Goal: Task Accomplishment & Management: Manage account settings

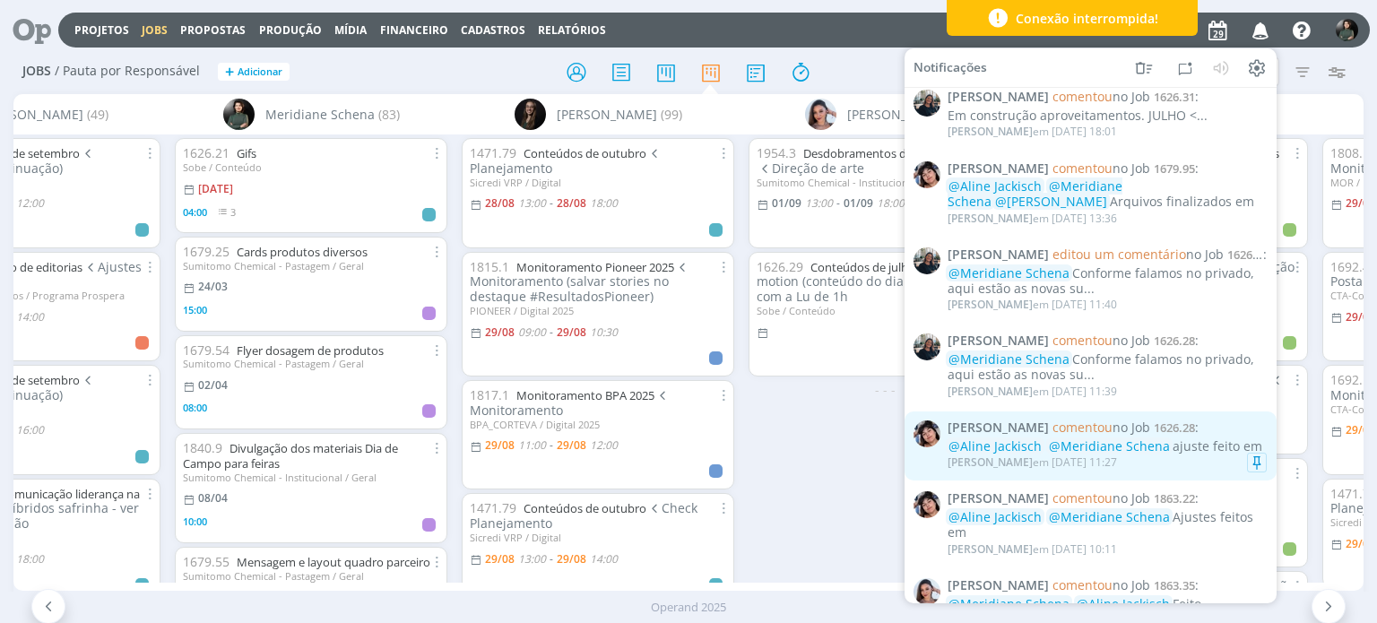
scroll to position [1975, 0]
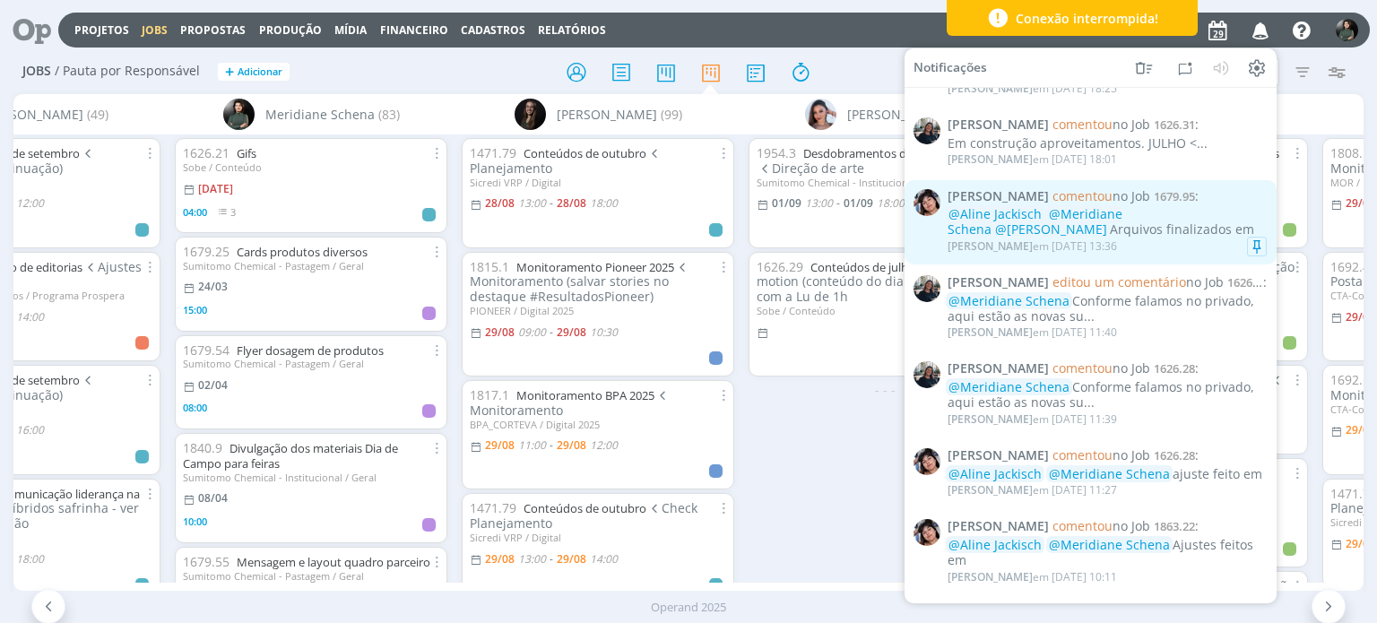
click at [1205, 256] on div "[PERSON_NAME] em [DATE] 13:36" at bounding box center [1107, 247] width 319 height 18
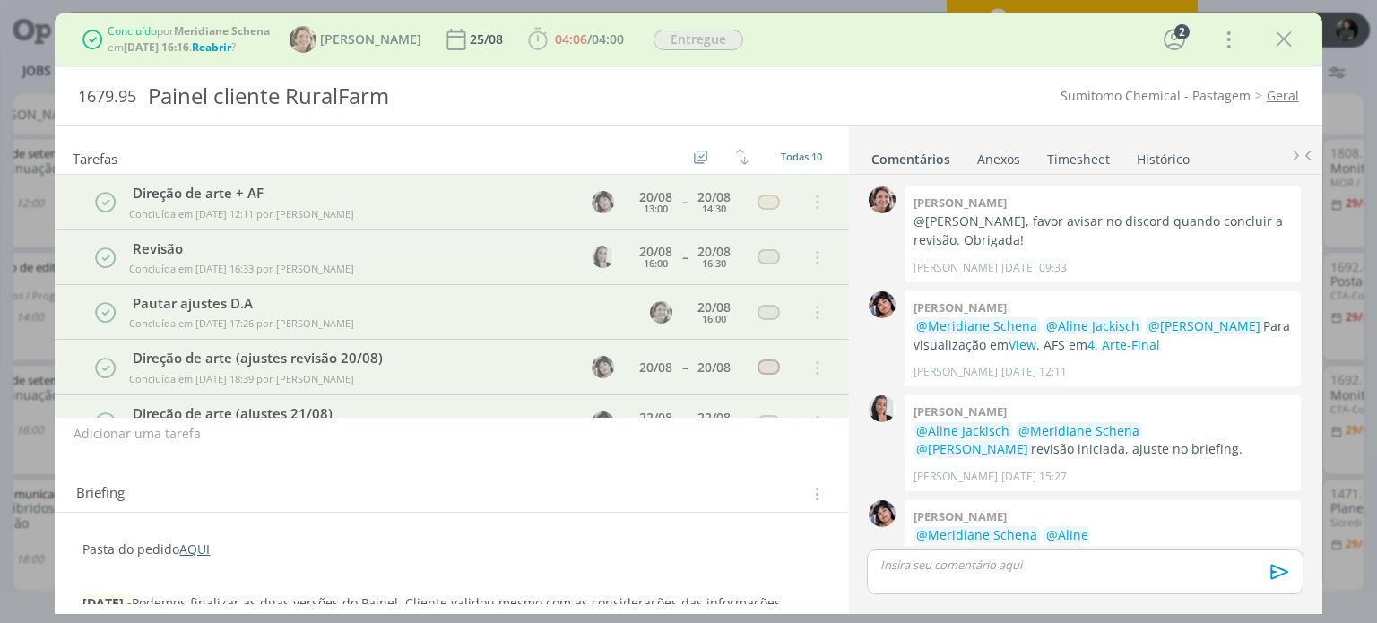
scroll to position [863, 0]
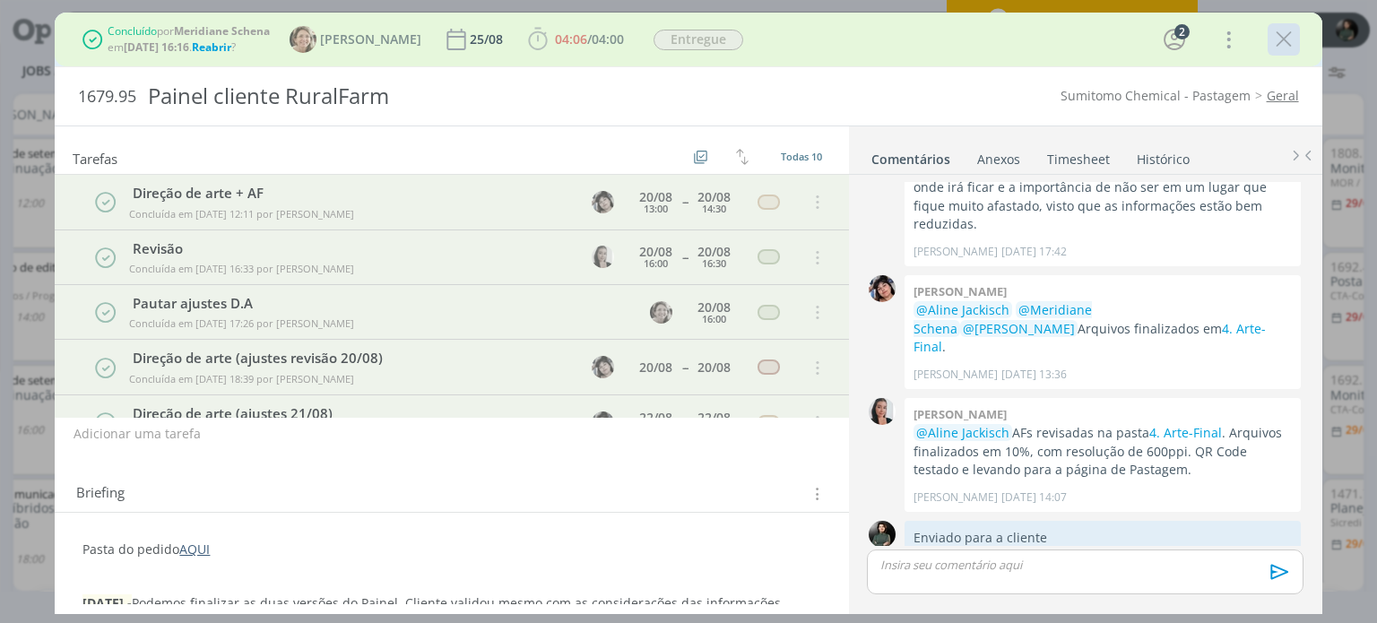
click at [1274, 38] on icon "dialog" at bounding box center [1283, 39] width 27 height 27
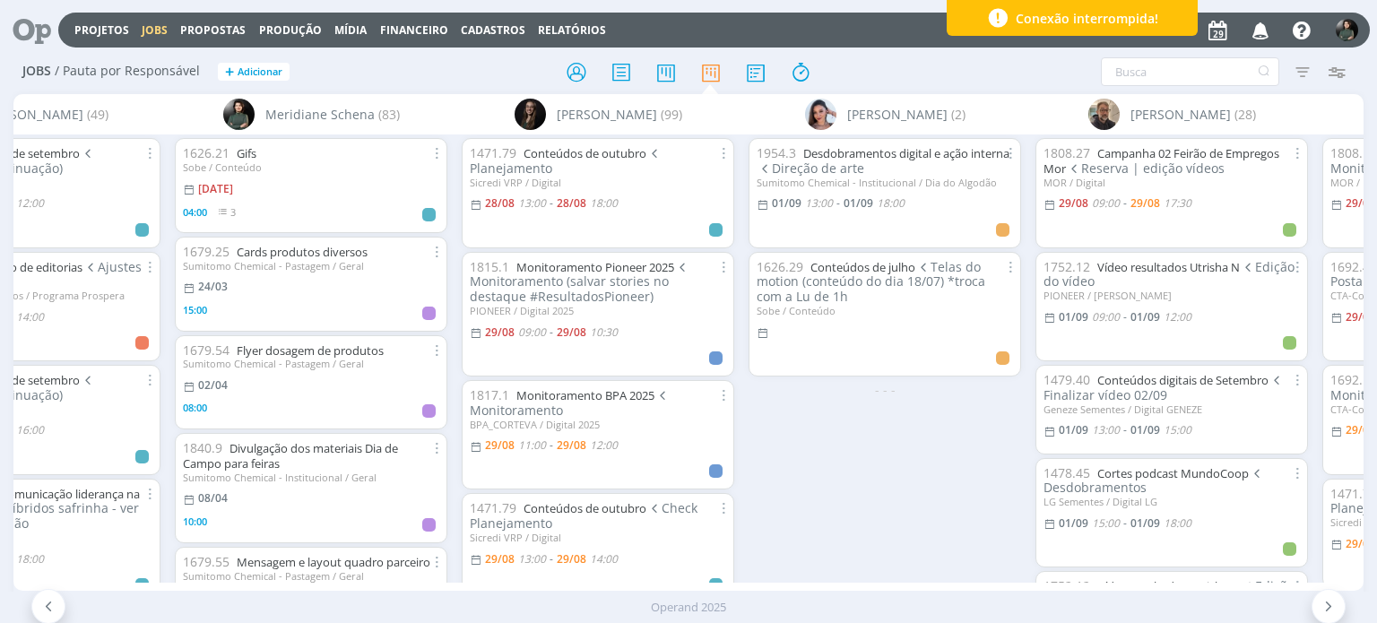
click at [1262, 26] on icon "button" at bounding box center [1260, 29] width 31 height 30
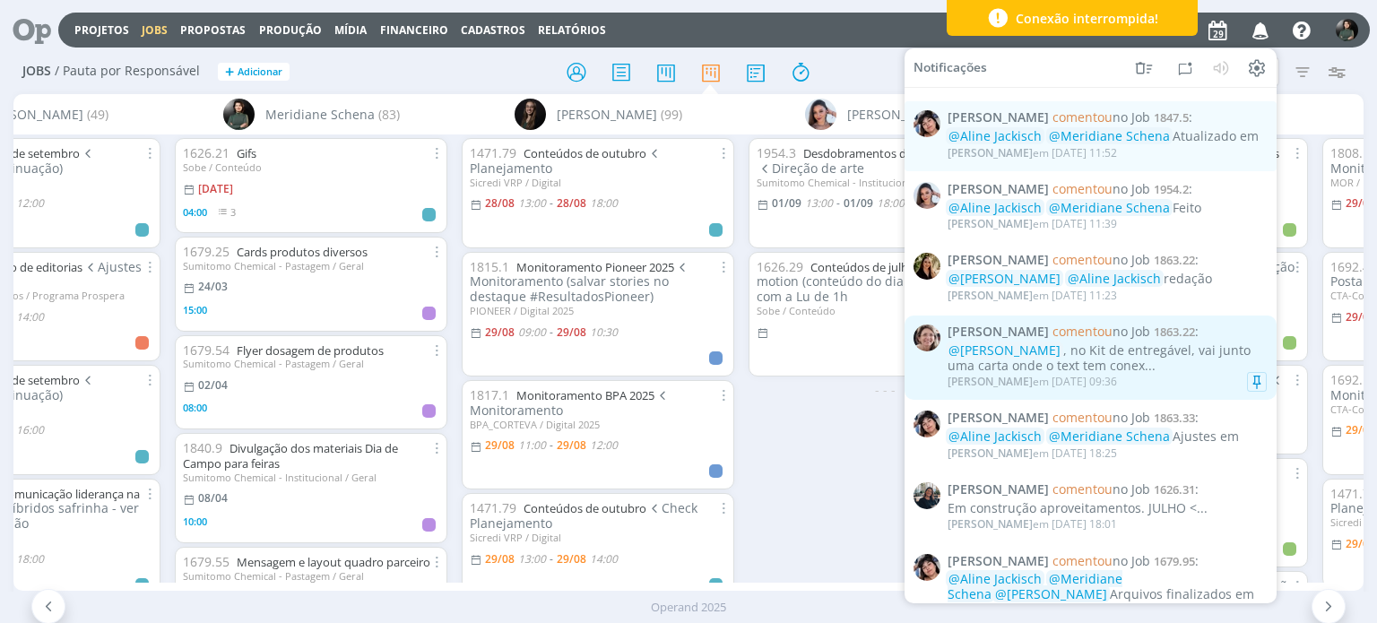
scroll to position [1608, 0]
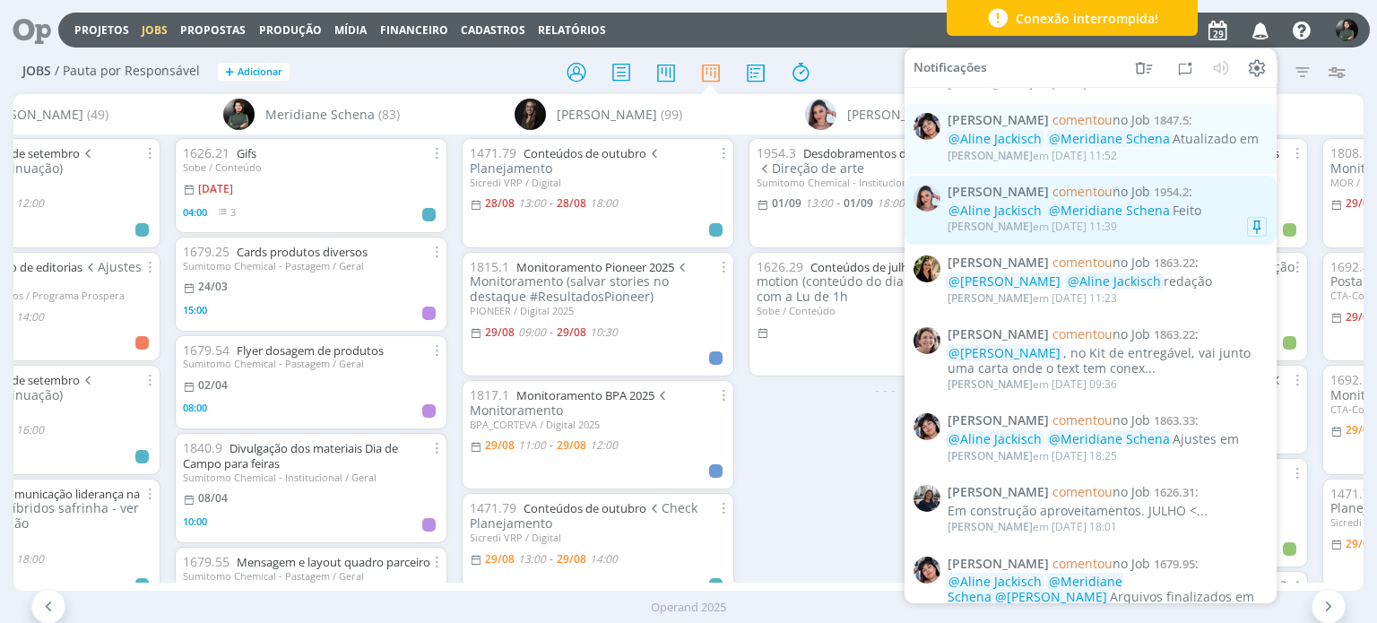
click at [1143, 235] on div "[PERSON_NAME] em [DATE] 11:39" at bounding box center [1107, 227] width 319 height 18
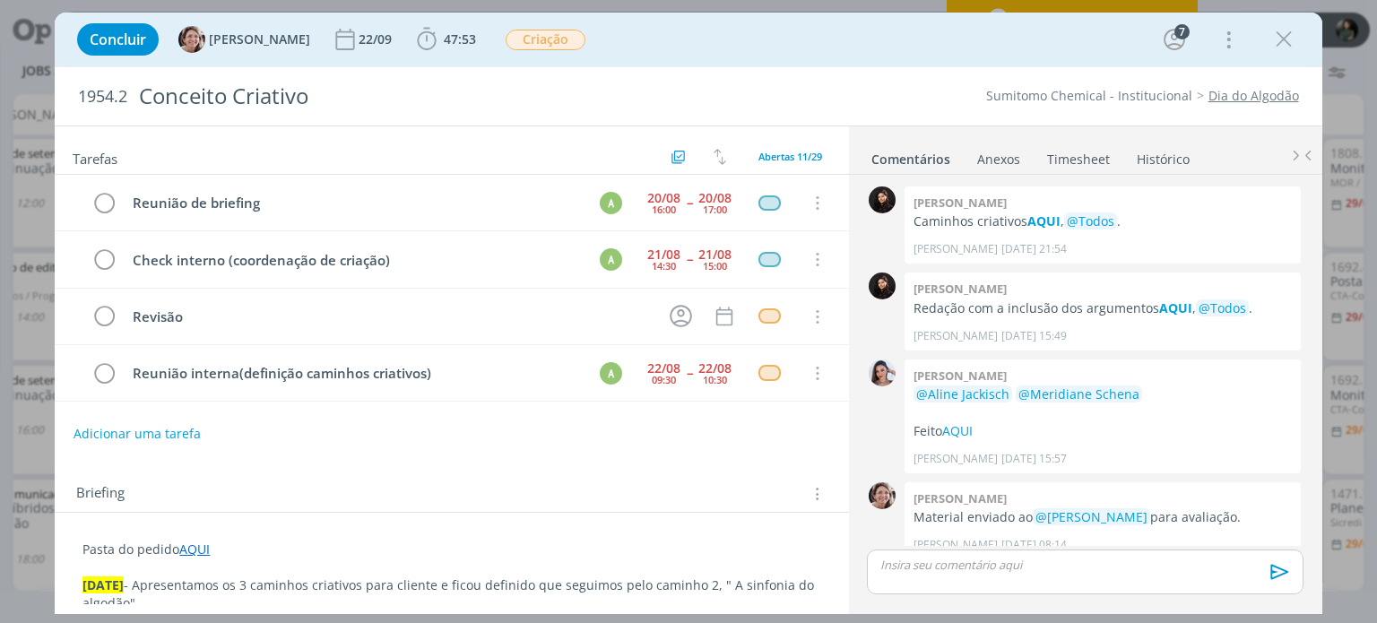
scroll to position [348, 0]
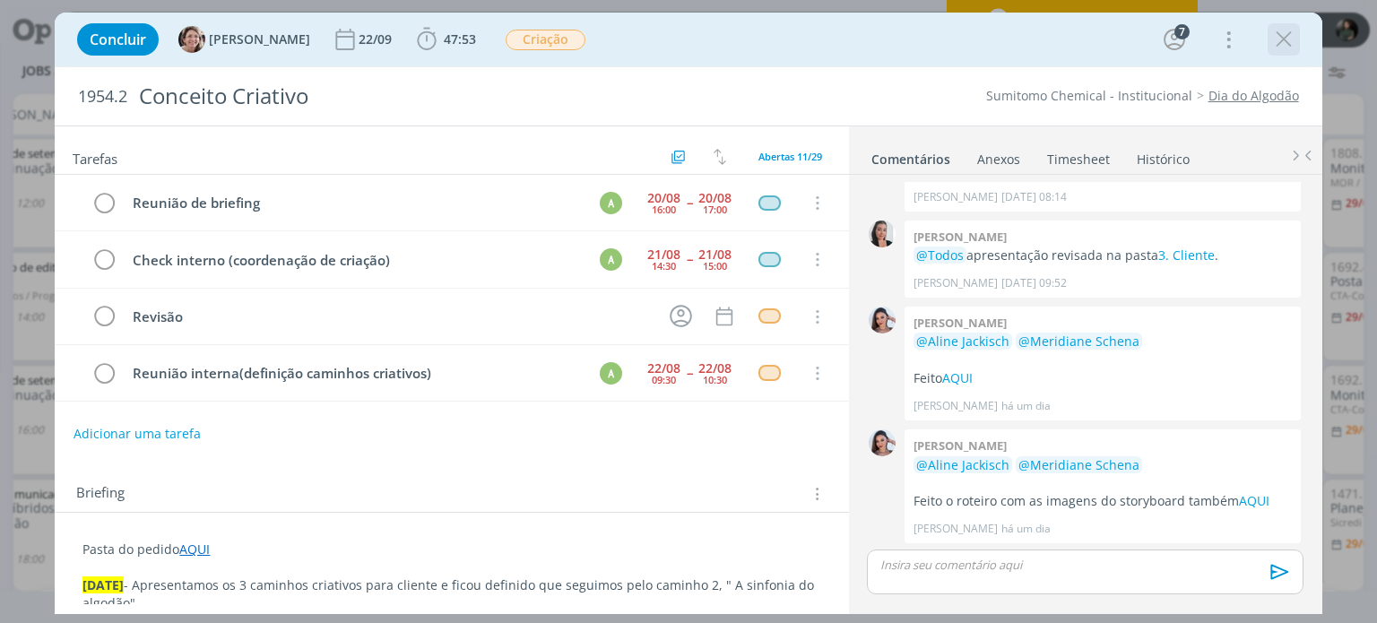
click at [1298, 33] on div "dialog" at bounding box center [1284, 39] width 32 height 32
drag, startPoint x: 1277, startPoint y: 39, endPoint x: 1175, endPoint y: 128, distance: 134.7
click at [1277, 39] on icon "dialog" at bounding box center [1283, 39] width 27 height 27
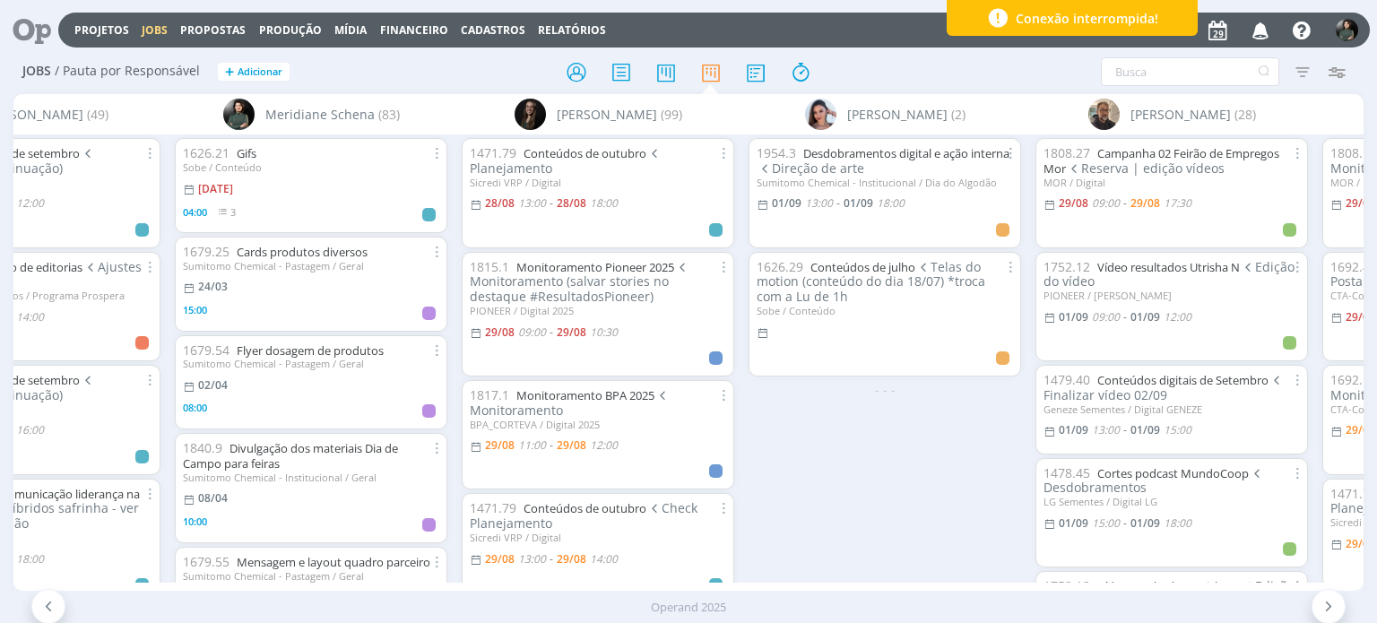
click at [1262, 30] on icon "button" at bounding box center [1260, 29] width 31 height 30
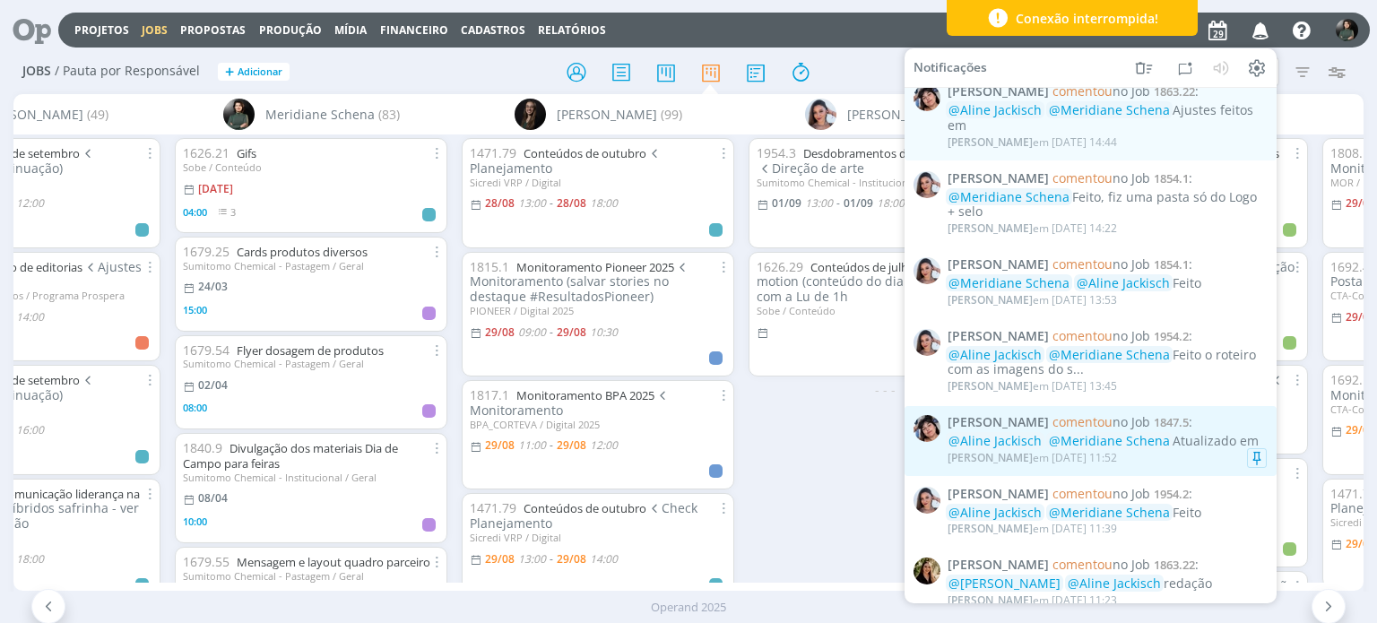
scroll to position [1437, 0]
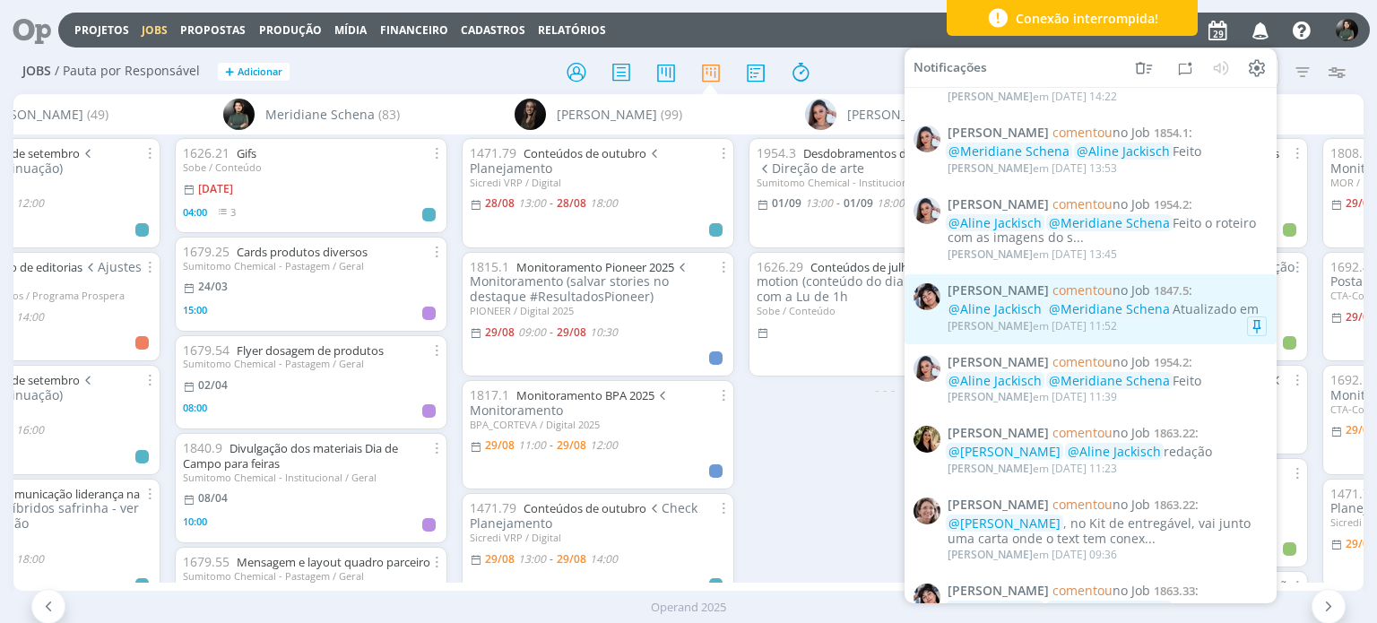
click at [1183, 333] on div "[PERSON_NAME] em [DATE] 11:52" at bounding box center [1107, 326] width 319 height 18
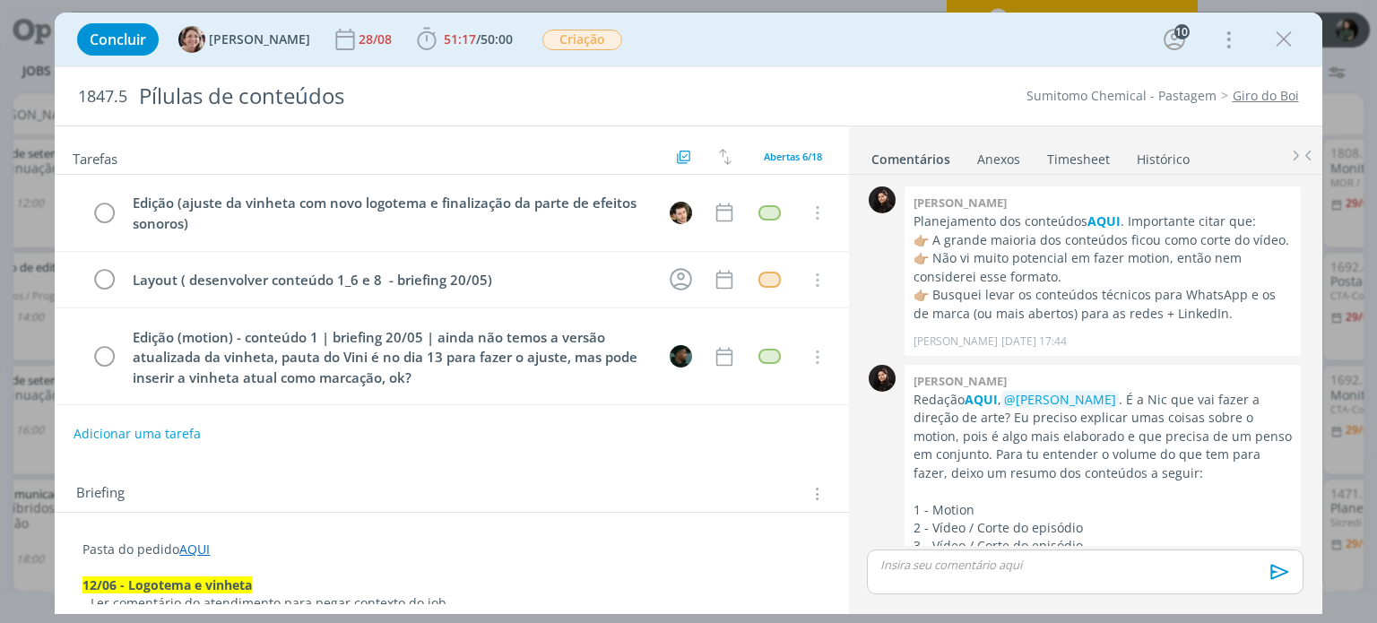
scroll to position [2727, 0]
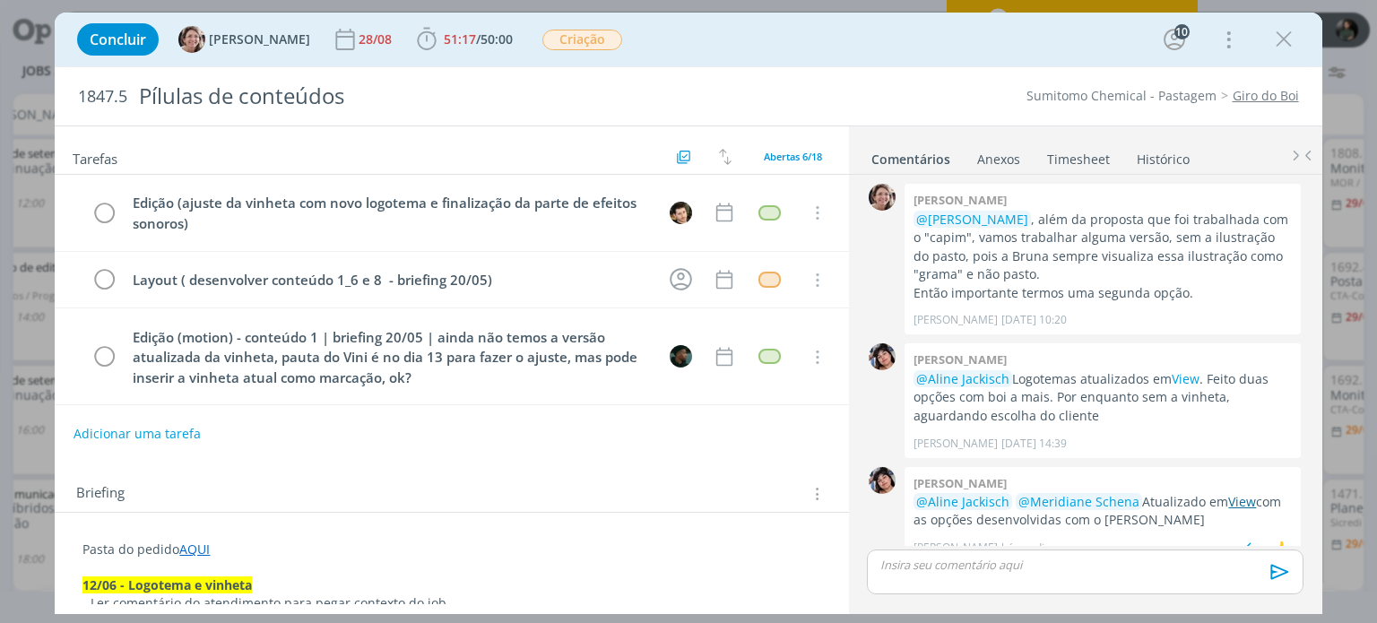
click at [1237, 493] on link "View" at bounding box center [1242, 501] width 28 height 17
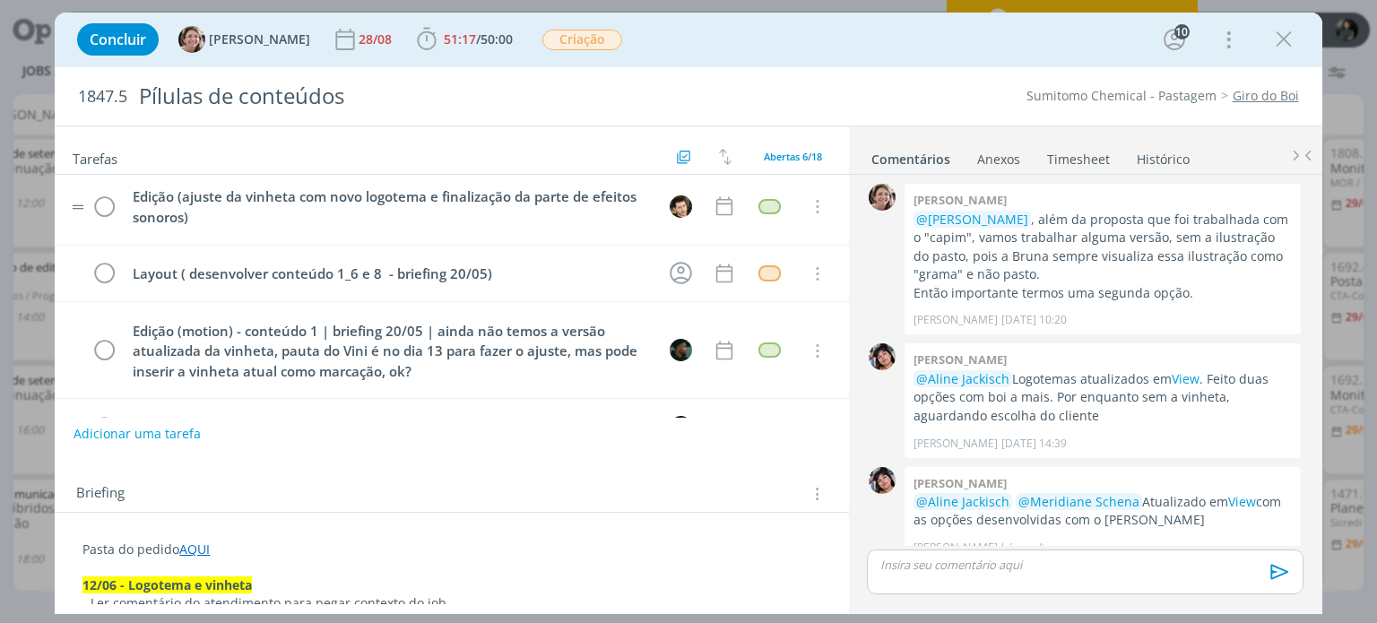
scroll to position [0, 0]
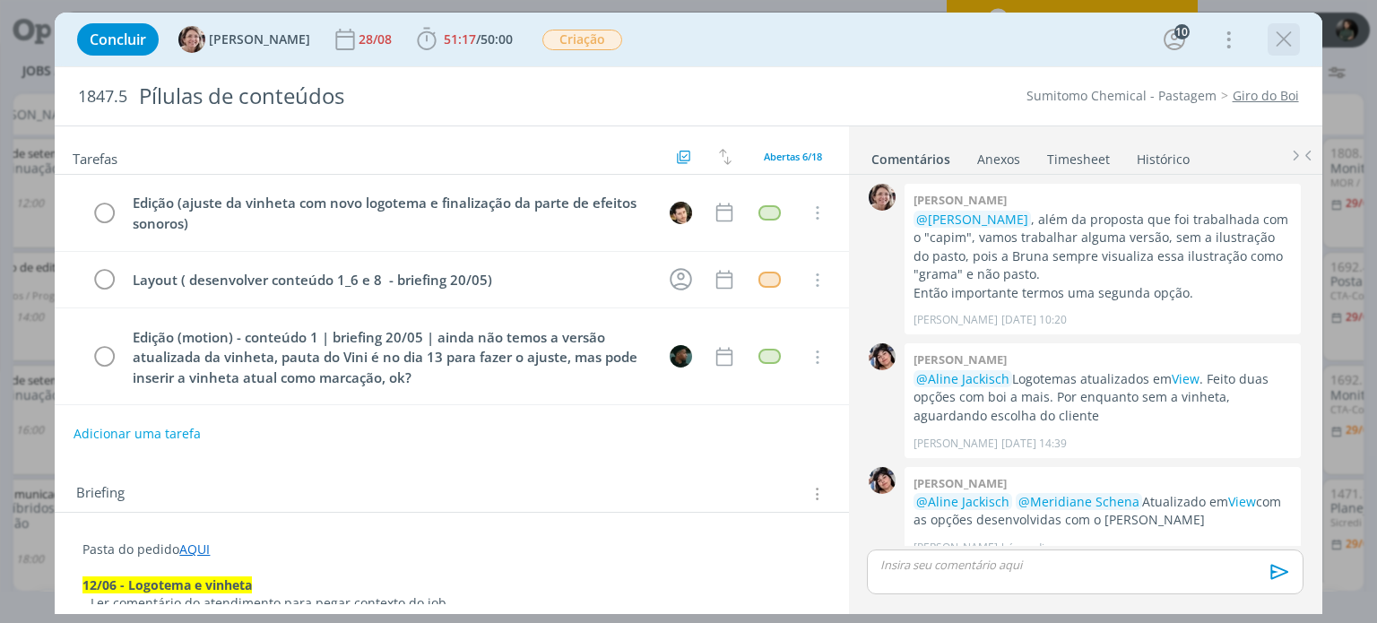
click at [1279, 43] on icon "dialog" at bounding box center [1283, 39] width 27 height 27
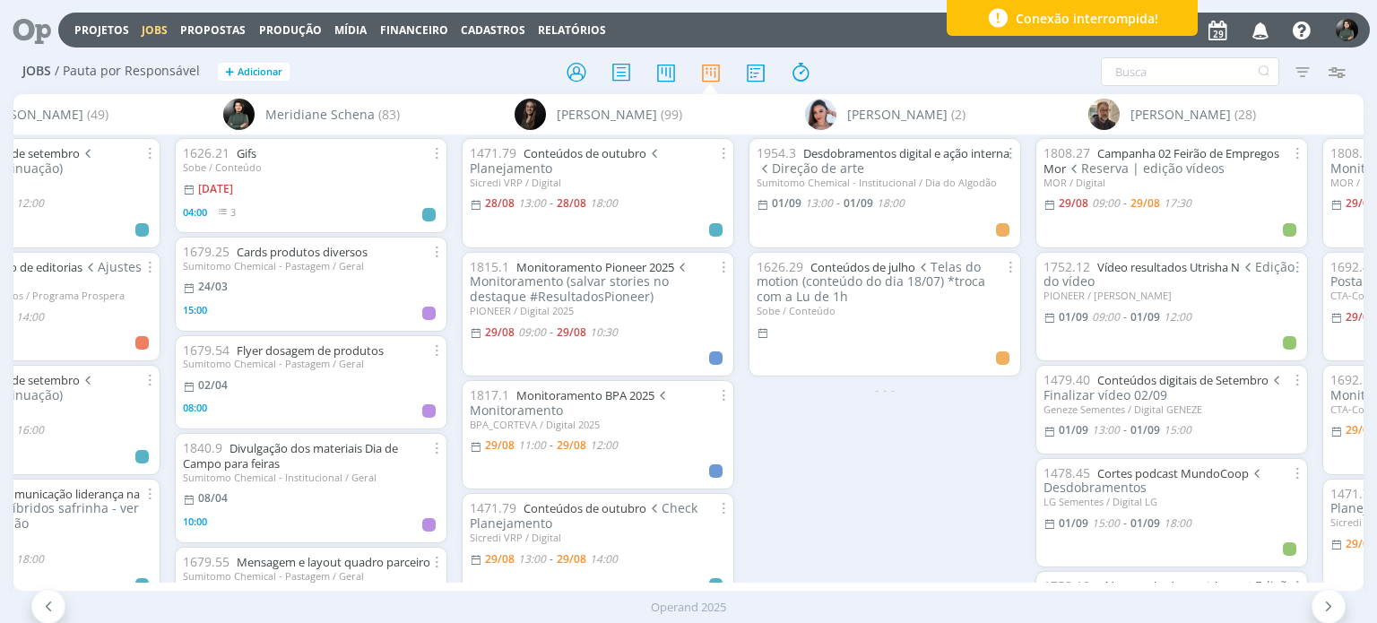
click at [1262, 33] on icon "button" at bounding box center [1260, 29] width 31 height 30
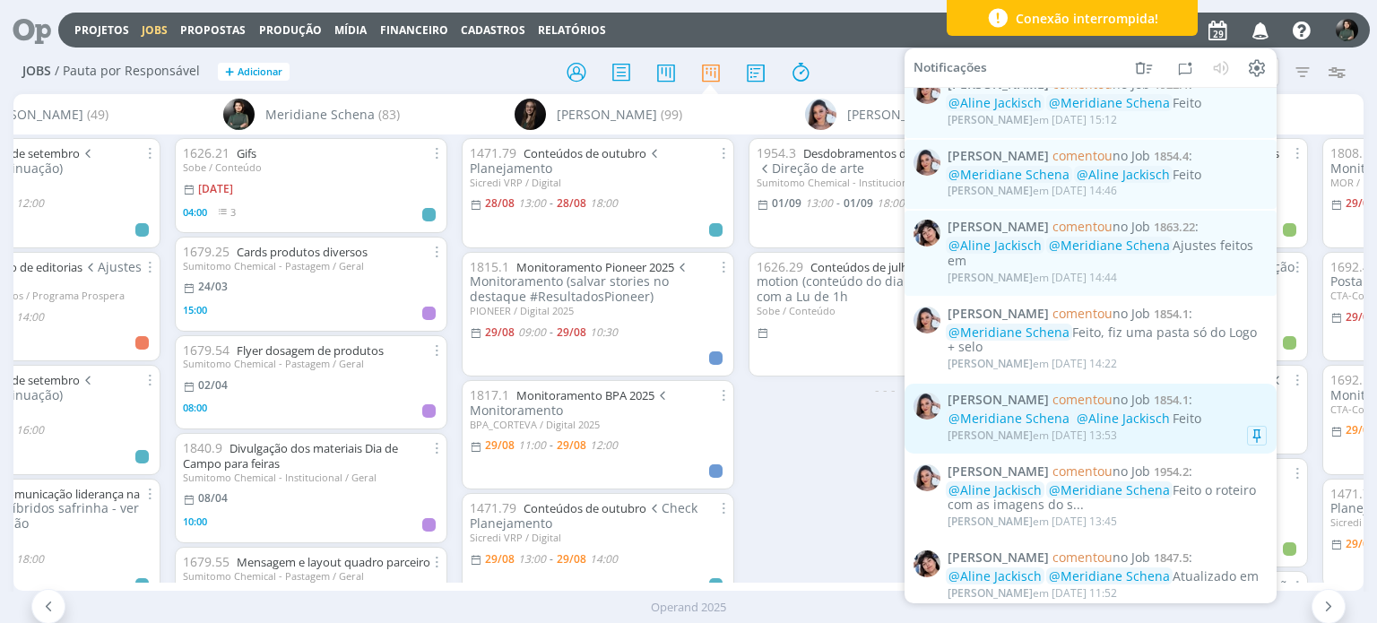
scroll to position [1168, 0]
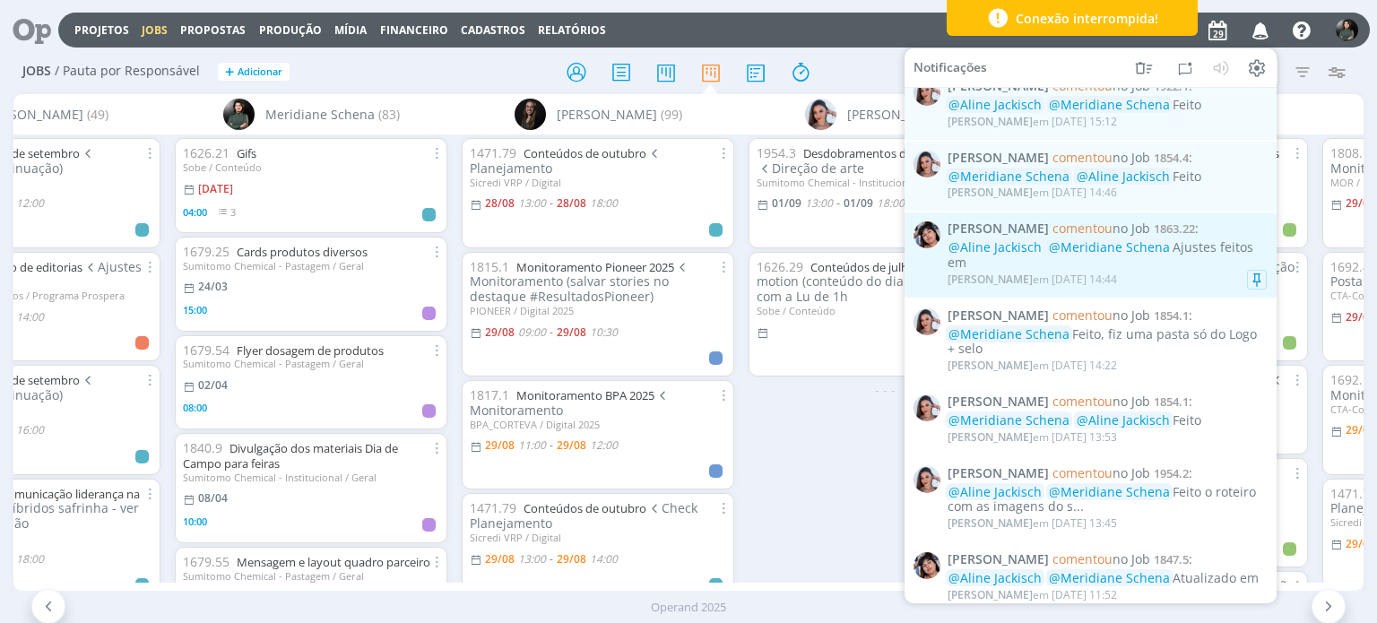
click at [1175, 284] on div "[PERSON_NAME] em [DATE] 14:44" at bounding box center [1107, 280] width 319 height 18
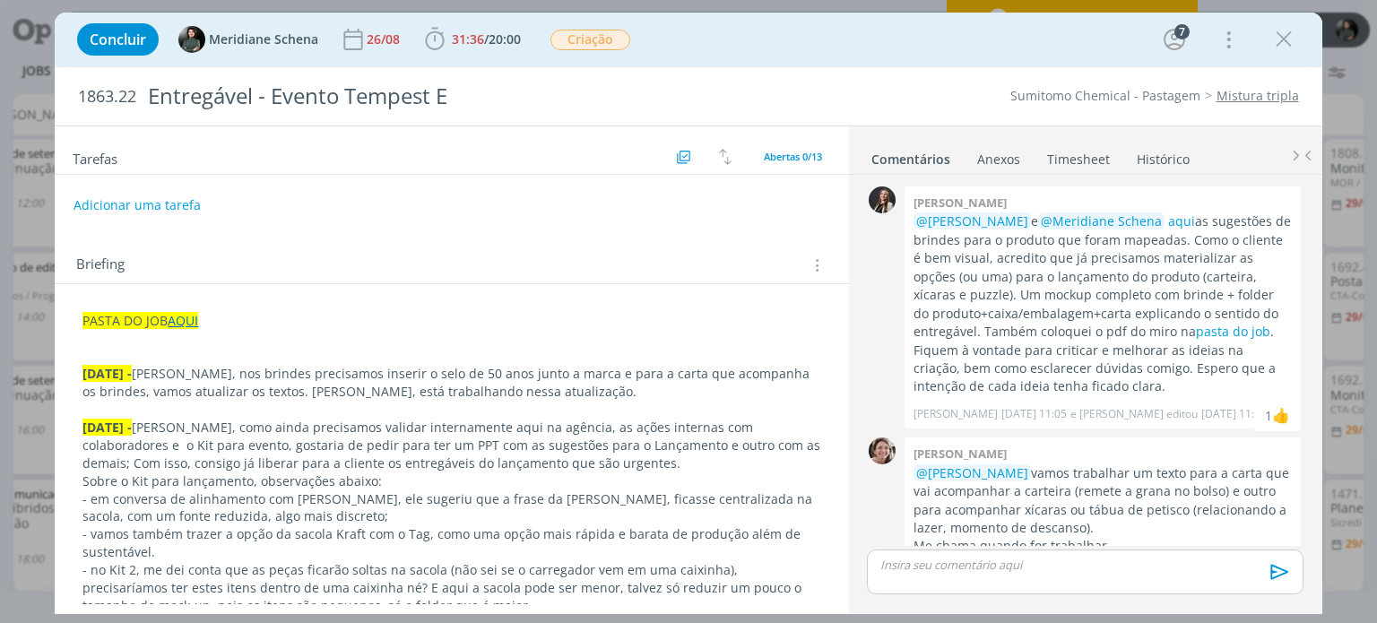
scroll to position [1348, 0]
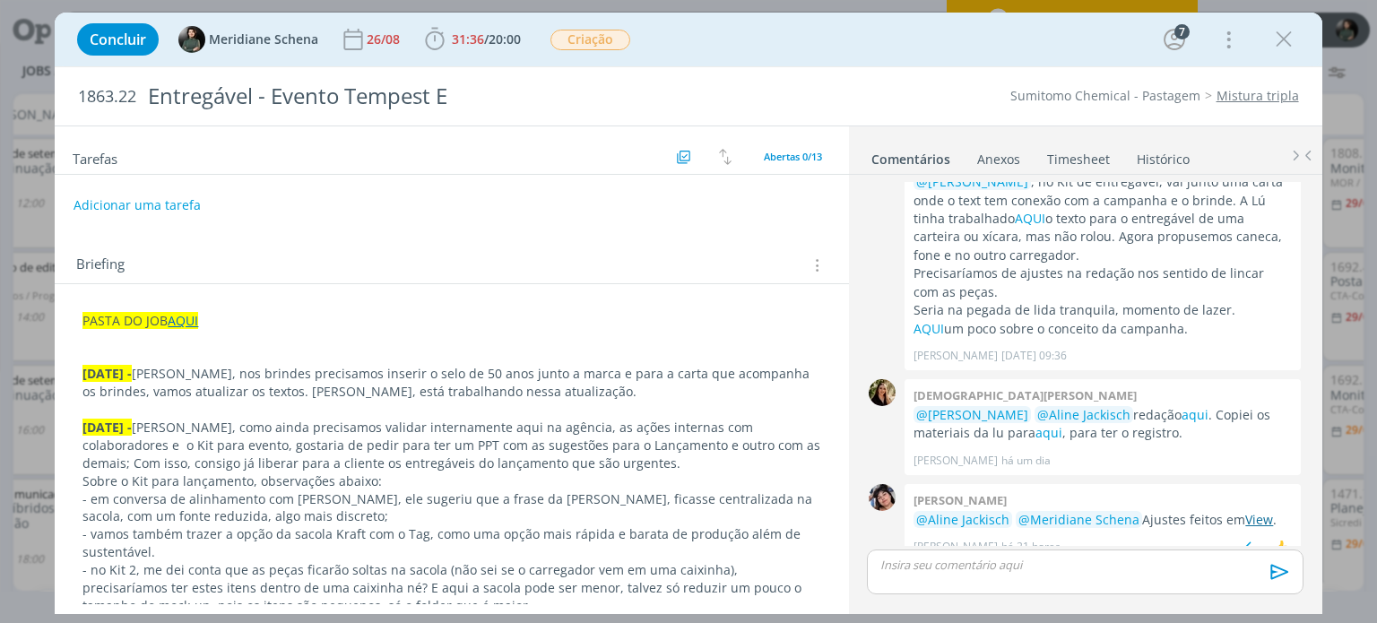
click at [1245, 511] on link "View" at bounding box center [1259, 519] width 28 height 17
drag, startPoint x: 1287, startPoint y: 48, endPoint x: 1176, endPoint y: 312, distance: 285.7
click at [1287, 48] on icon "dialog" at bounding box center [1283, 39] width 27 height 27
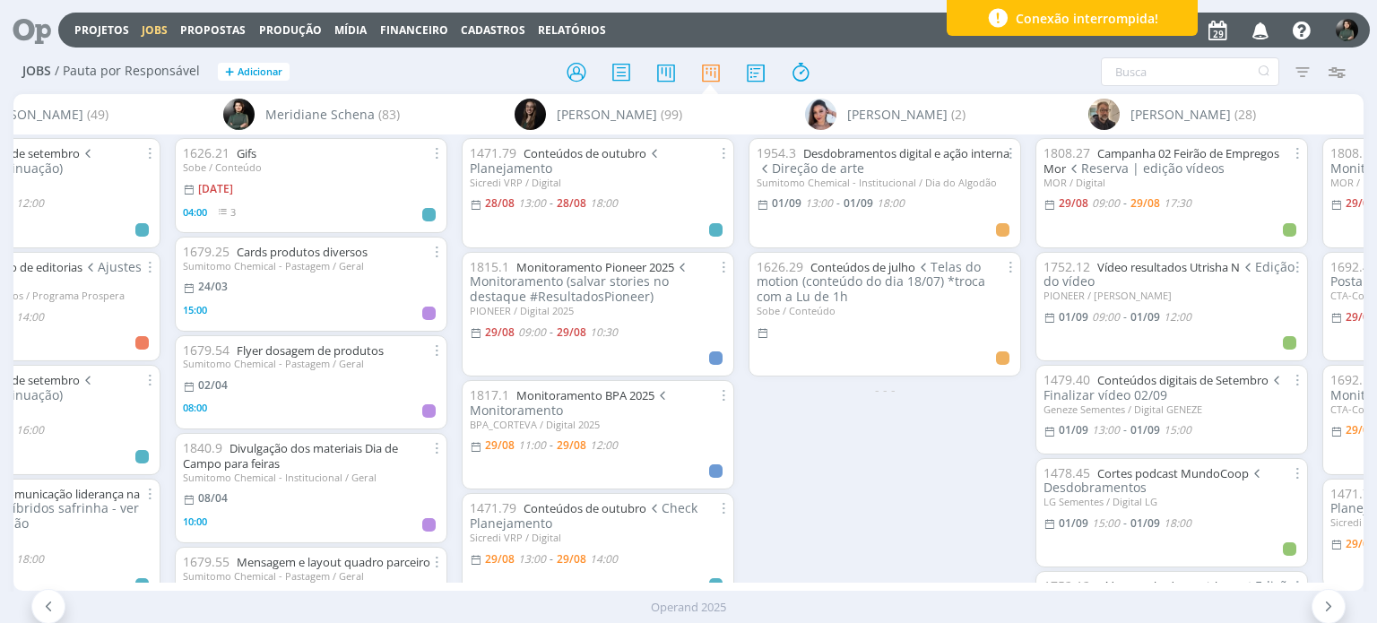
click at [1260, 31] on icon "button" at bounding box center [1260, 29] width 31 height 30
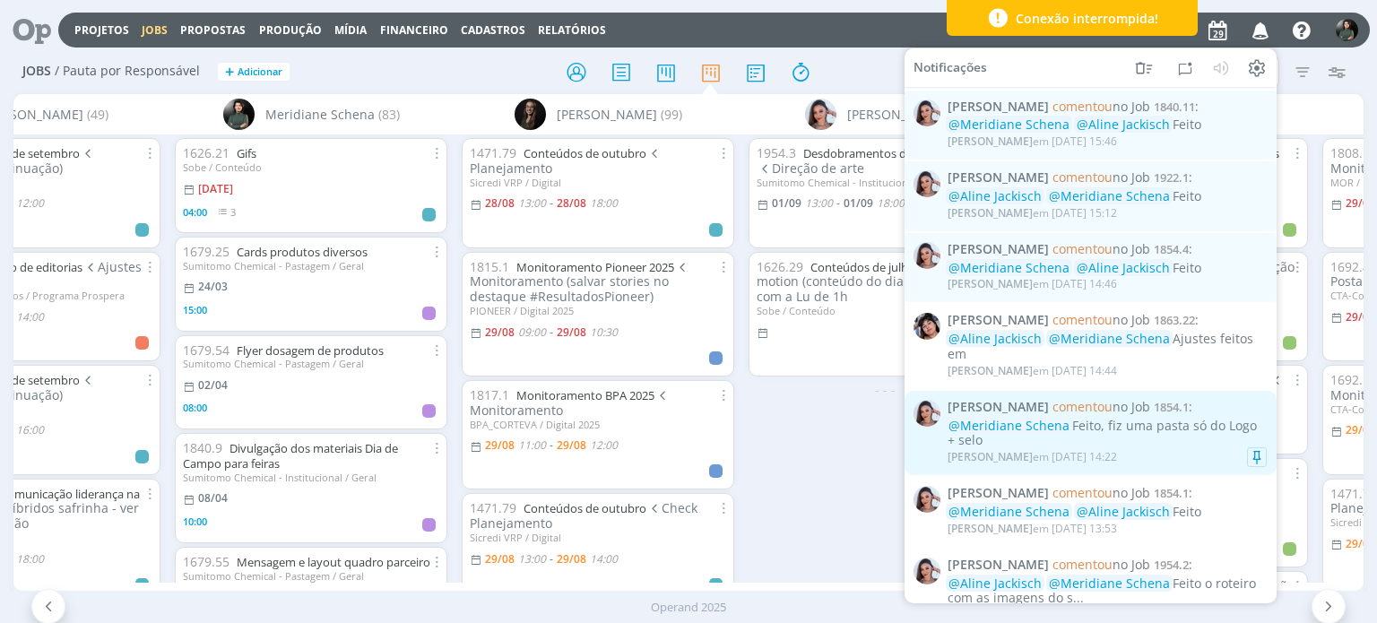
scroll to position [1076, 0]
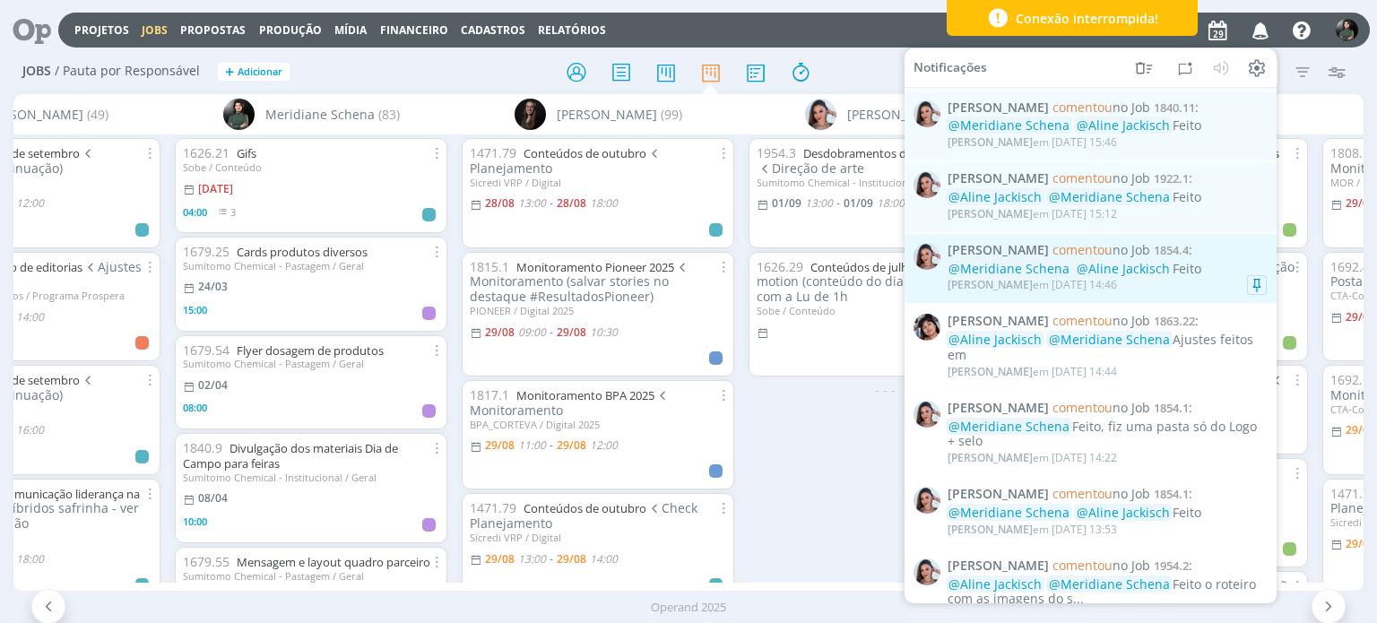
click at [1152, 294] on div "[PERSON_NAME] em [DATE] 14:46" at bounding box center [1107, 285] width 319 height 18
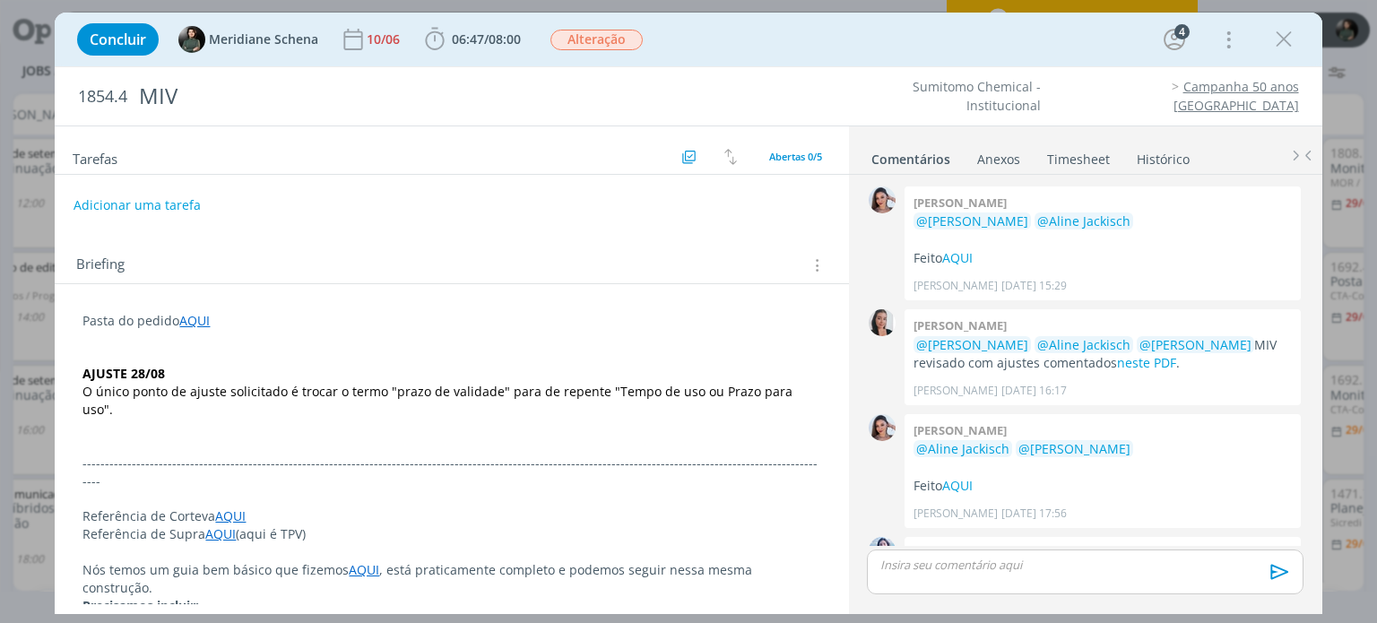
scroll to position [267, 0]
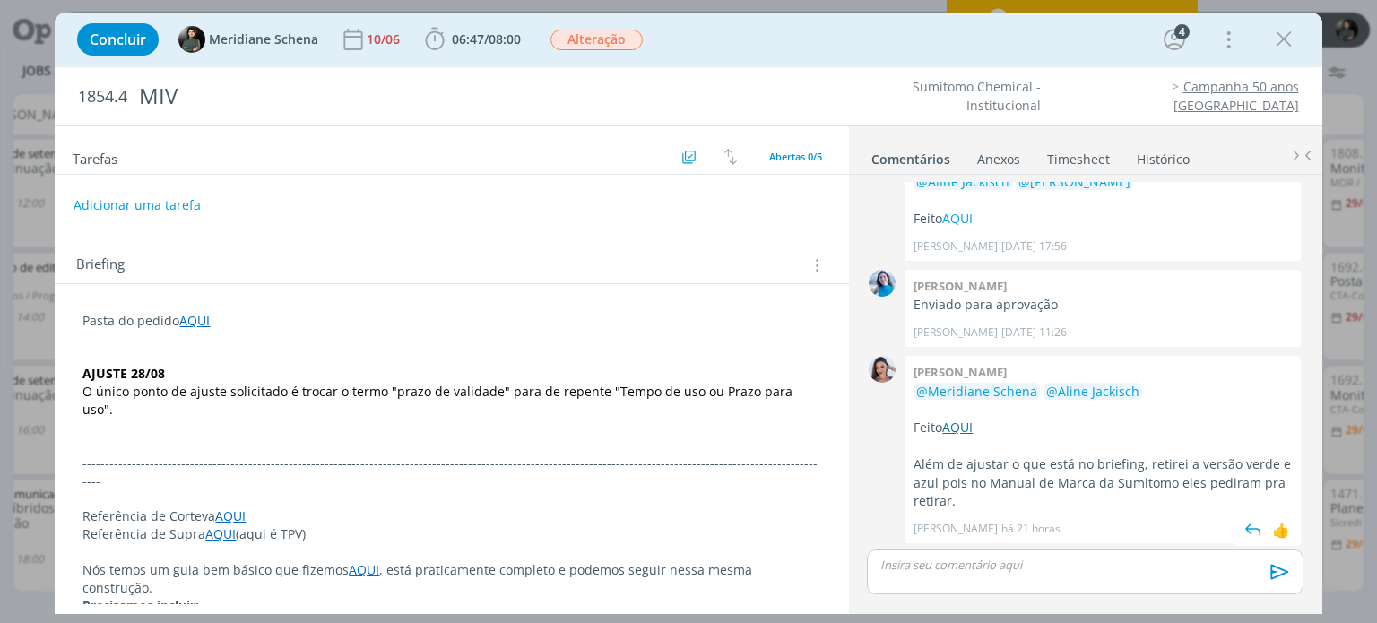
click at [957, 420] on link "AQUI" at bounding box center [957, 427] width 30 height 17
click at [475, 31] on span "06:47" at bounding box center [468, 38] width 32 height 17
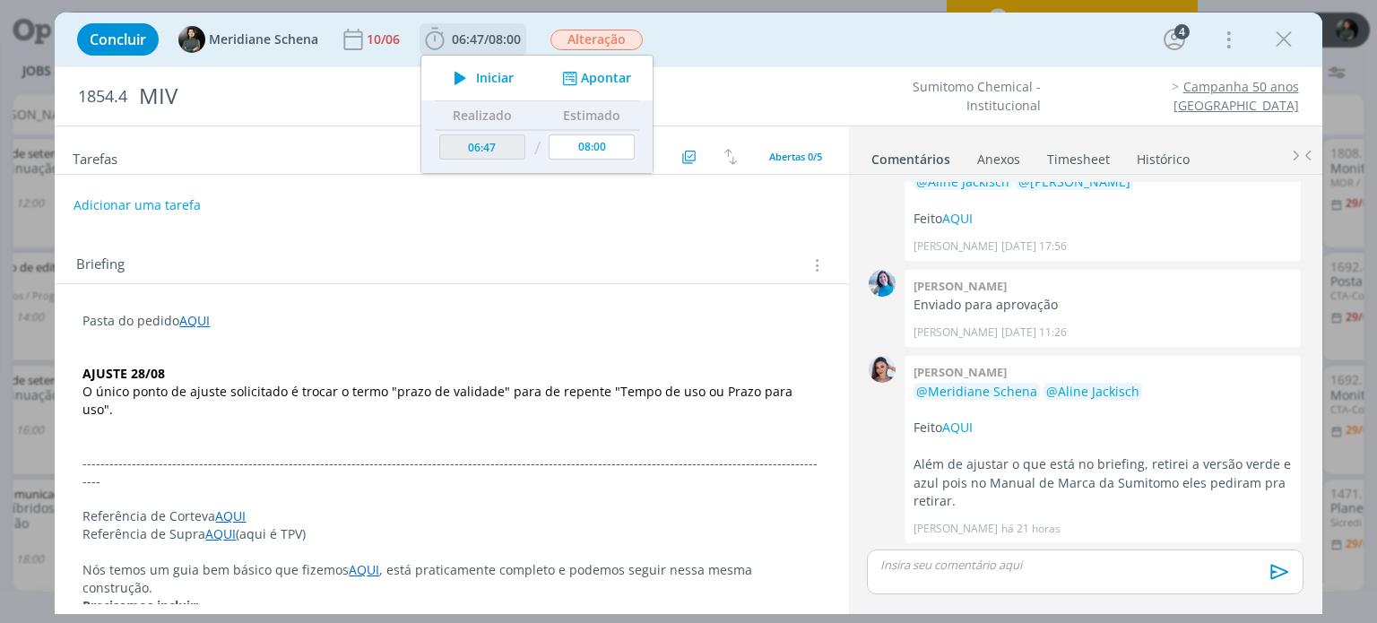
click at [488, 81] on span "Iniciar" at bounding box center [495, 78] width 38 height 13
click at [495, 82] on span "Iniciar" at bounding box center [495, 78] width 38 height 13
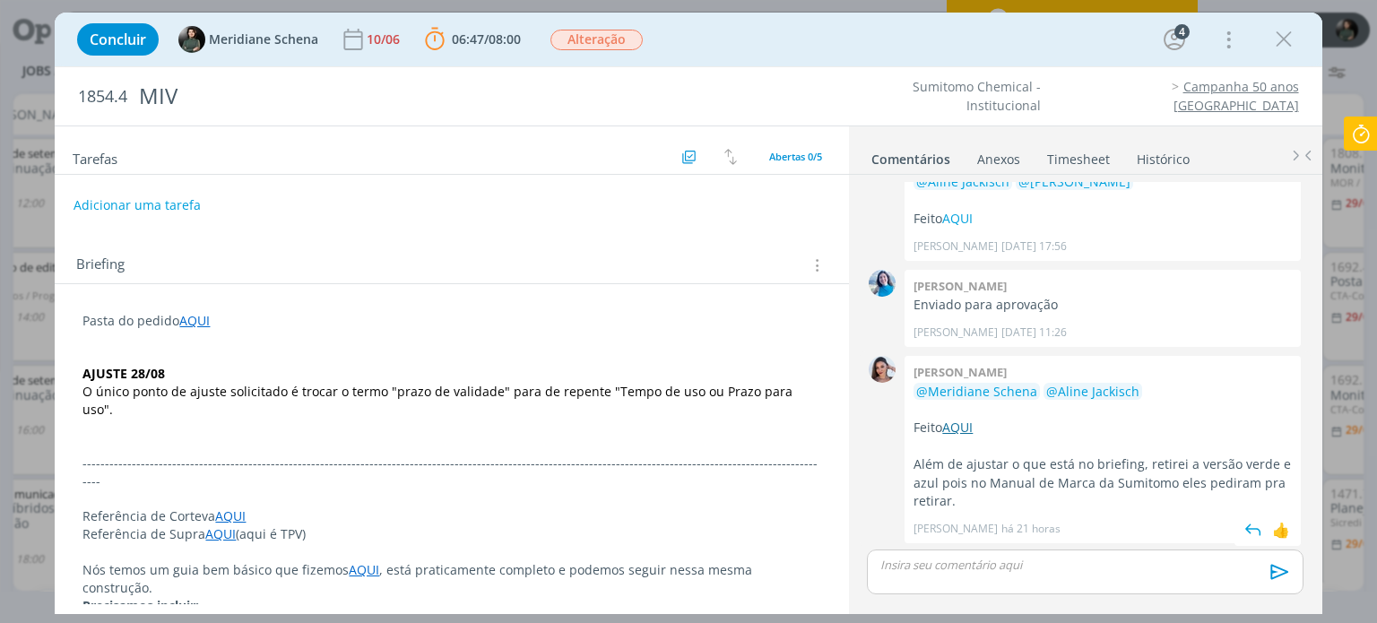
click at [961, 421] on link "AQUI" at bounding box center [957, 427] width 30 height 17
click at [950, 565] on p "dialog" at bounding box center [1084, 565] width 407 height 16
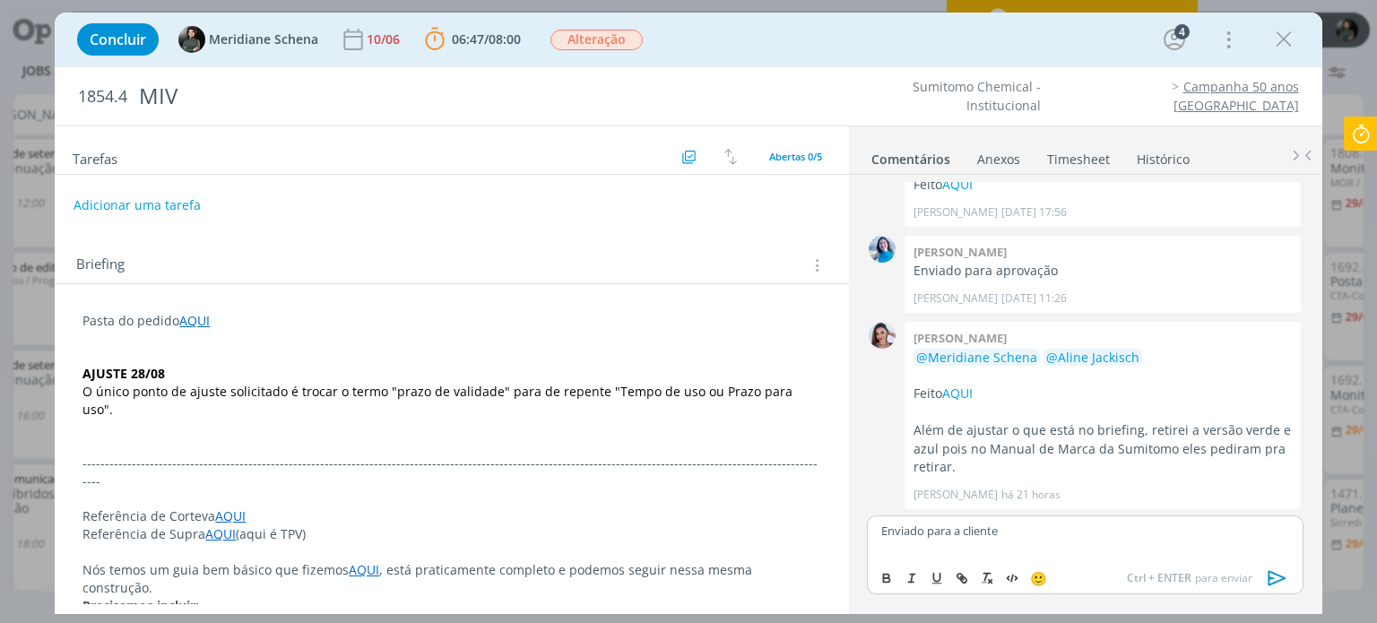
click at [1271, 577] on icon "dialog" at bounding box center [1277, 578] width 27 height 27
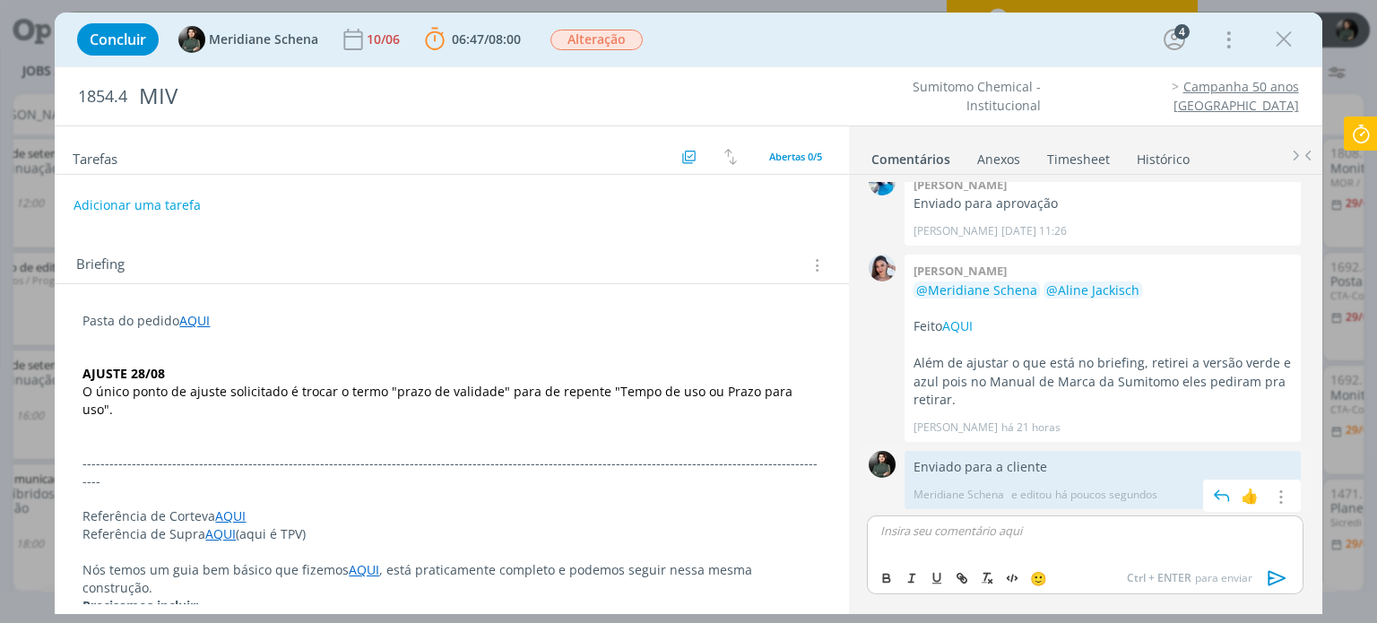
scroll to position [369, 0]
click at [601, 26] on span "Alteração" at bounding box center [596, 39] width 105 height 32
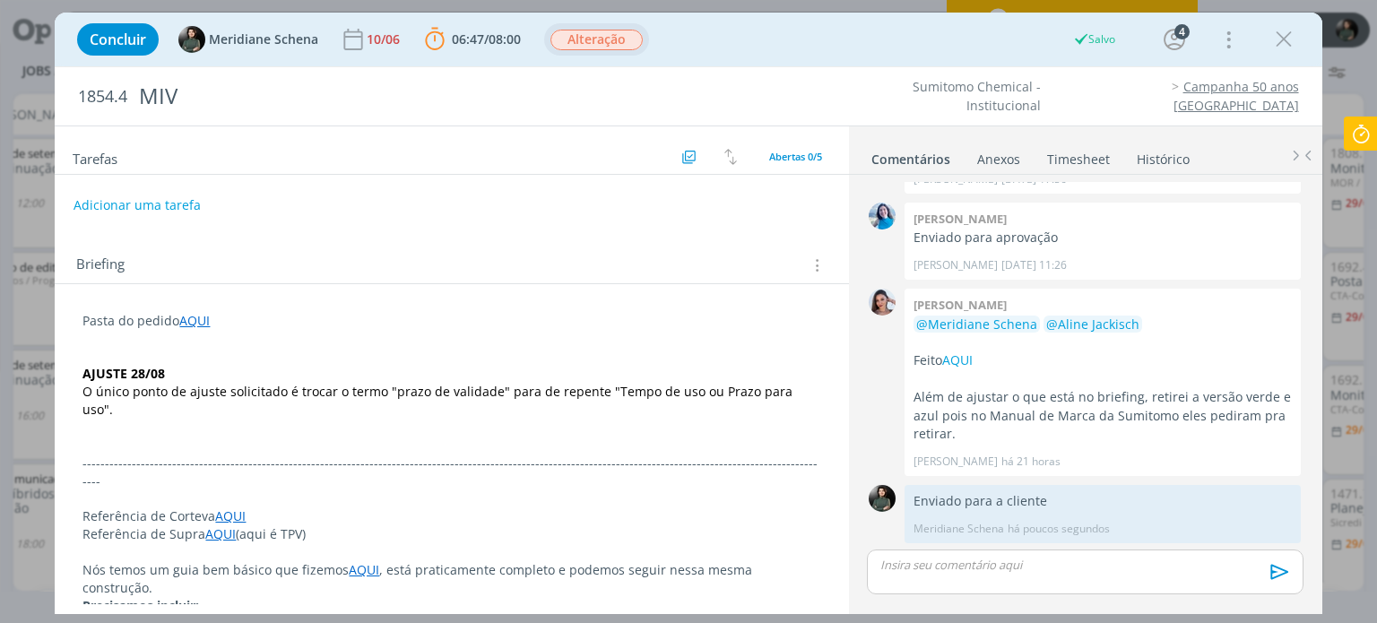
click at [594, 43] on span "Alteração" at bounding box center [597, 40] width 92 height 21
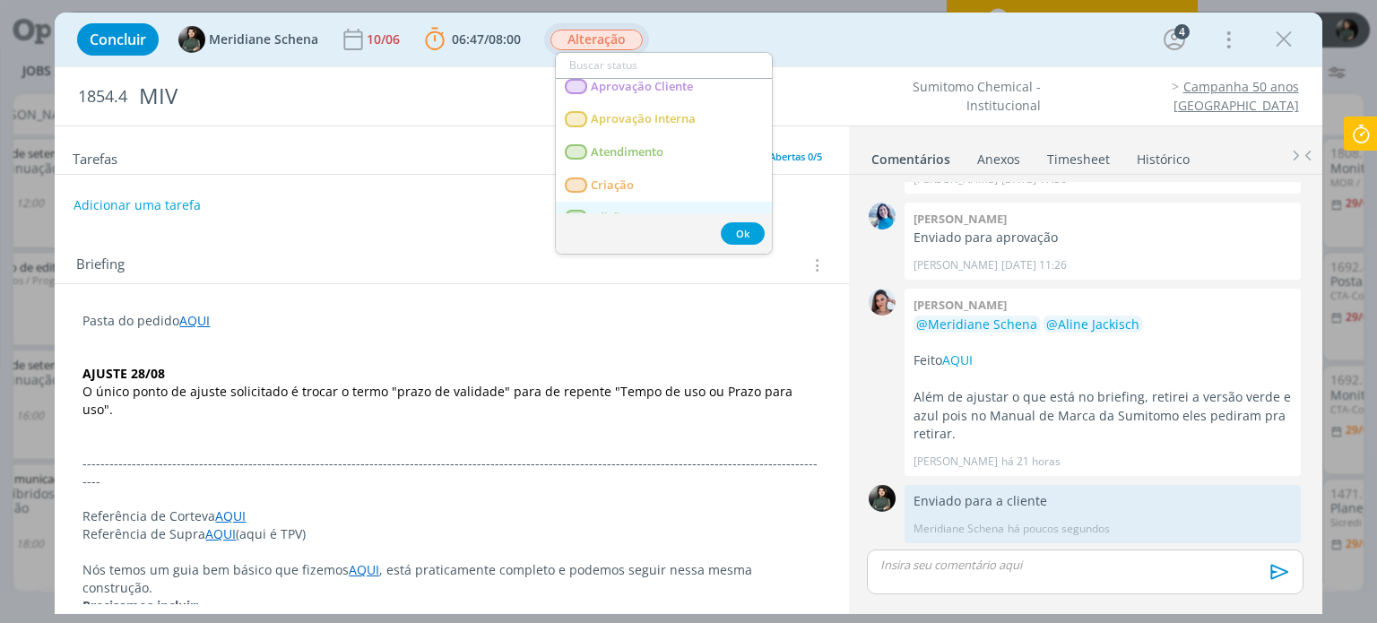
scroll to position [179, 0]
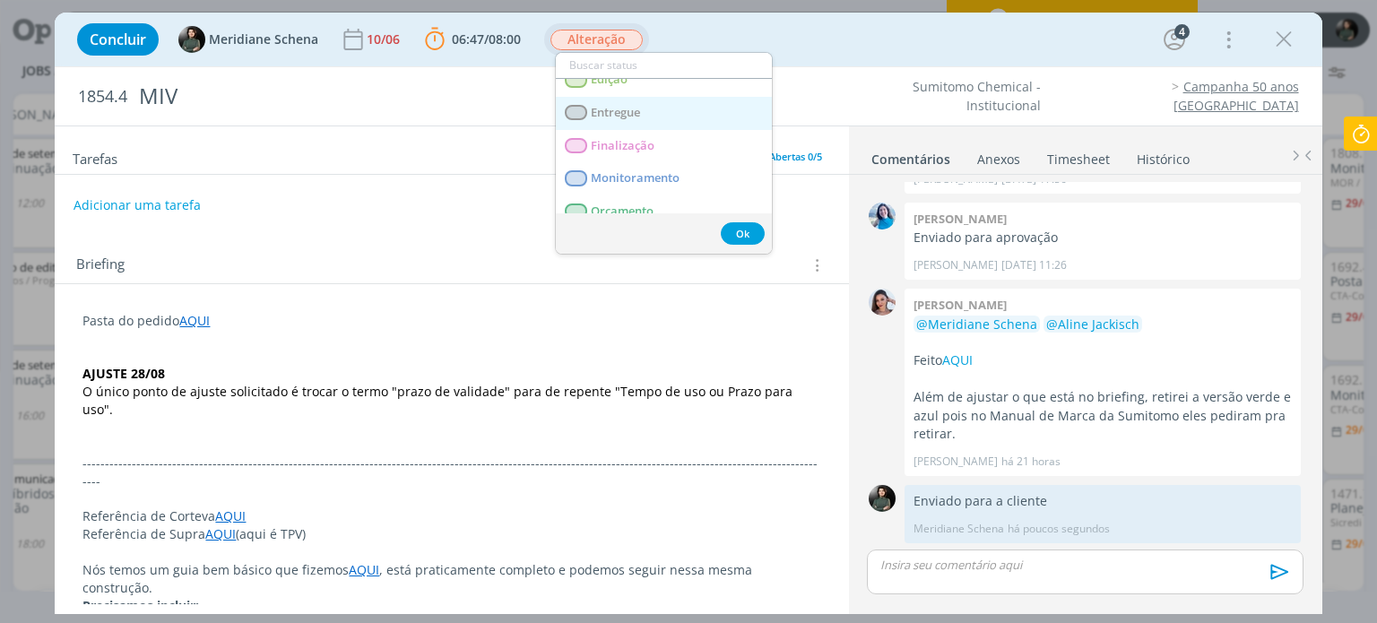
click at [642, 103] on link "Entregue" at bounding box center [664, 113] width 216 height 33
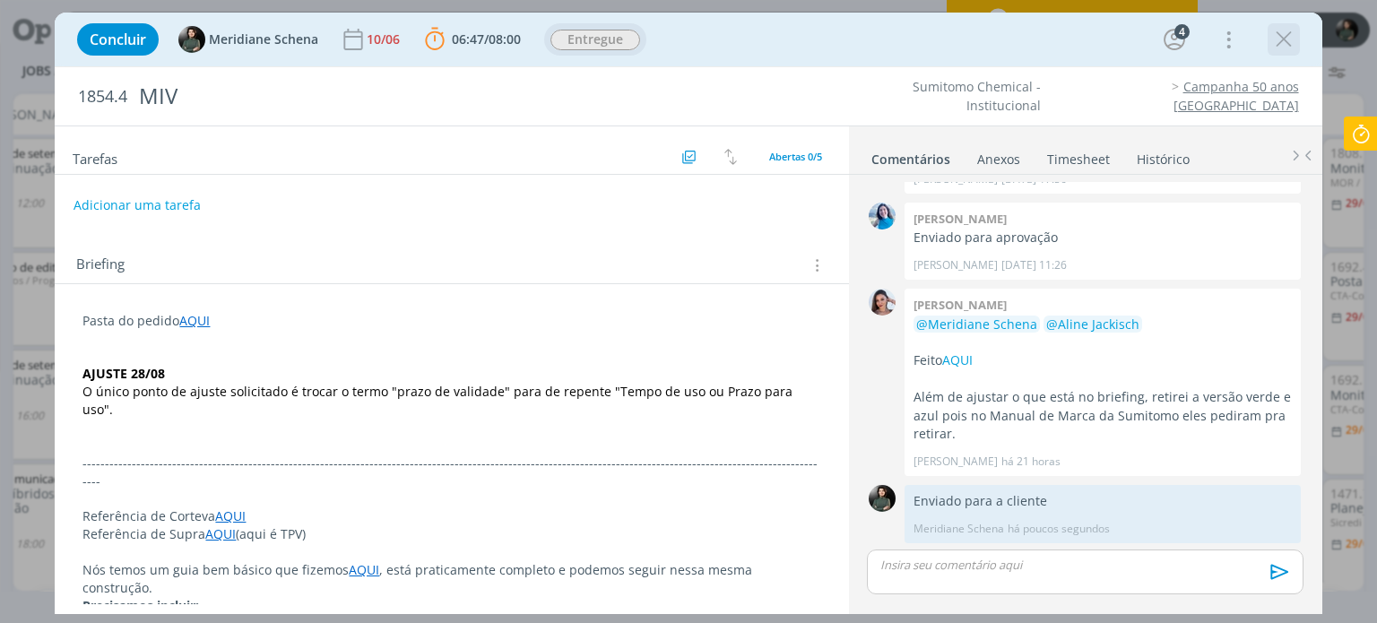
click at [1289, 38] on icon "dialog" at bounding box center [1283, 39] width 27 height 27
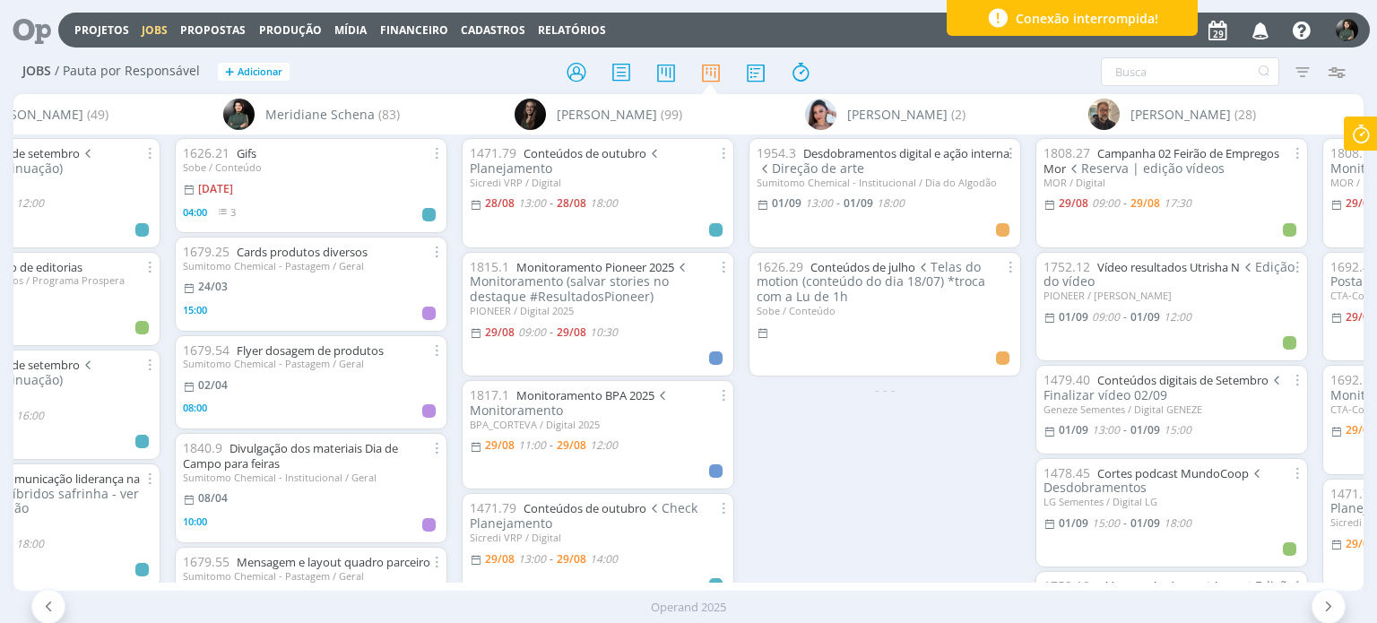
click at [1262, 27] on icon "button" at bounding box center [1260, 29] width 31 height 30
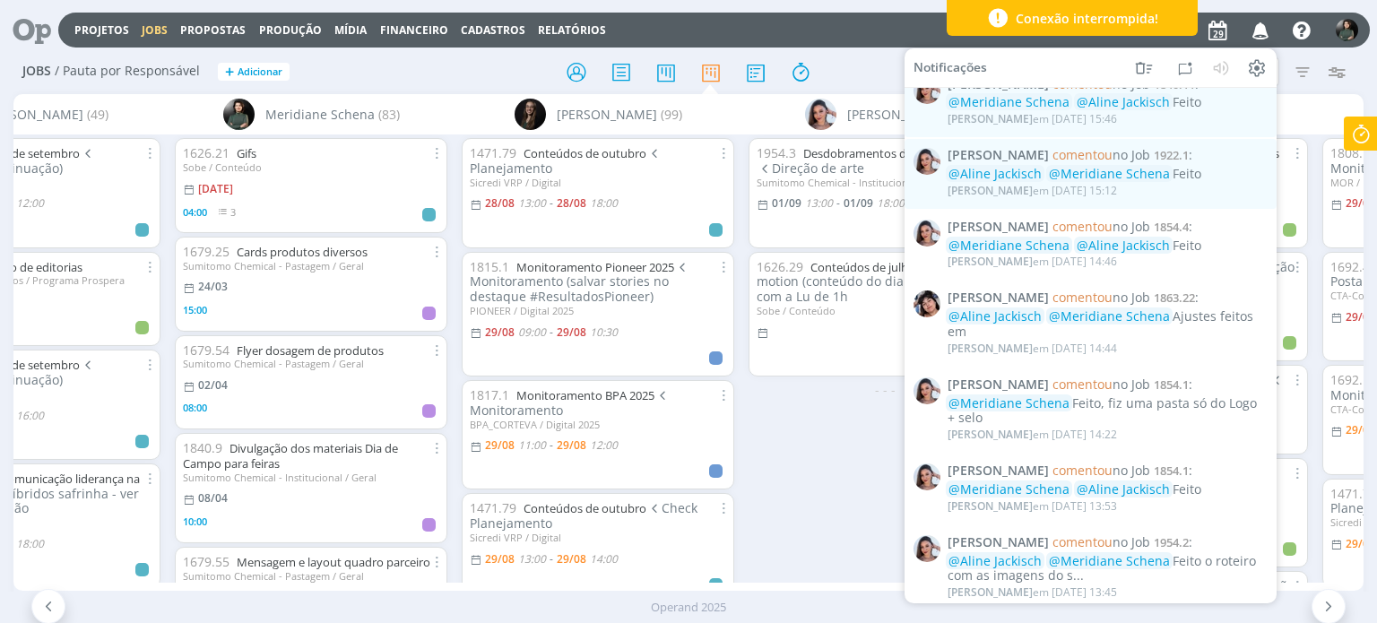
scroll to position [1076, 0]
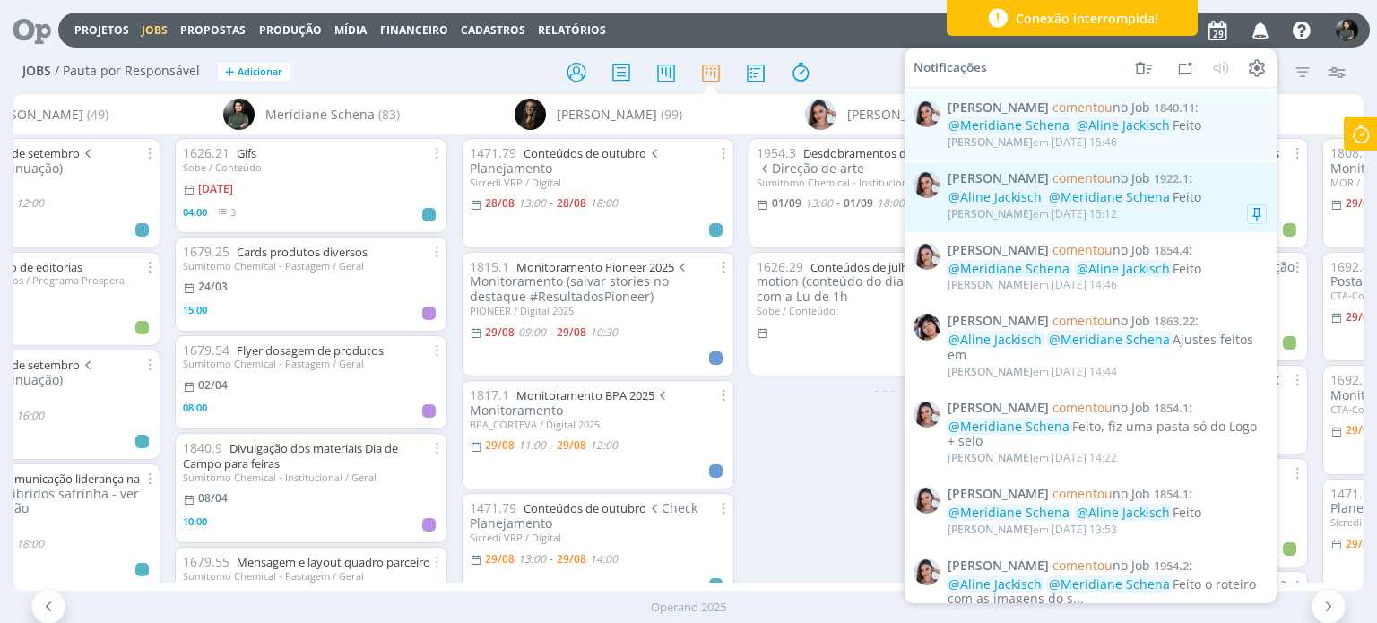
click at [1186, 218] on div "[PERSON_NAME] em [DATE] 15:12" at bounding box center [1107, 214] width 319 height 18
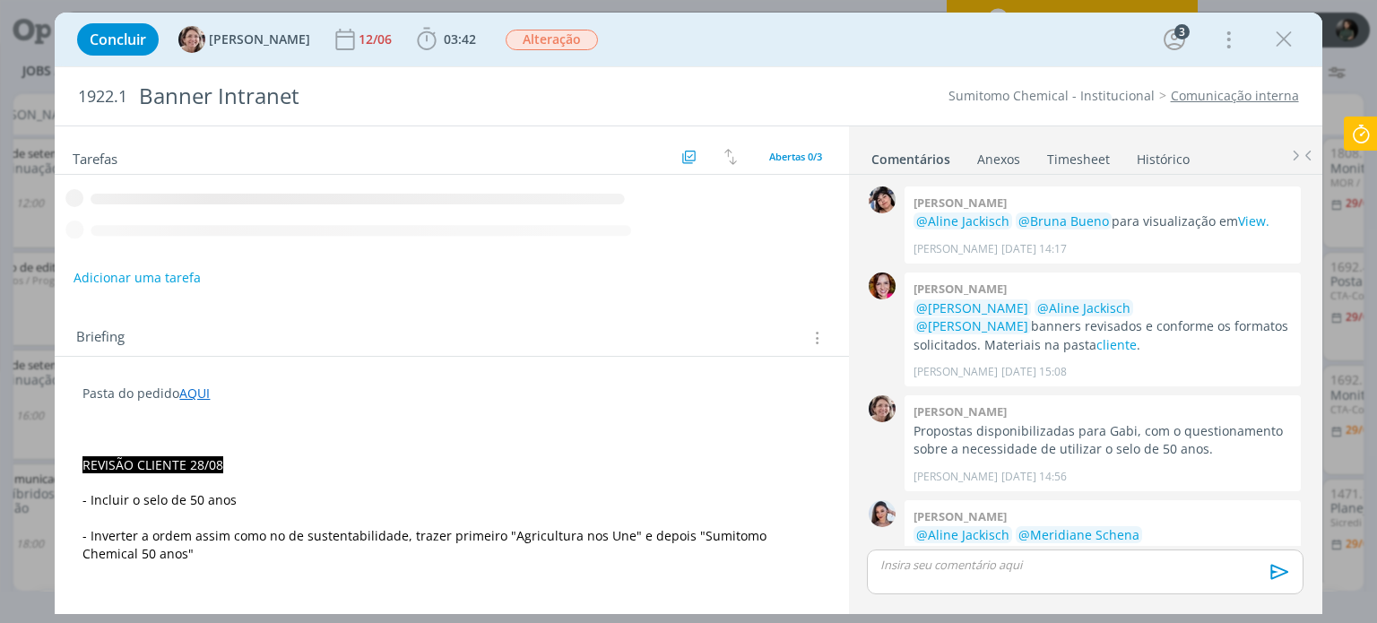
scroll to position [72, 0]
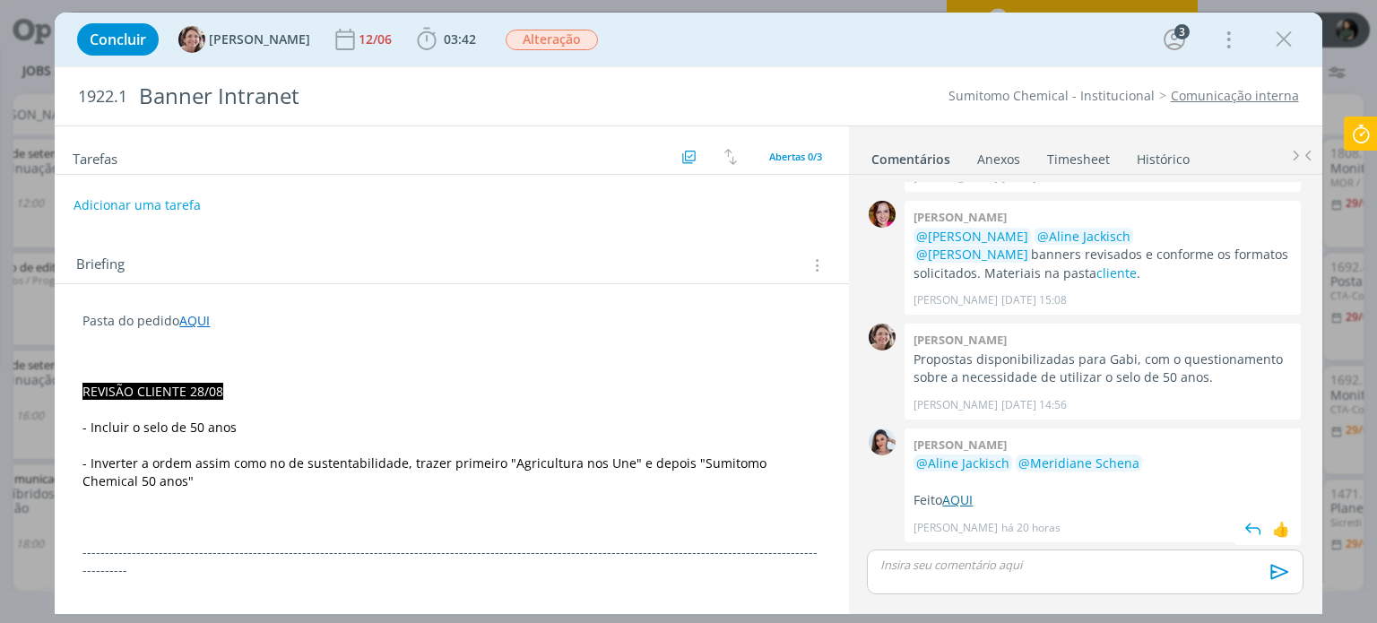
click at [956, 497] on link "AQUI" at bounding box center [957, 499] width 30 height 17
click at [413, 35] on icon "dialog" at bounding box center [426, 39] width 27 height 27
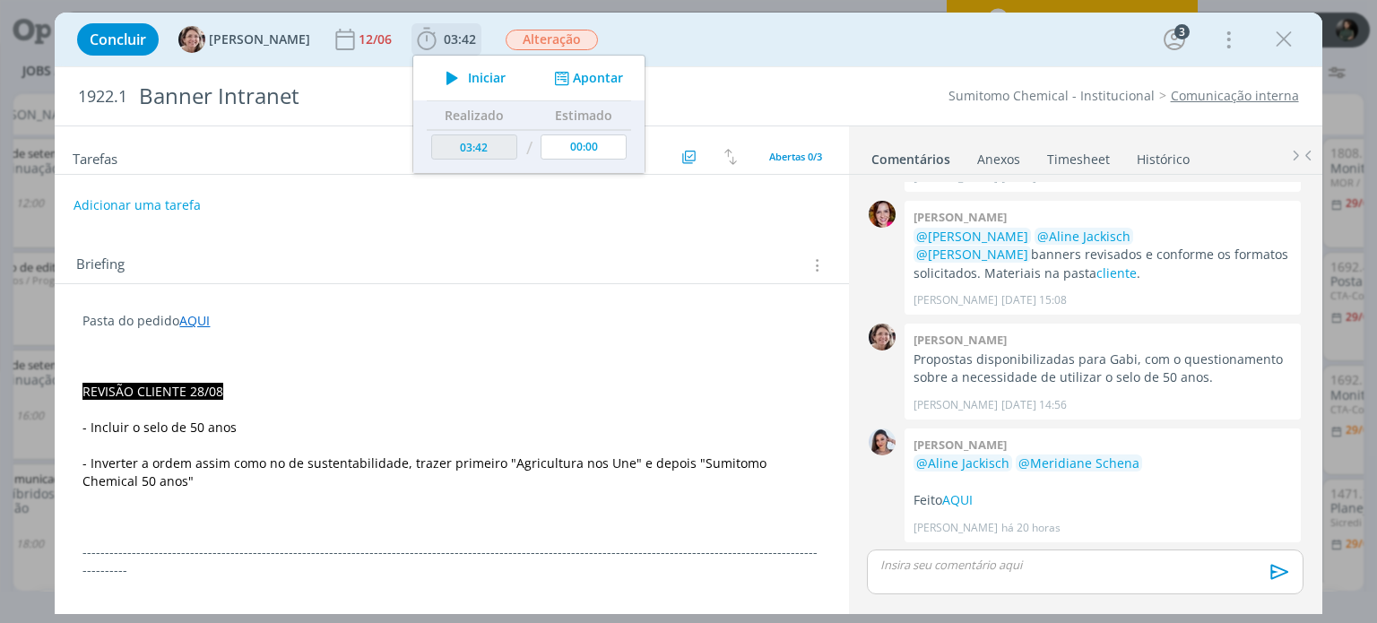
click at [473, 82] on span "Iniciar" at bounding box center [487, 78] width 38 height 13
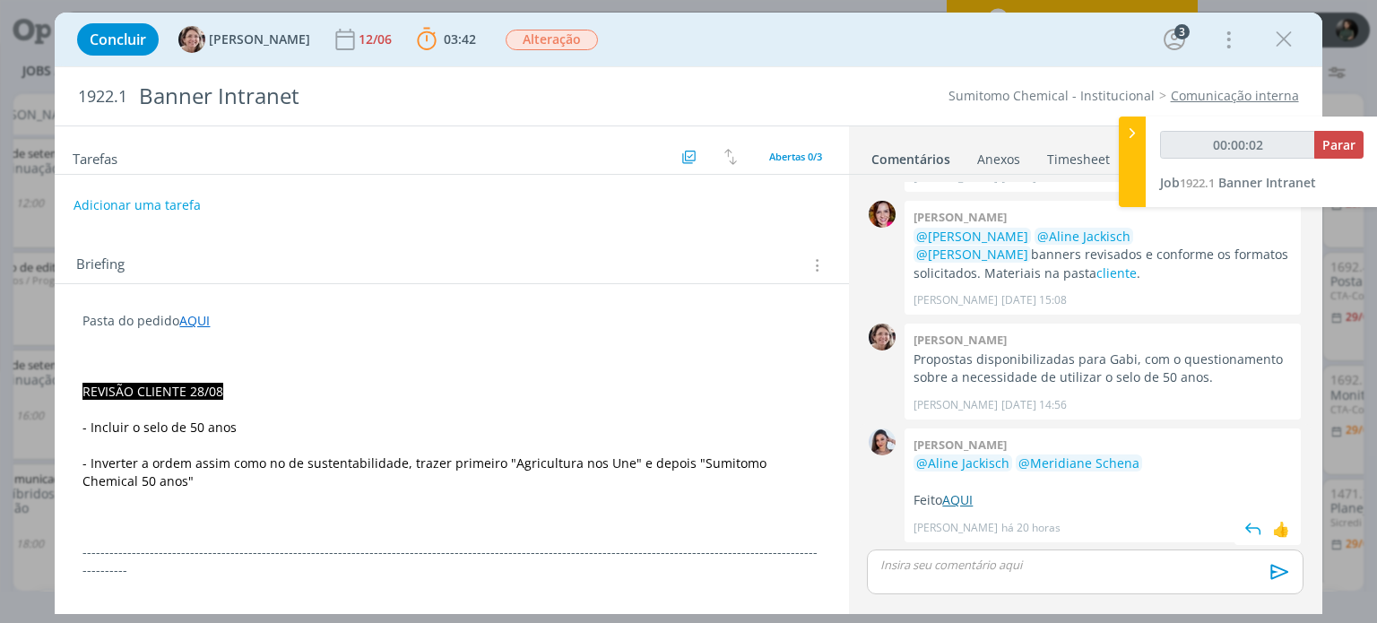
click at [958, 498] on link "AQUI" at bounding box center [957, 499] width 30 height 17
type input "00:07:24"
click at [1348, 149] on span "Parar" at bounding box center [1338, 144] width 33 height 17
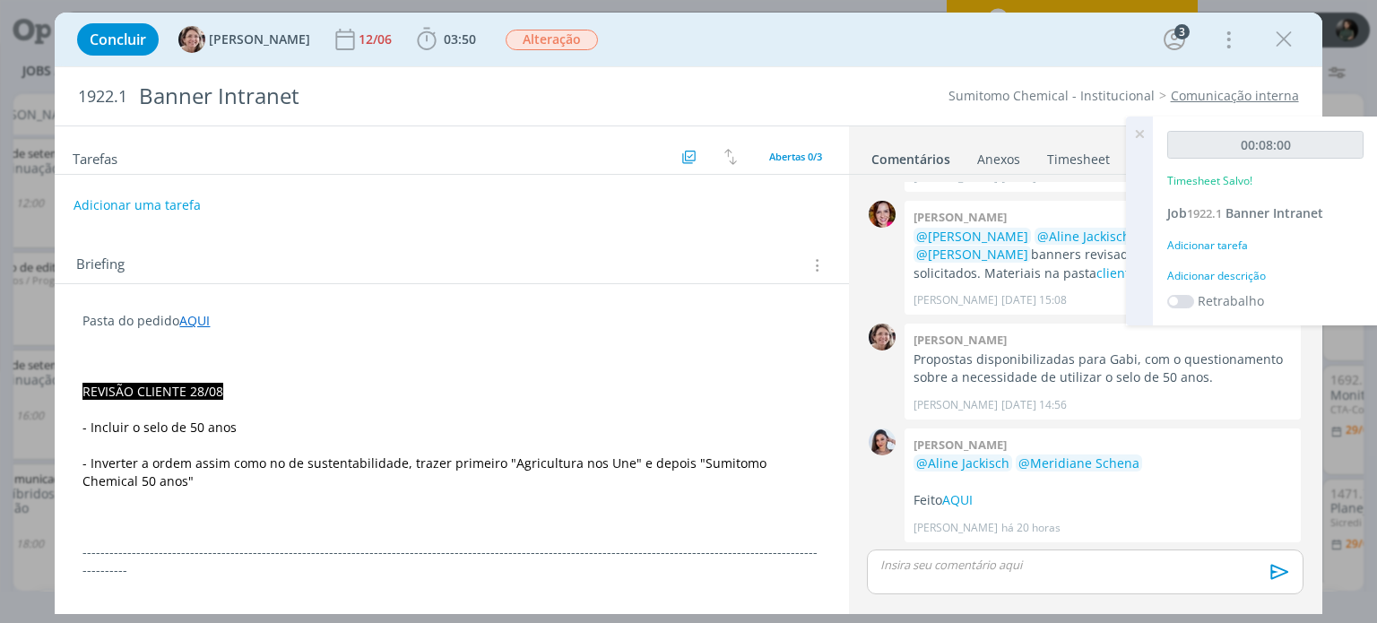
click at [1246, 273] on div "Adicionar descrição" at bounding box center [1265, 276] width 196 height 16
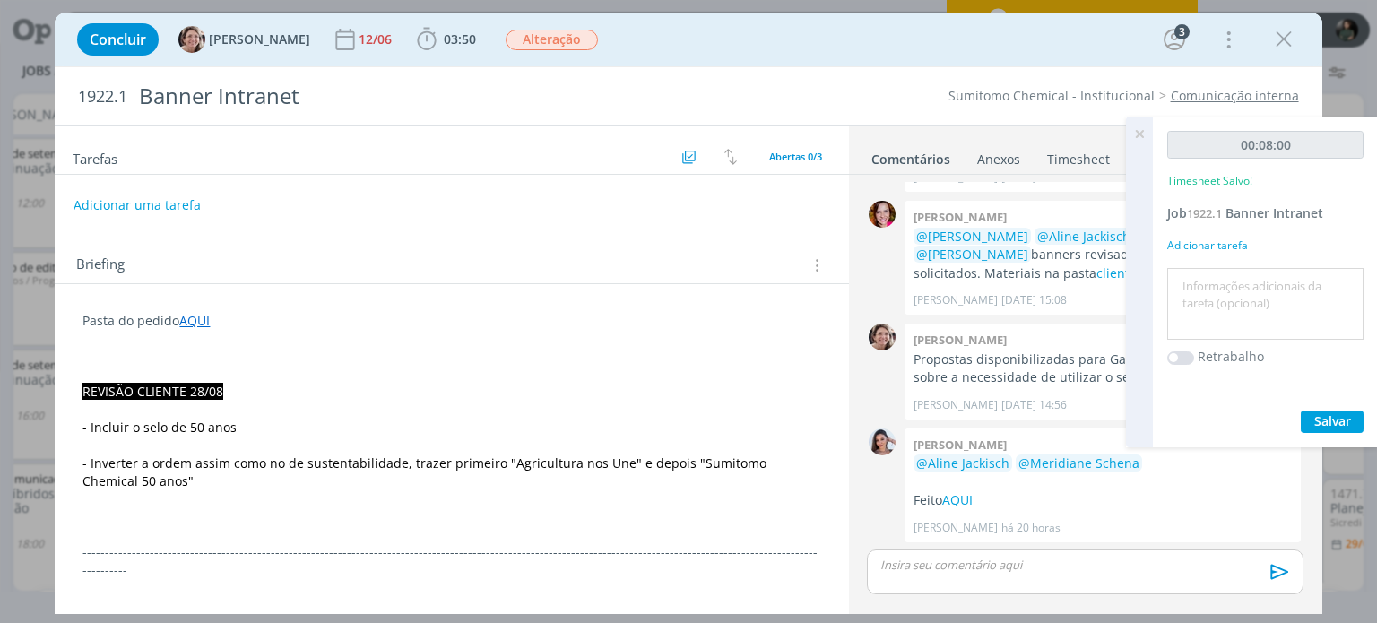
click at [1221, 282] on textarea at bounding box center [1265, 305] width 187 height 64
type textarea "Revisão e envio para a cliente"
click at [1348, 423] on span "Salvar" at bounding box center [1332, 420] width 37 height 17
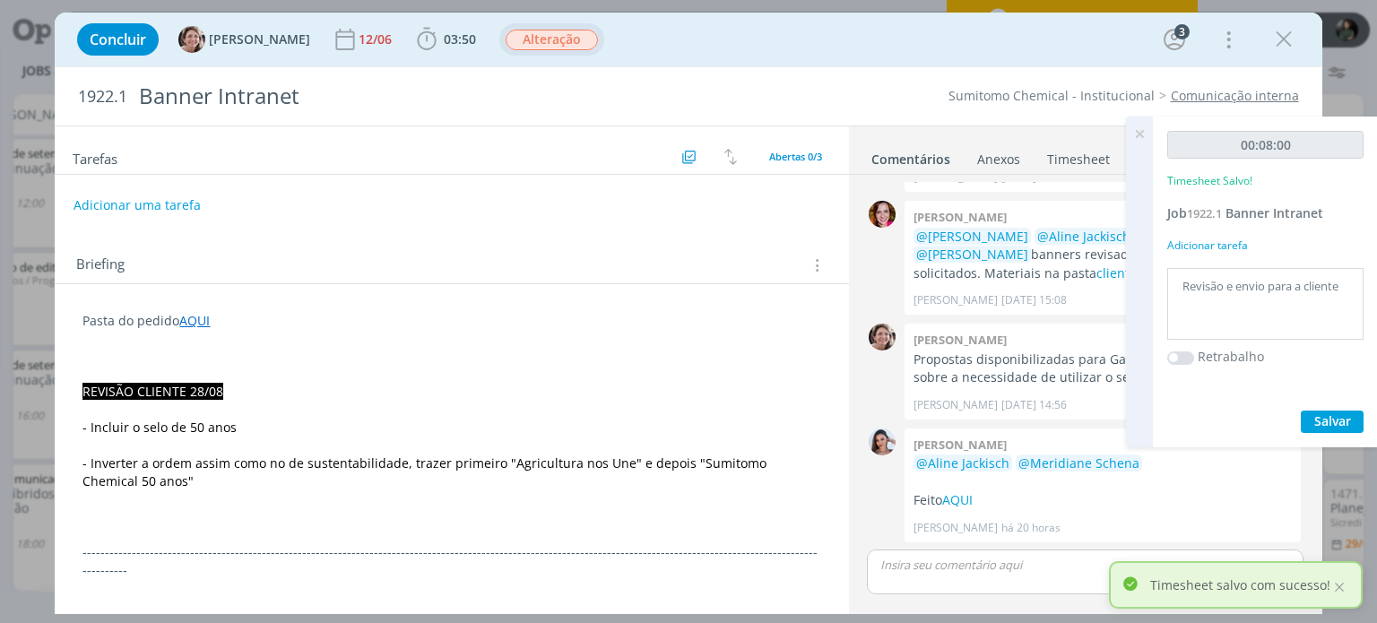
click at [530, 37] on span "Alteração" at bounding box center [552, 40] width 92 height 21
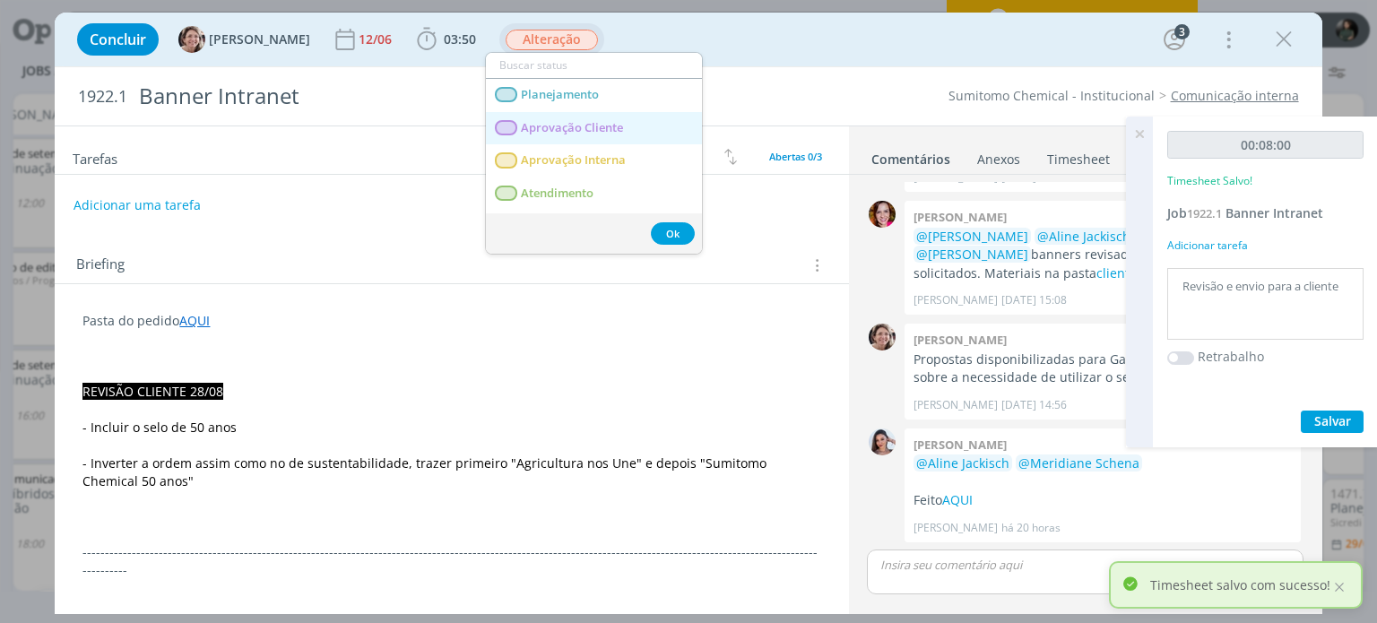
click at [539, 122] on span "Aprovação Cliente" at bounding box center [573, 128] width 102 height 14
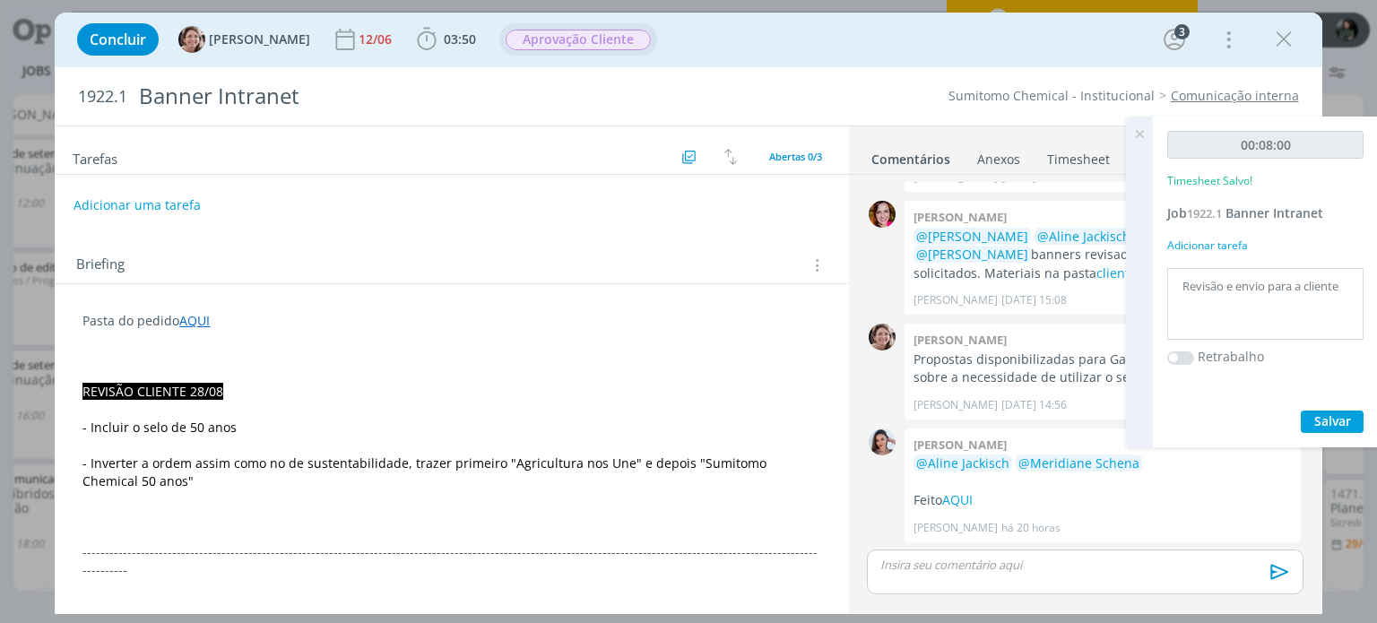
click at [1135, 134] on icon at bounding box center [1139, 134] width 32 height 35
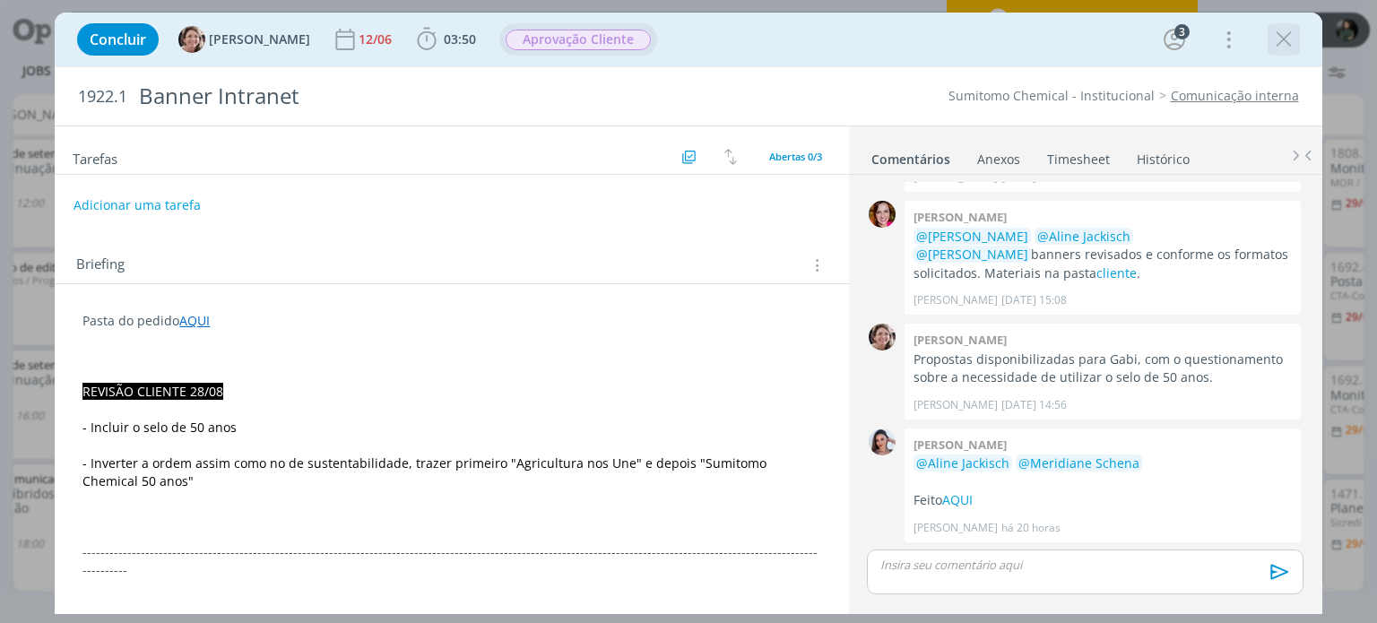
click at [1285, 41] on icon "dialog" at bounding box center [1283, 39] width 27 height 27
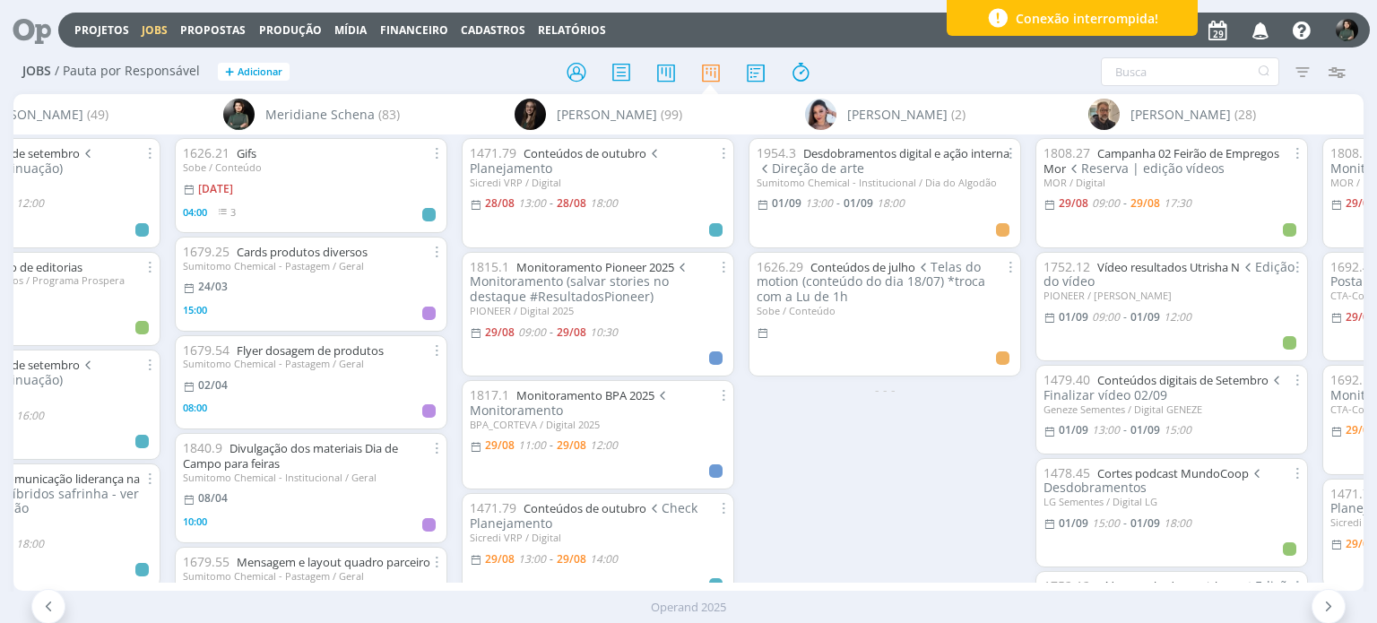
click at [1262, 23] on icon "button" at bounding box center [1260, 29] width 31 height 30
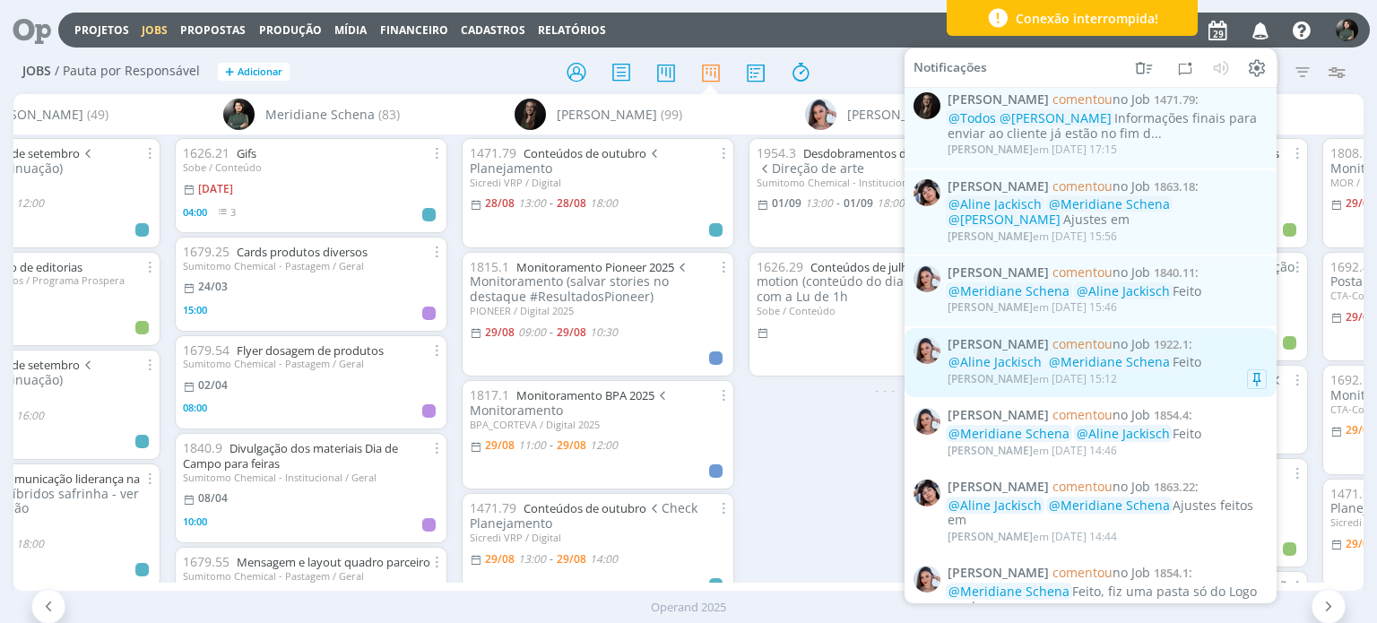
scroll to position [915, 0]
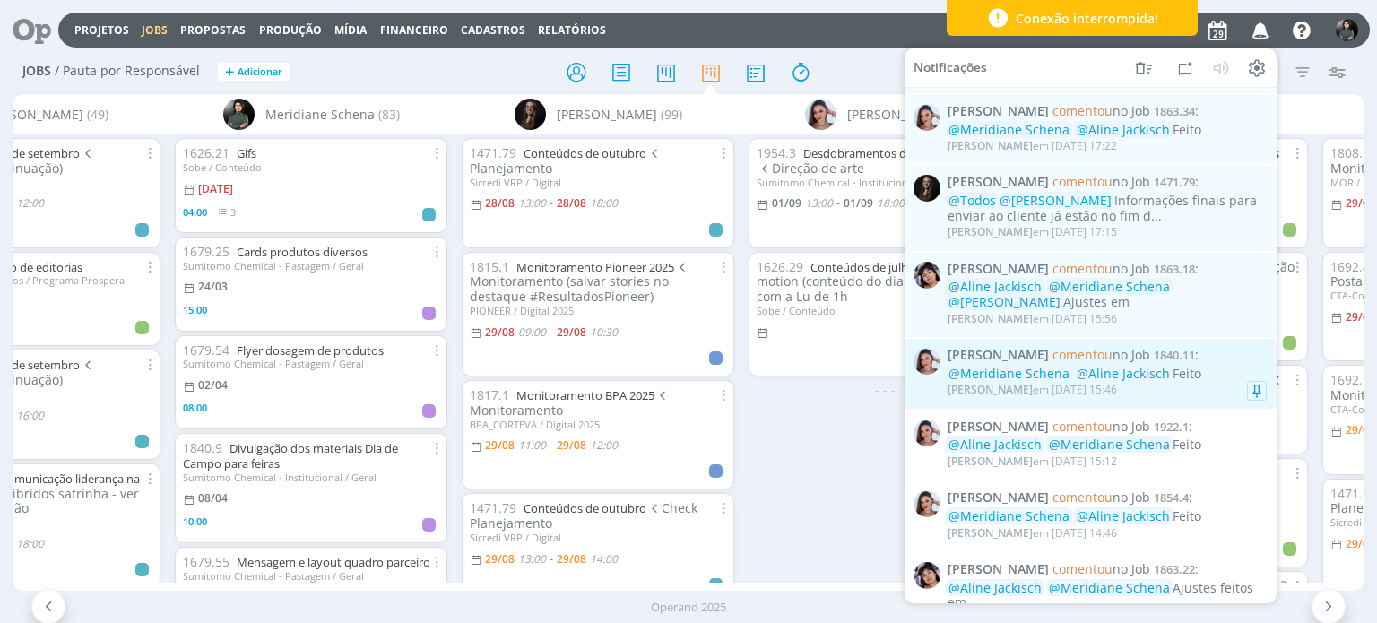
click at [1158, 388] on div "[PERSON_NAME] em [DATE] 15:46" at bounding box center [1107, 390] width 319 height 18
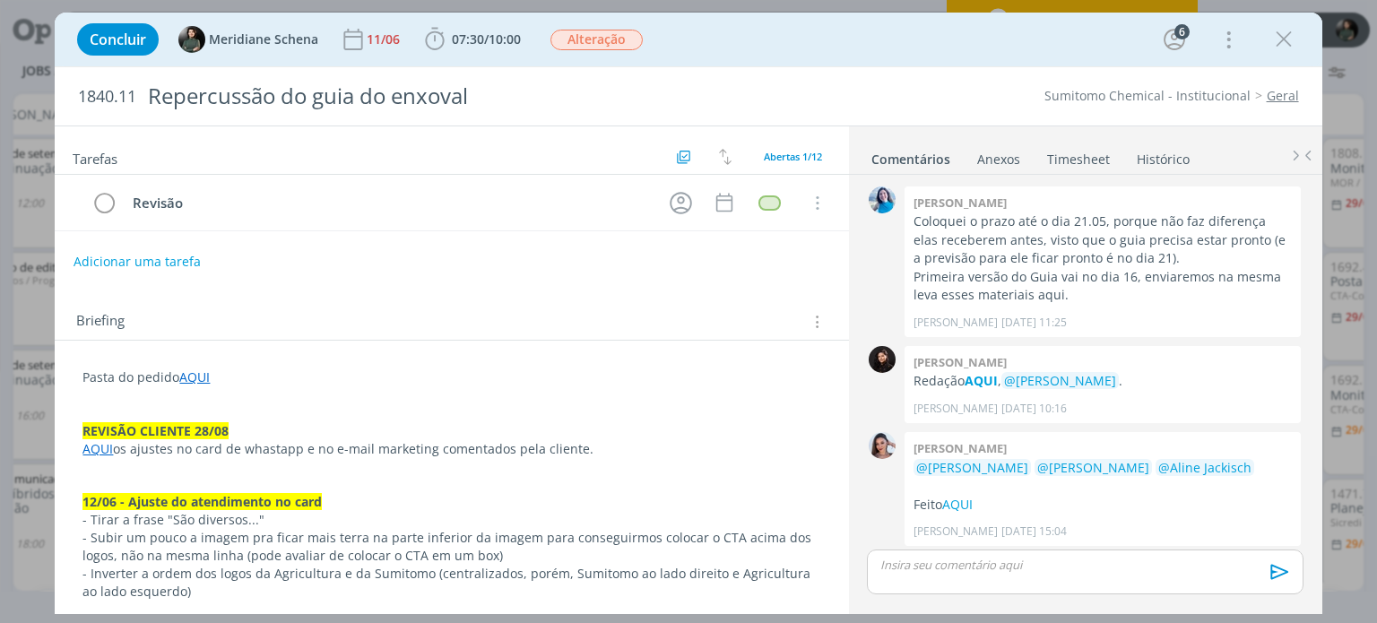
scroll to position [1484, 0]
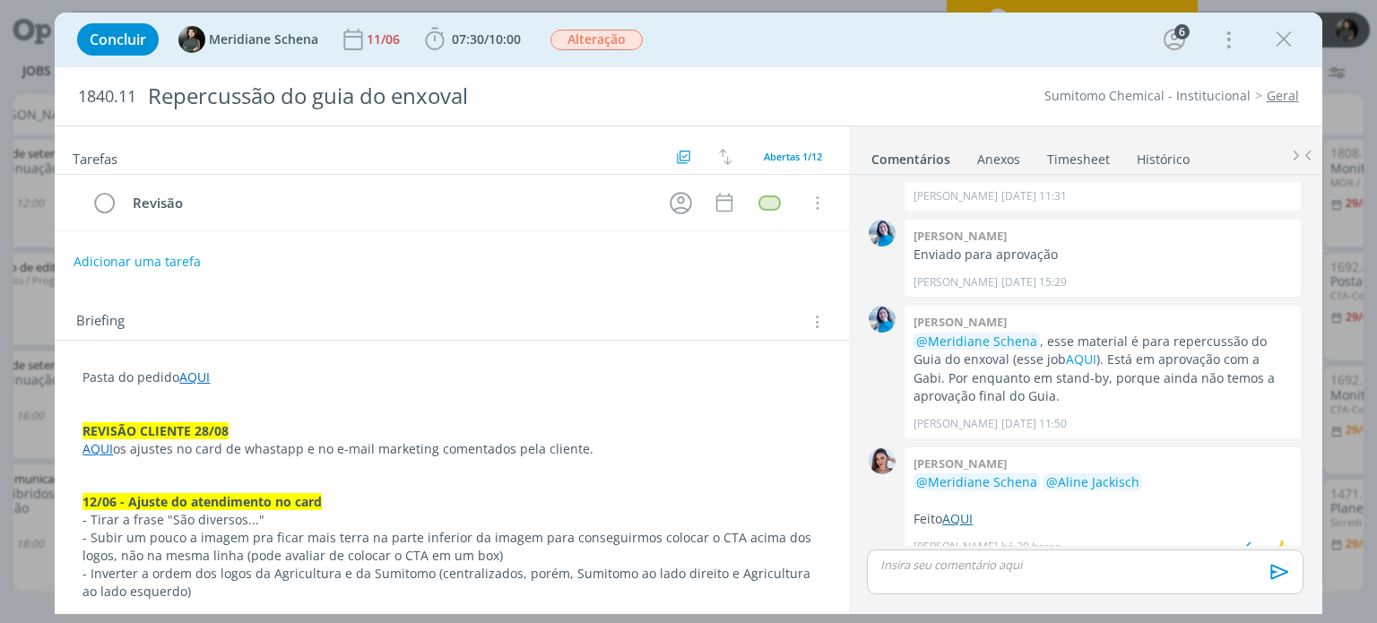
click at [967, 510] on link "AQUI" at bounding box center [957, 518] width 30 height 17
click at [482, 40] on span "07:30" at bounding box center [468, 38] width 32 height 17
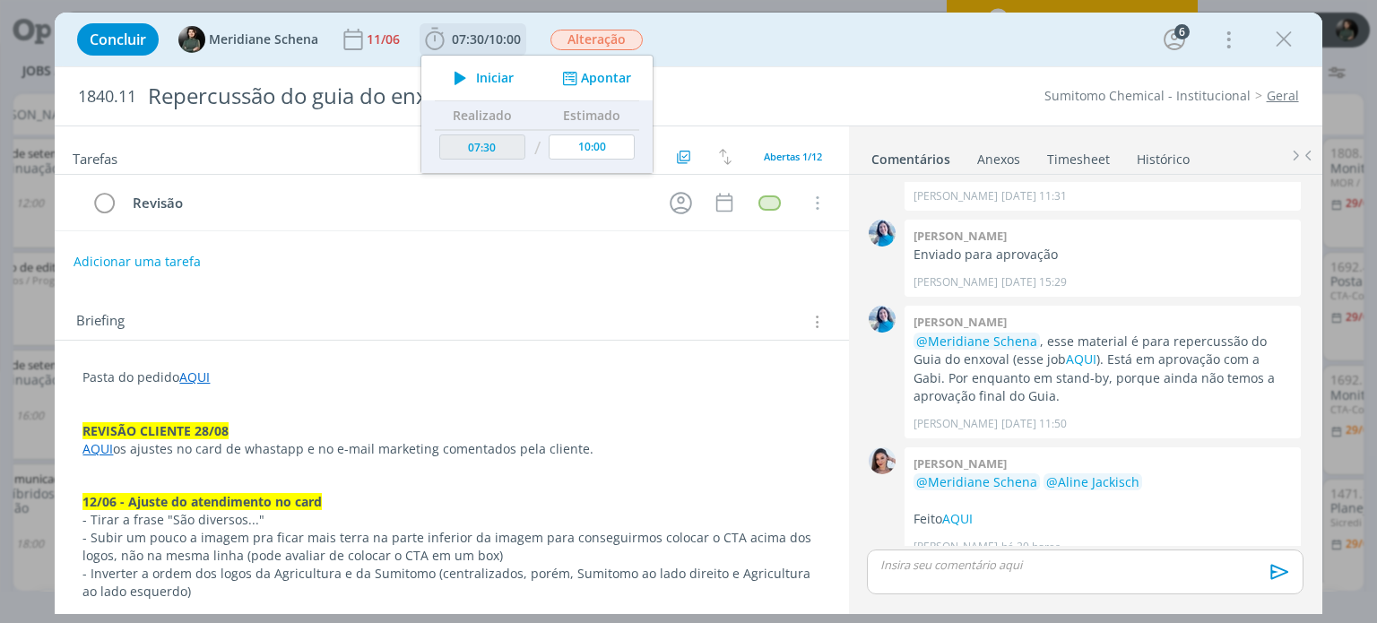
click at [497, 75] on span "Iniciar" at bounding box center [495, 78] width 38 height 13
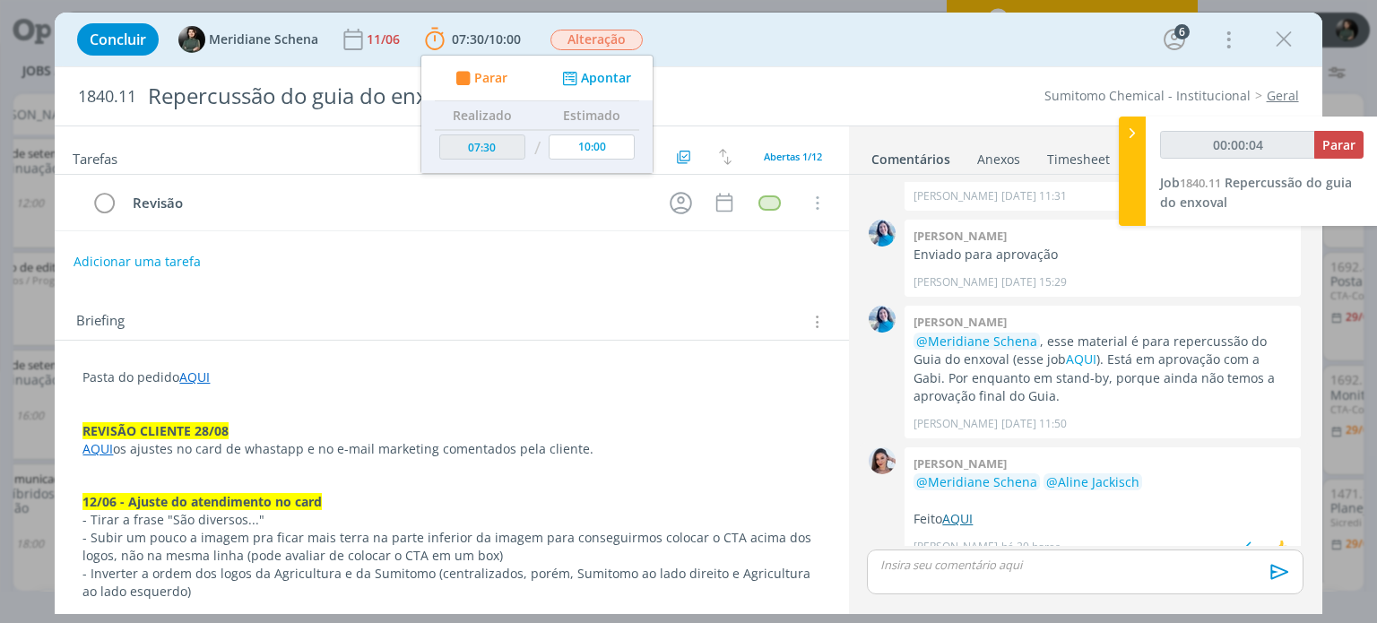
click at [972, 510] on link "AQUI" at bounding box center [957, 518] width 30 height 17
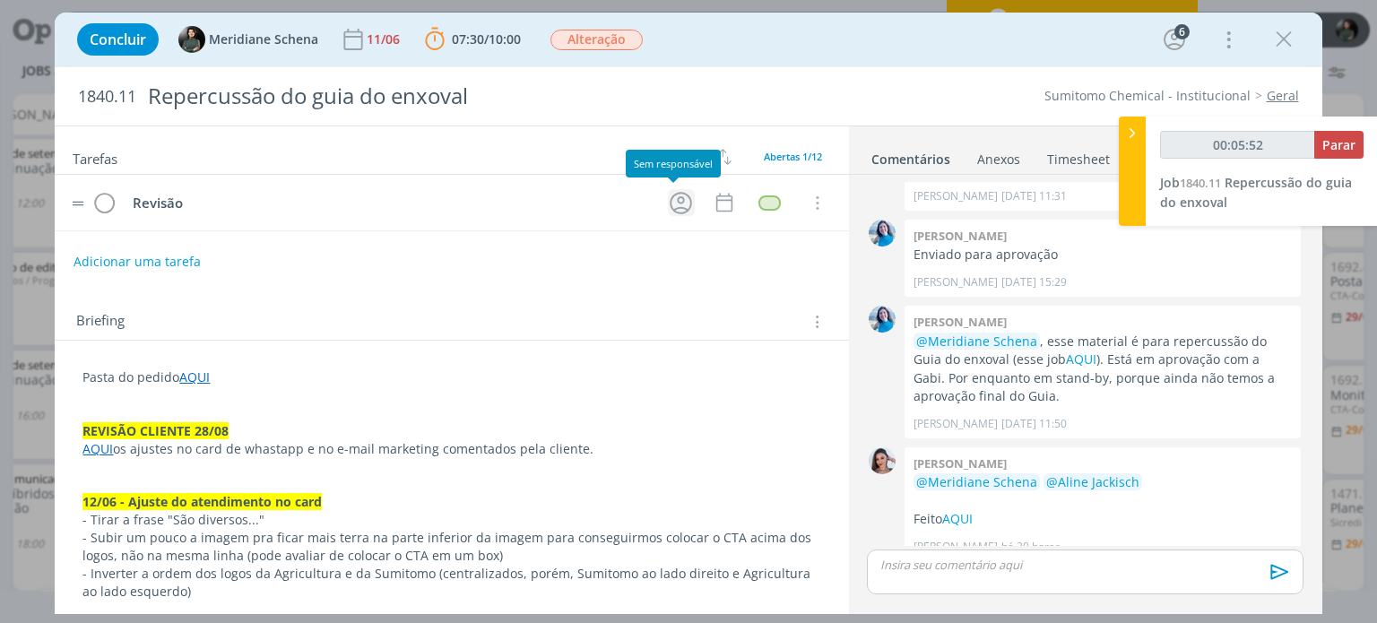
click at [670, 204] on icon "dialog" at bounding box center [681, 203] width 22 height 22
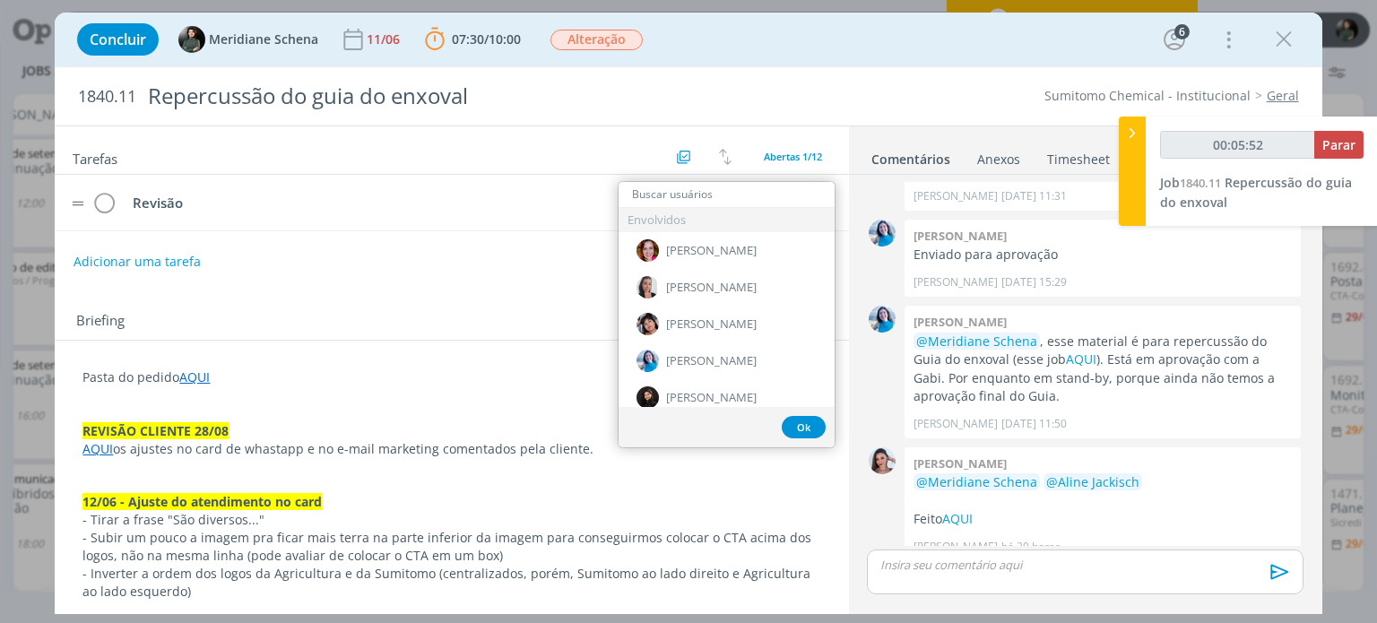
type input "00:05:53"
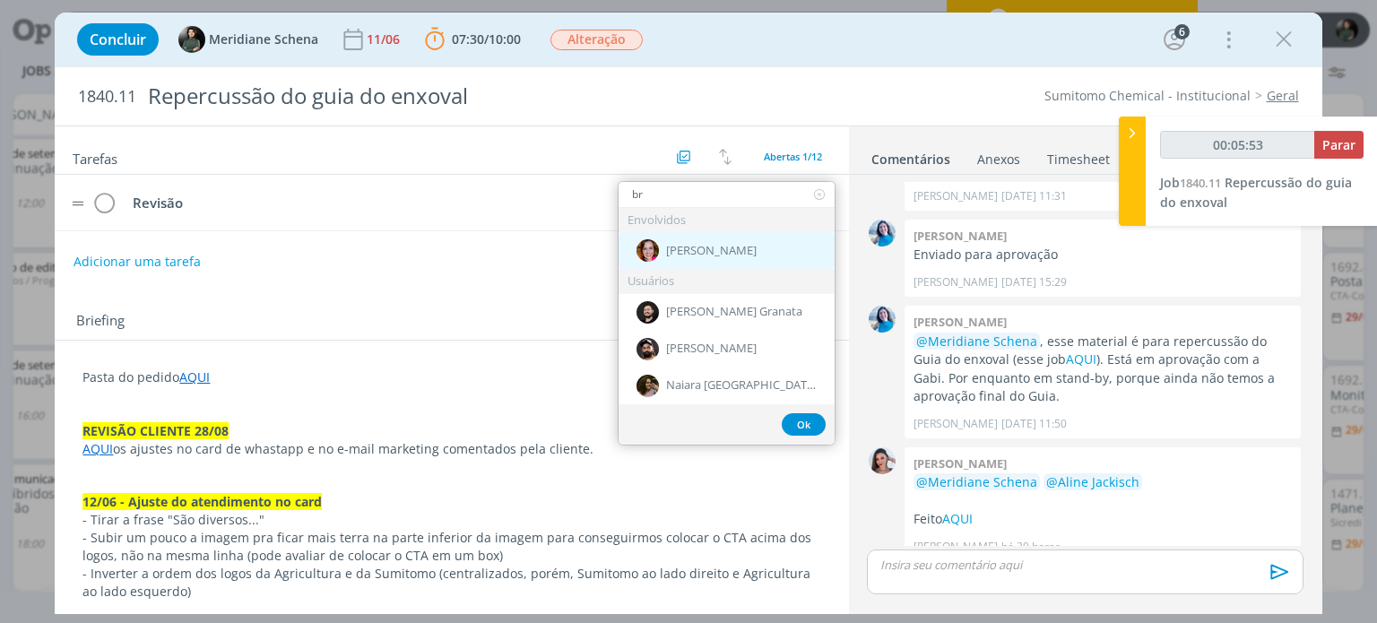
type input "br"
click at [691, 247] on span "[PERSON_NAME]" at bounding box center [711, 251] width 91 height 14
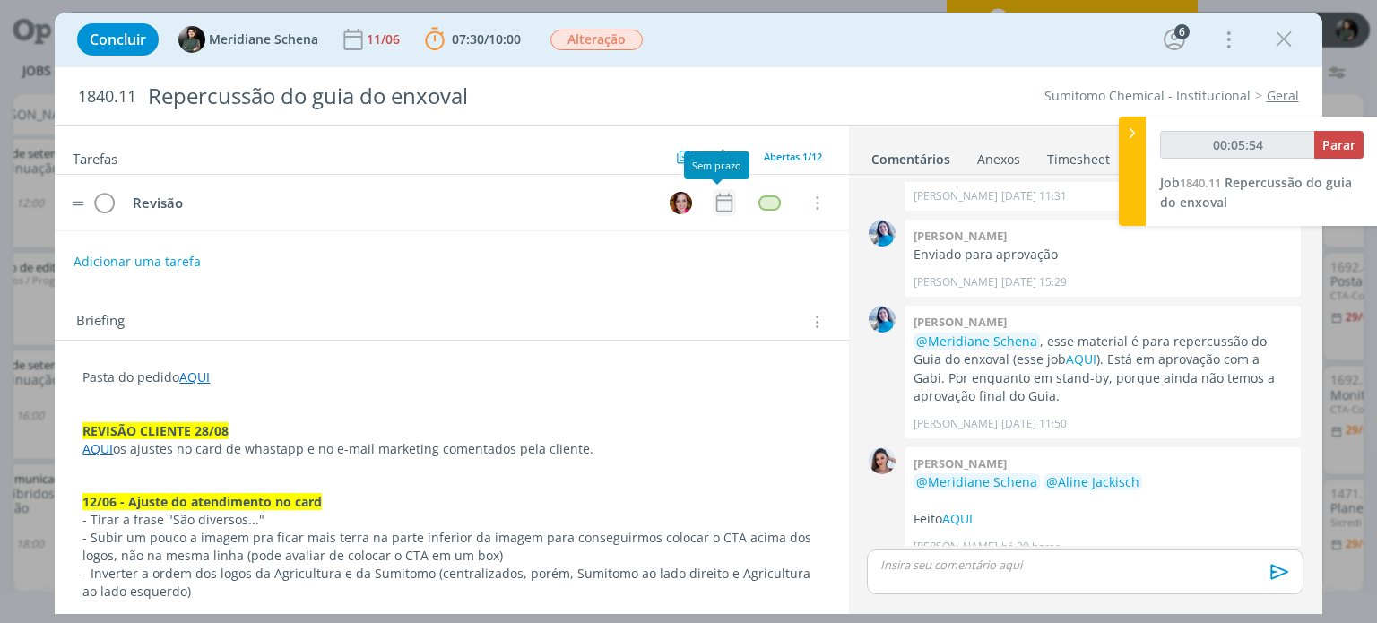
click at [713, 201] on icon "dialog" at bounding box center [724, 202] width 23 height 23
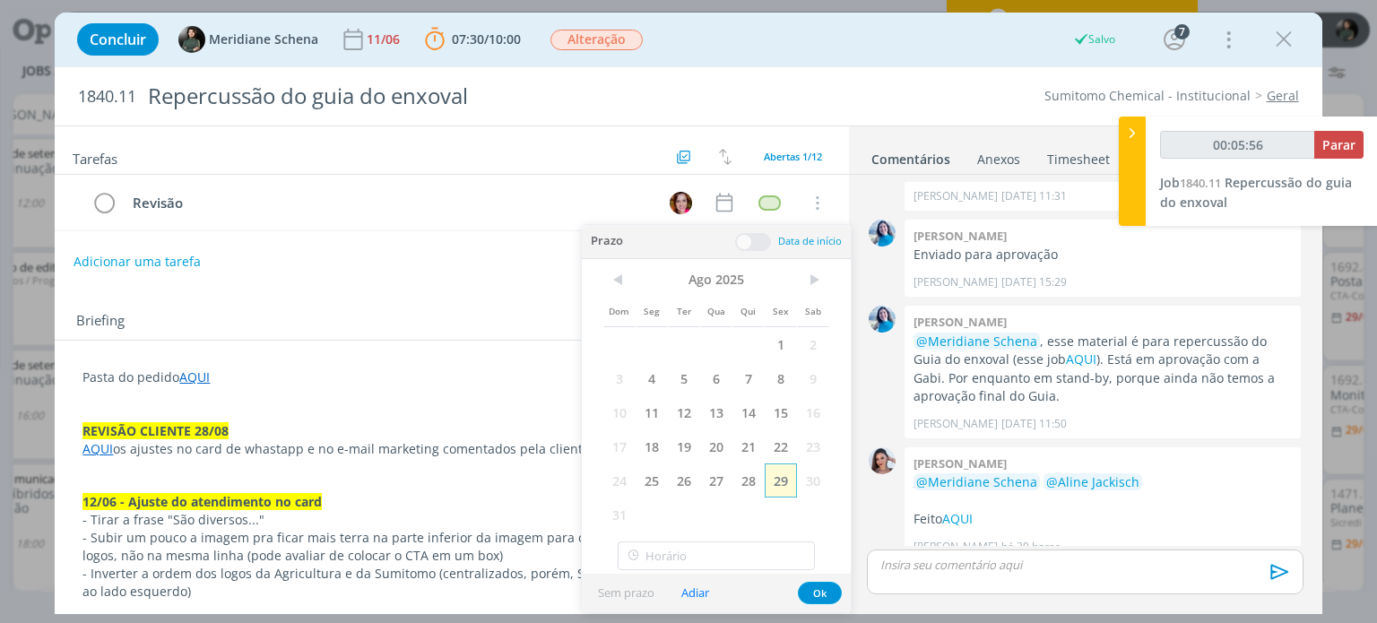
click at [788, 489] on span "29" at bounding box center [781, 481] width 32 height 34
click at [763, 244] on span at bounding box center [753, 242] width 36 height 18
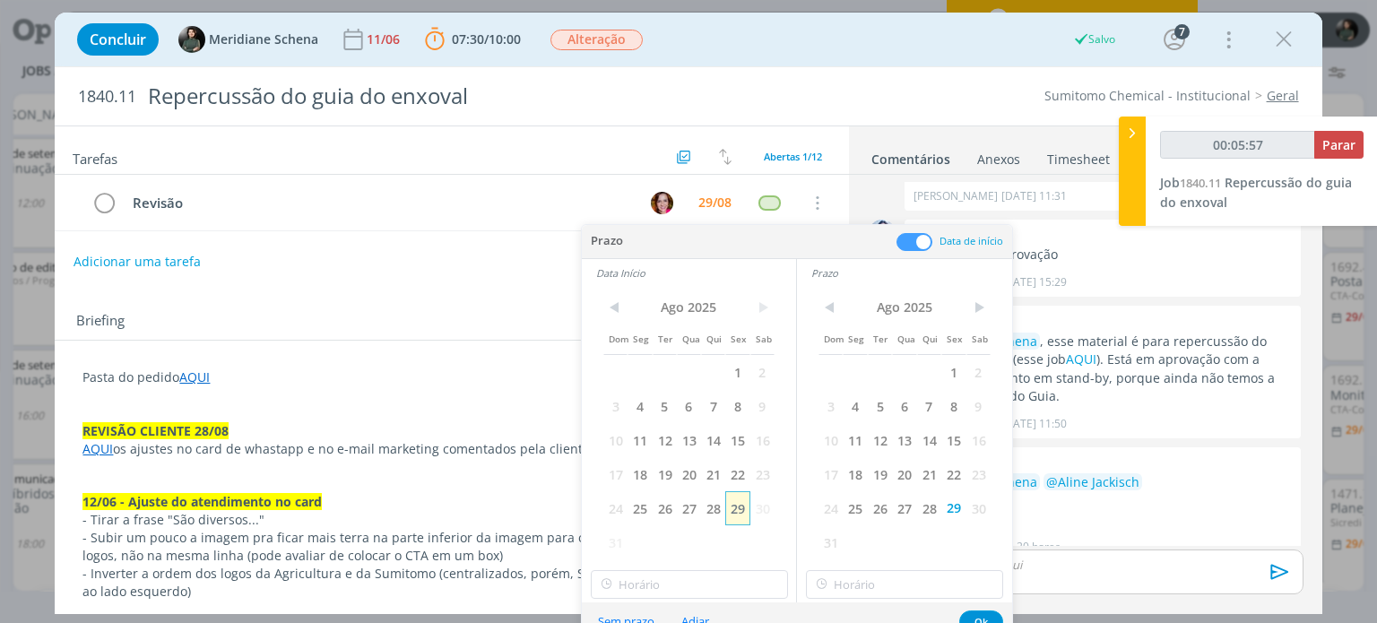
type input "00:05:58"
click at [741, 507] on span "29" at bounding box center [737, 508] width 24 height 34
type input "13:00"
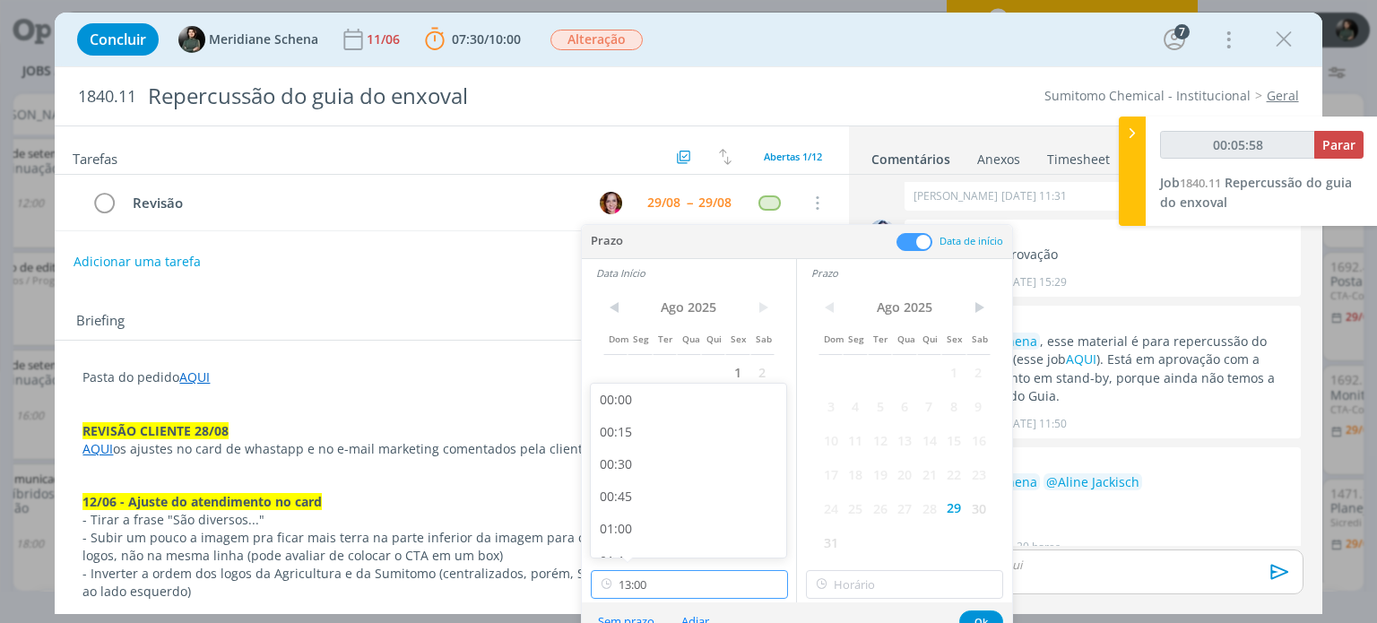
click at [697, 584] on input "13:00" at bounding box center [689, 584] width 197 height 29
type input "00:06:01"
click at [646, 459] on div "14:30" at bounding box center [691, 461] width 201 height 32
type input "14:30"
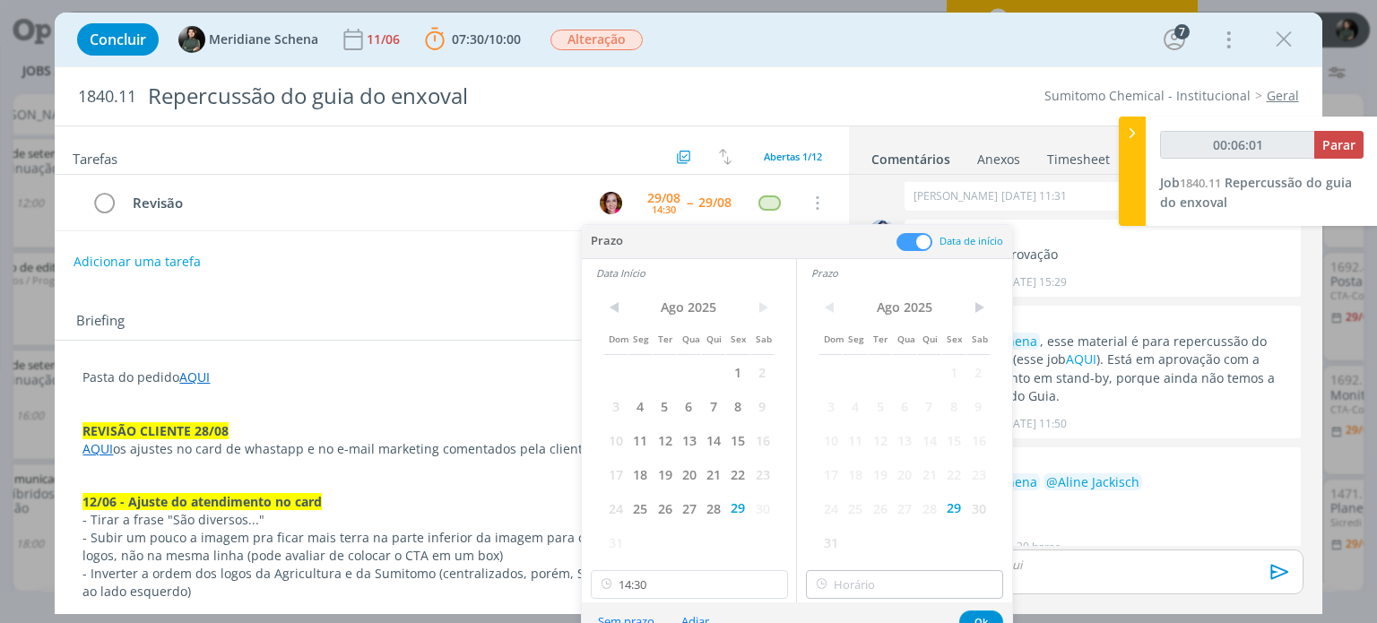
type input "00:06:02"
type input "14:30"
click at [897, 585] on input "14:30" at bounding box center [904, 584] width 197 height 29
type input "00:06:03"
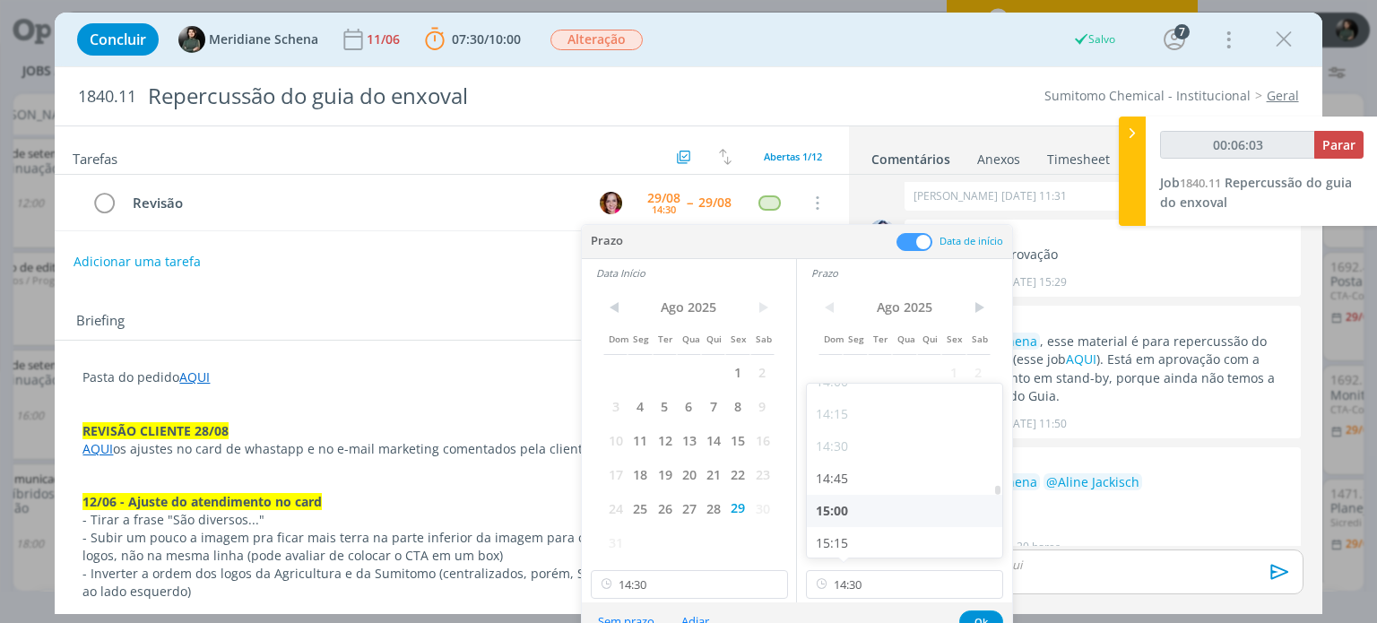
click at [855, 505] on div "15:00" at bounding box center [907, 511] width 201 height 32
type input "15:00"
click at [981, 620] on button "Ok" at bounding box center [981, 622] width 44 height 22
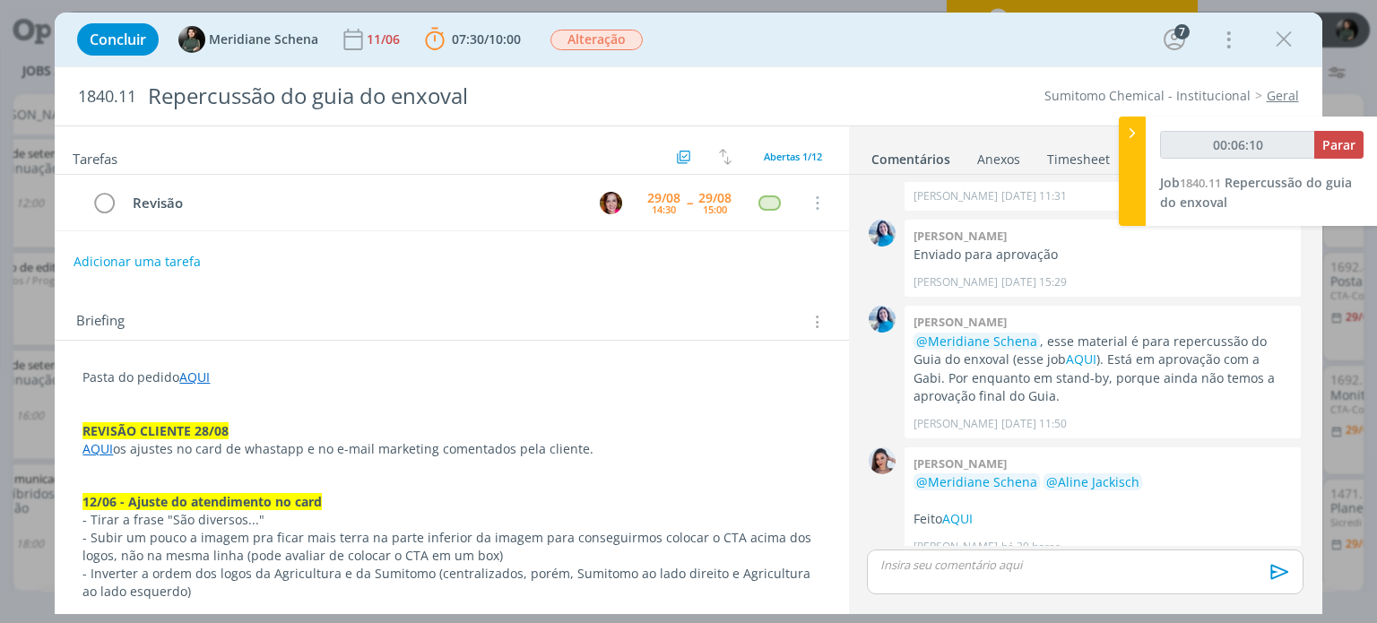
click at [438, 279] on div "Tarefas Usar Job de template Criar template a partir deste job Visualizar Templ…" at bounding box center [451, 365] width 793 height 478
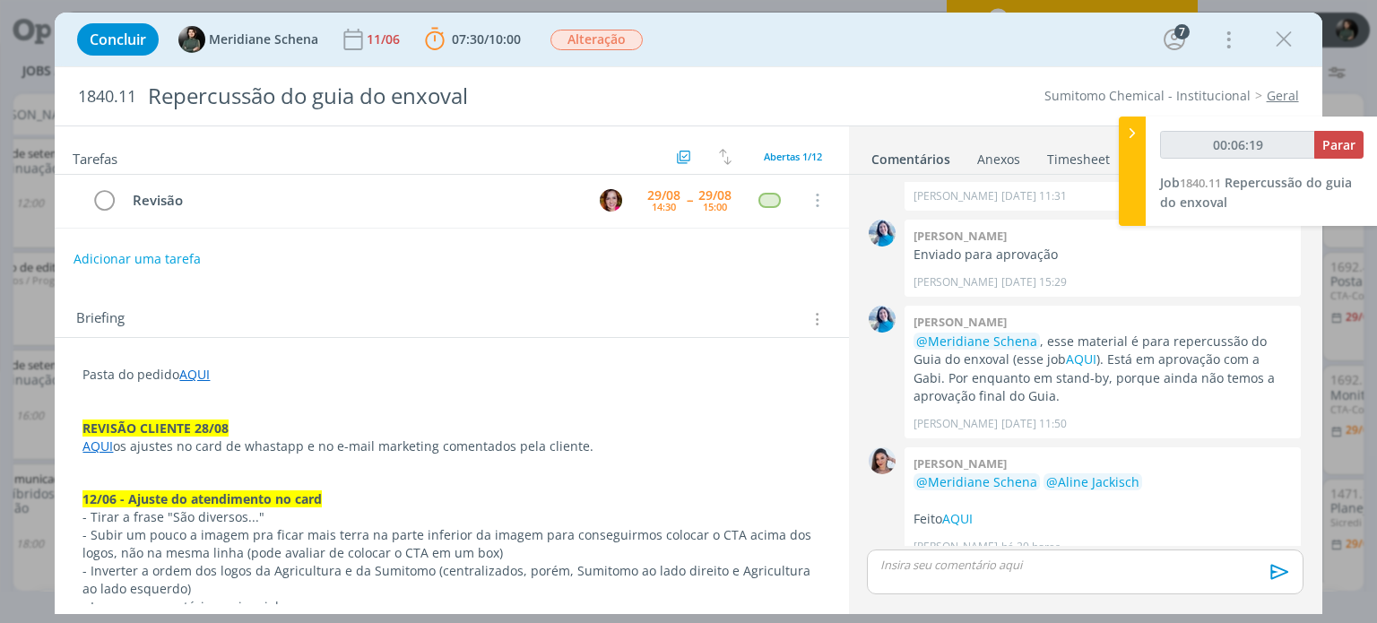
scroll to position [0, 0]
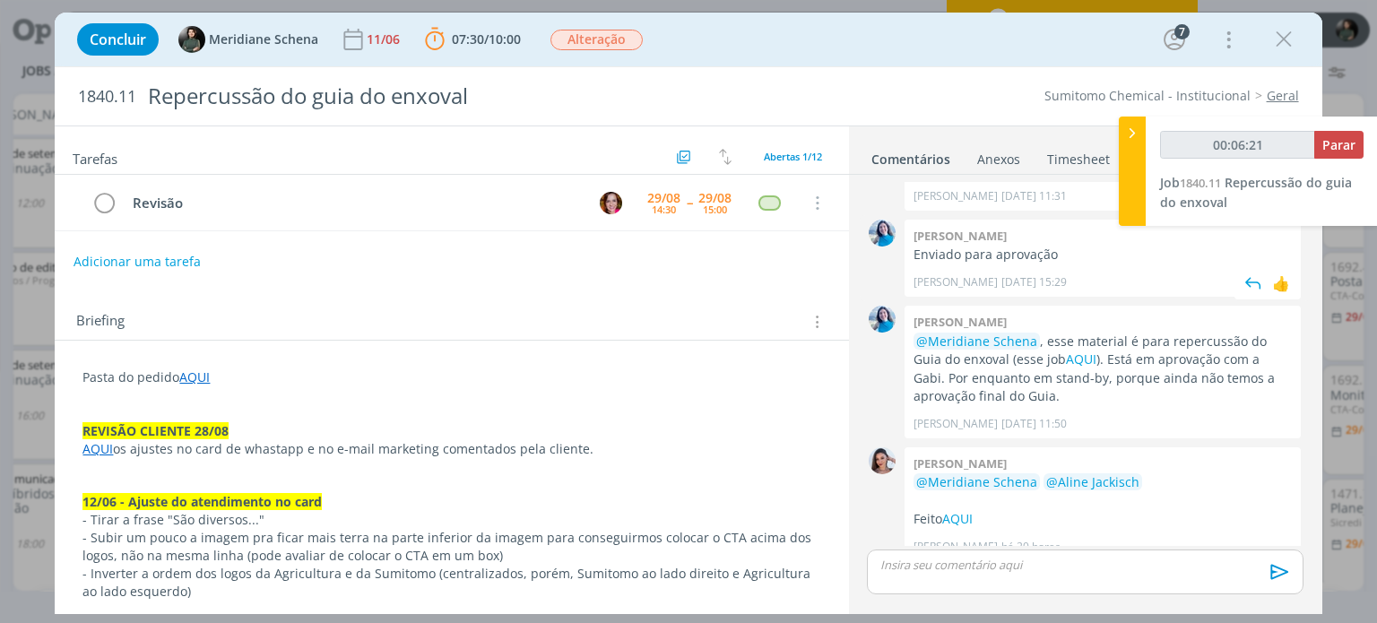
type input "00:06:22"
drag, startPoint x: 1345, startPoint y: 146, endPoint x: 1334, endPoint y: 153, distance: 12.9
click at [1345, 146] on span "Parar" at bounding box center [1338, 144] width 33 height 17
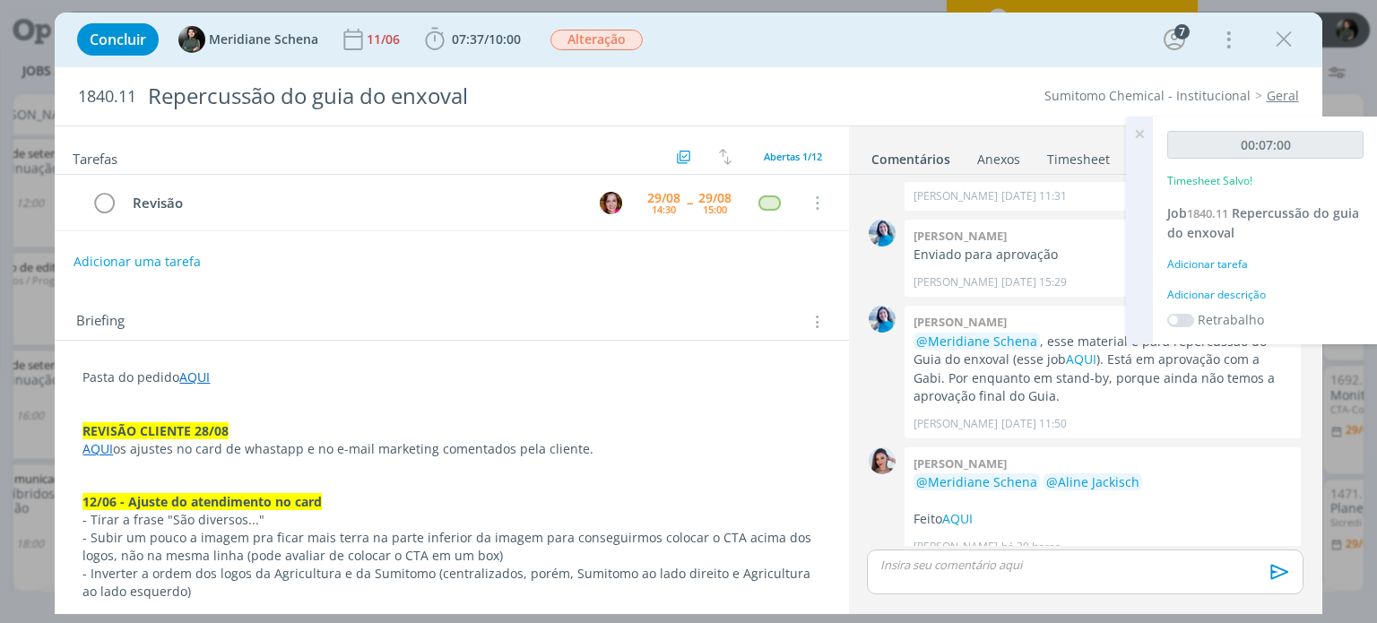
click at [1250, 296] on div "Adicionar descrição" at bounding box center [1265, 295] width 196 height 16
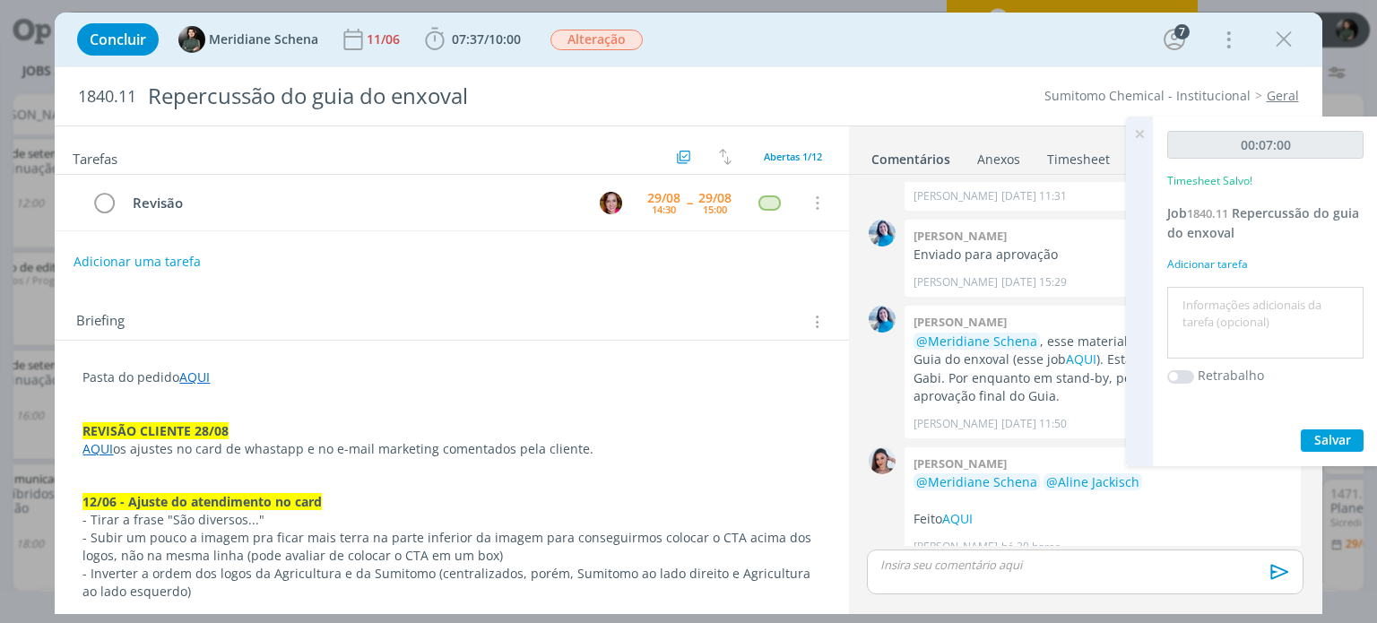
click at [1240, 296] on textarea at bounding box center [1265, 323] width 187 height 64
click at [1184, 300] on textarea "Pauta de Revisão" at bounding box center [1265, 323] width 187 height 64
type textarea "organização pauta de Revisão"
click at [1340, 441] on span "Salvar" at bounding box center [1332, 439] width 37 height 17
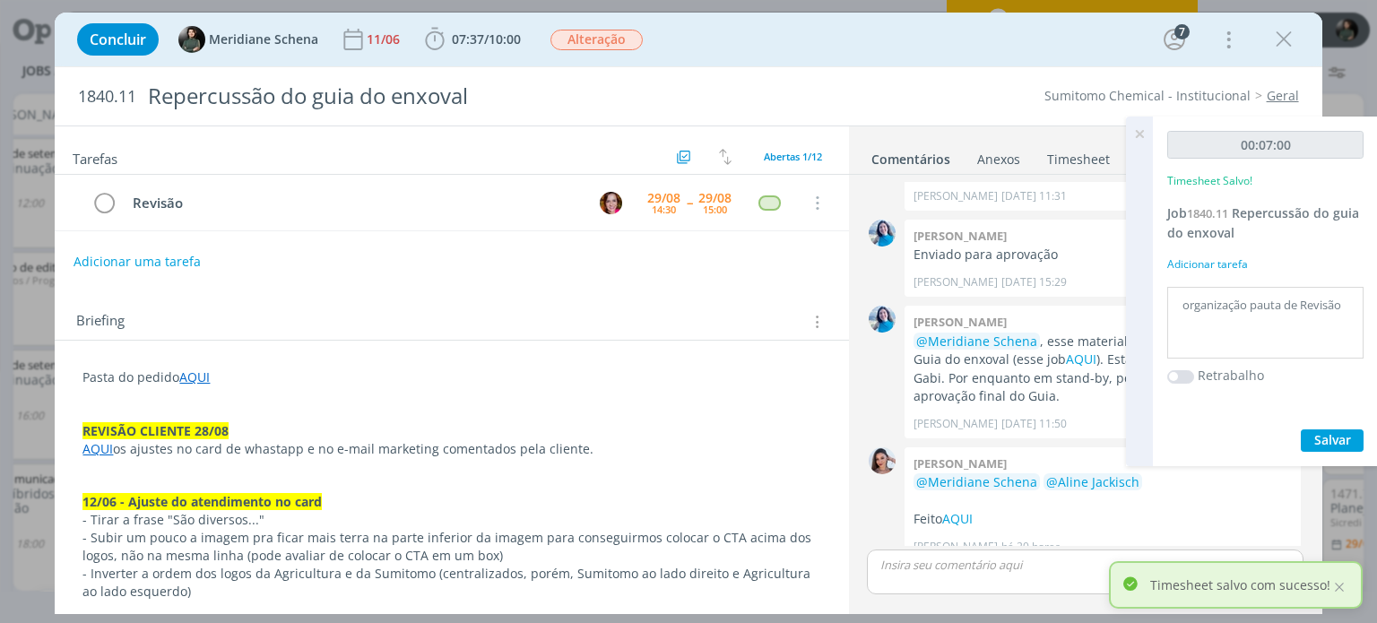
click at [1149, 134] on icon at bounding box center [1139, 134] width 32 height 35
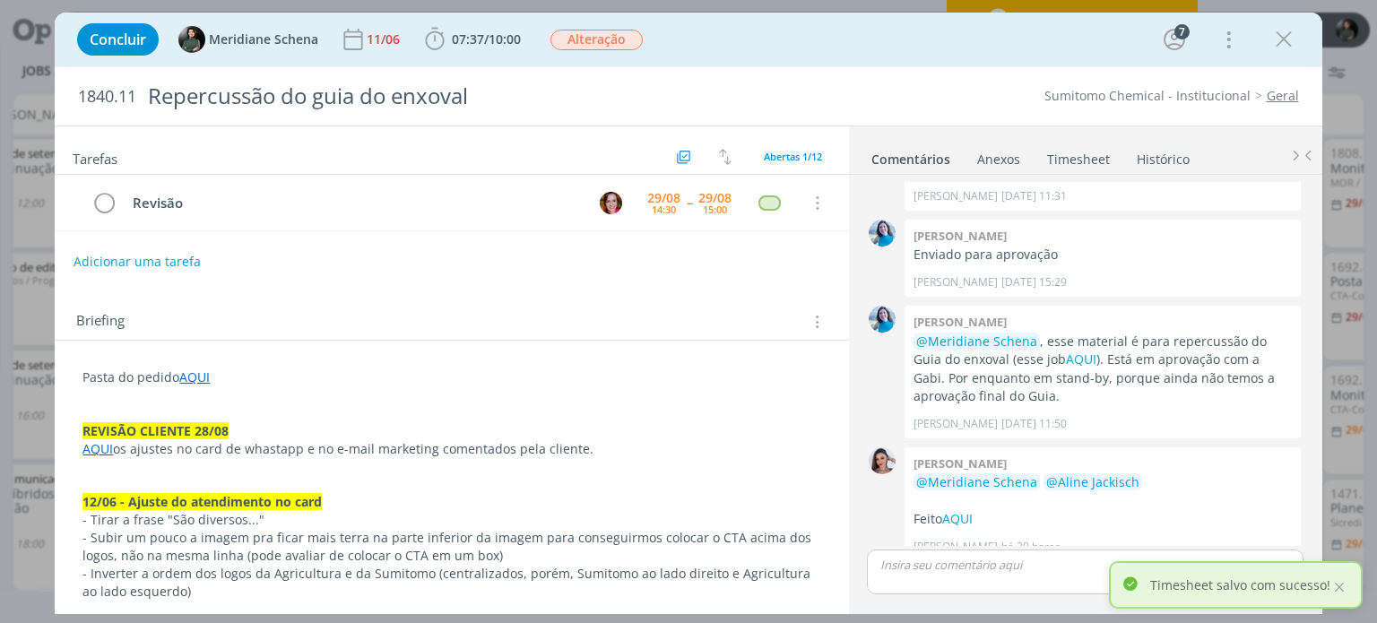
click at [1302, 22] on div "Concluir Meridiane Schena [DATE] 07:37 / 10:00 Iniciar Apontar Data * [DATE] Ho…" at bounding box center [688, 39] width 1240 height 43
click at [1288, 36] on icon "dialog" at bounding box center [1283, 39] width 27 height 27
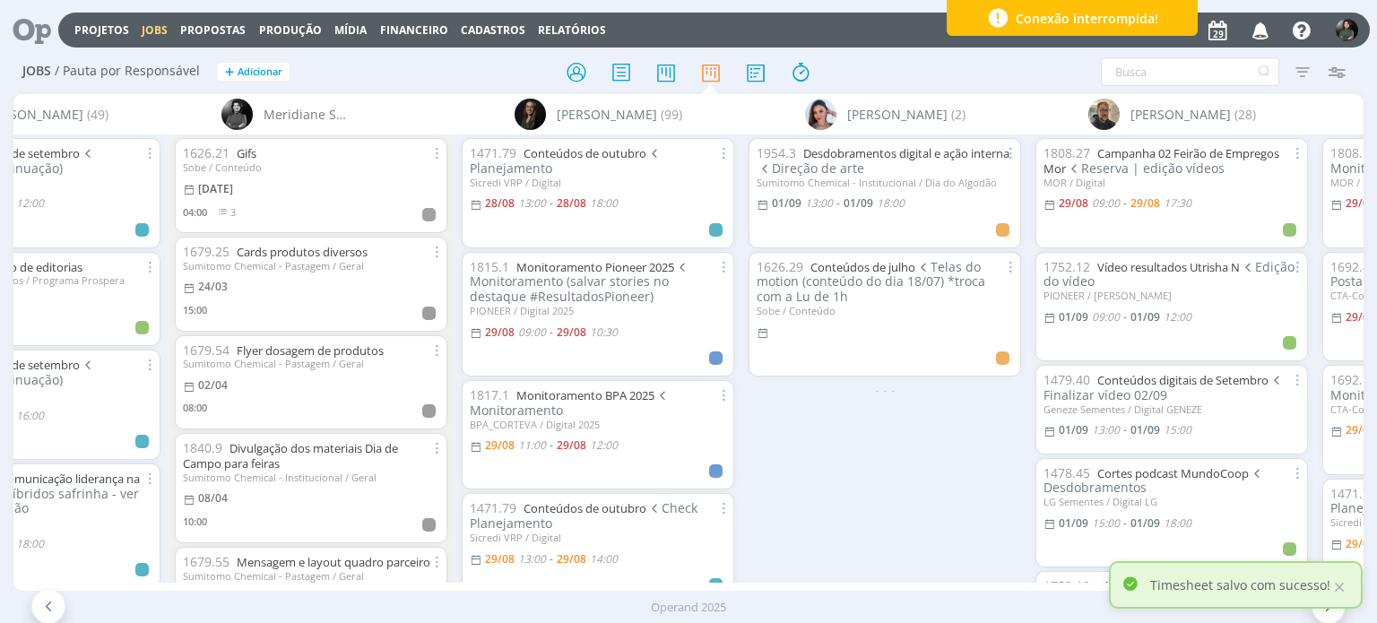
click at [1262, 35] on icon "button" at bounding box center [1260, 29] width 31 height 30
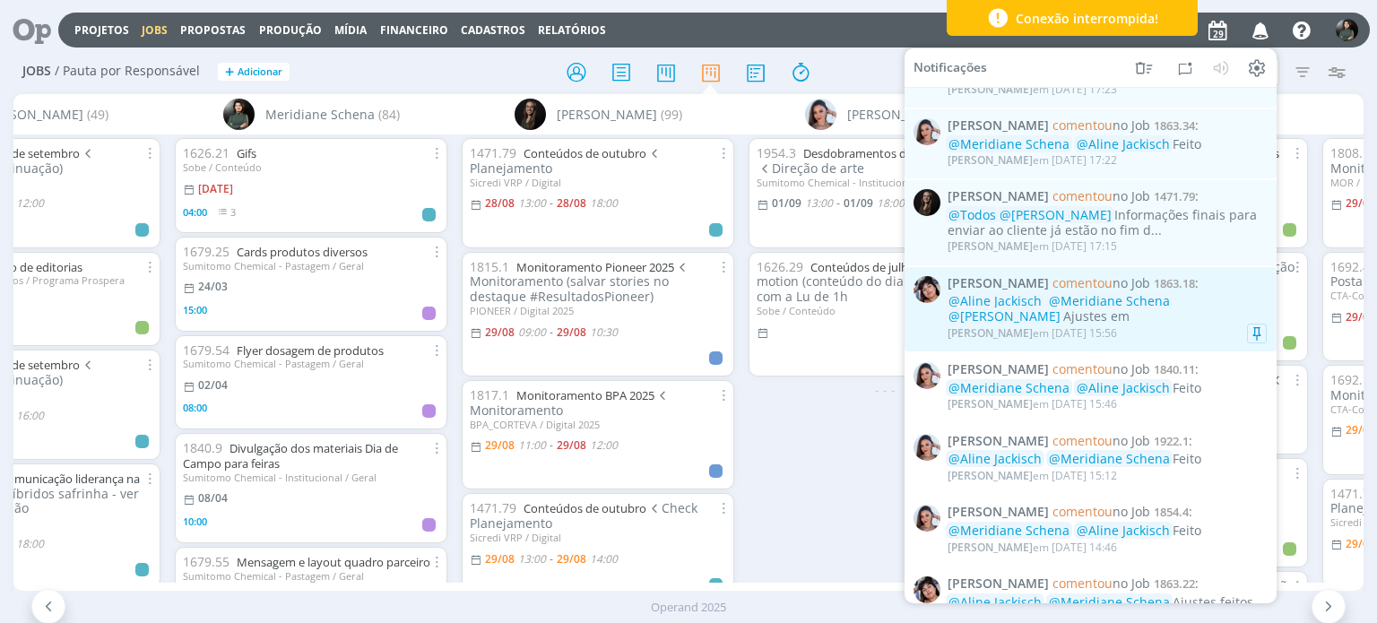
scroll to position [897, 0]
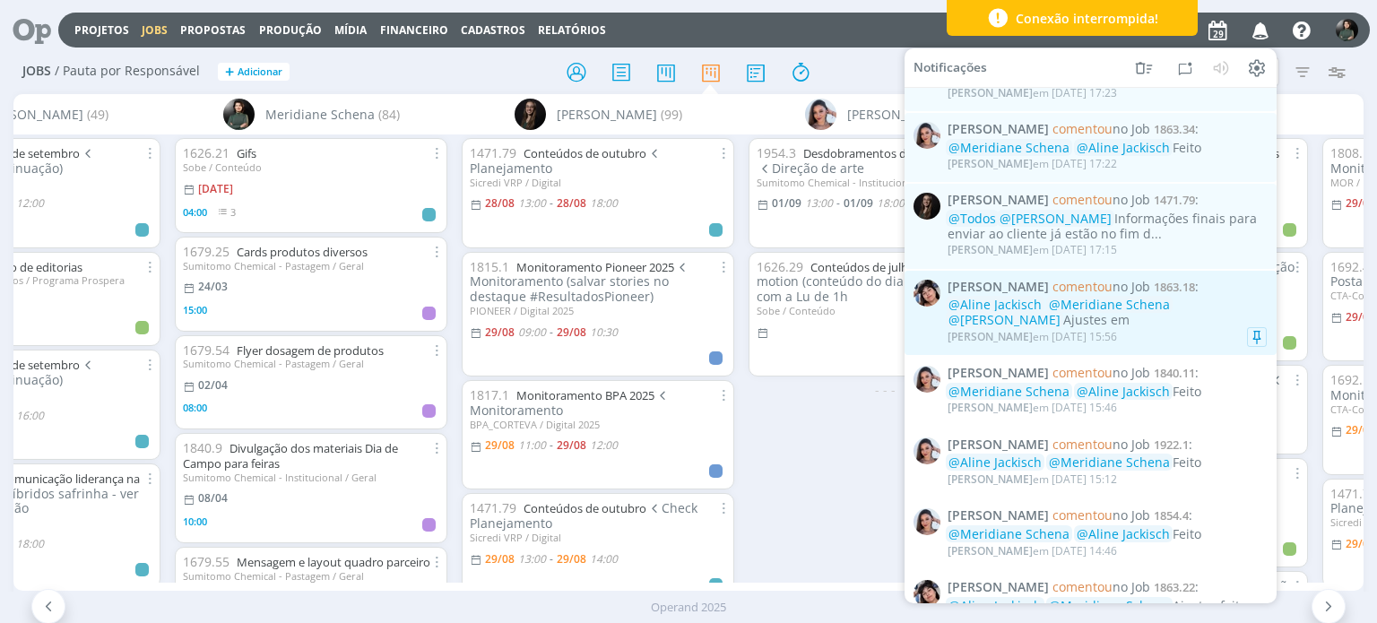
click at [1061, 318] on span "@[PERSON_NAME]" at bounding box center [1005, 319] width 112 height 17
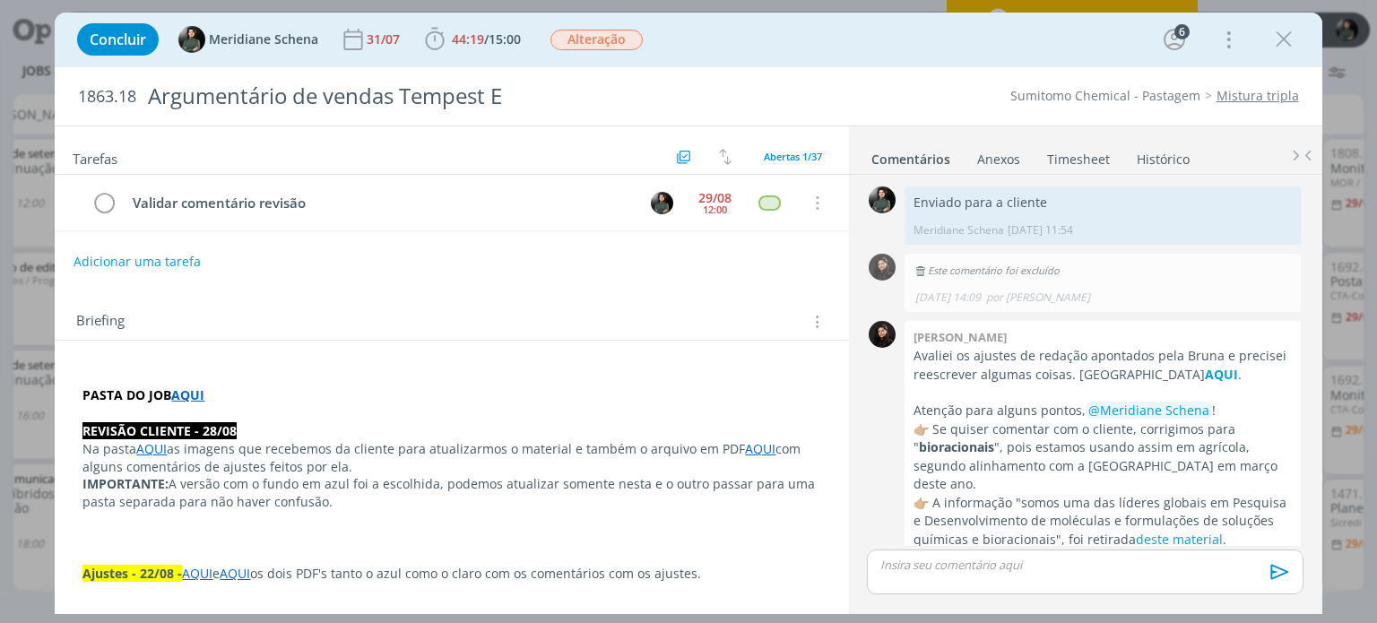
scroll to position [2090, 0]
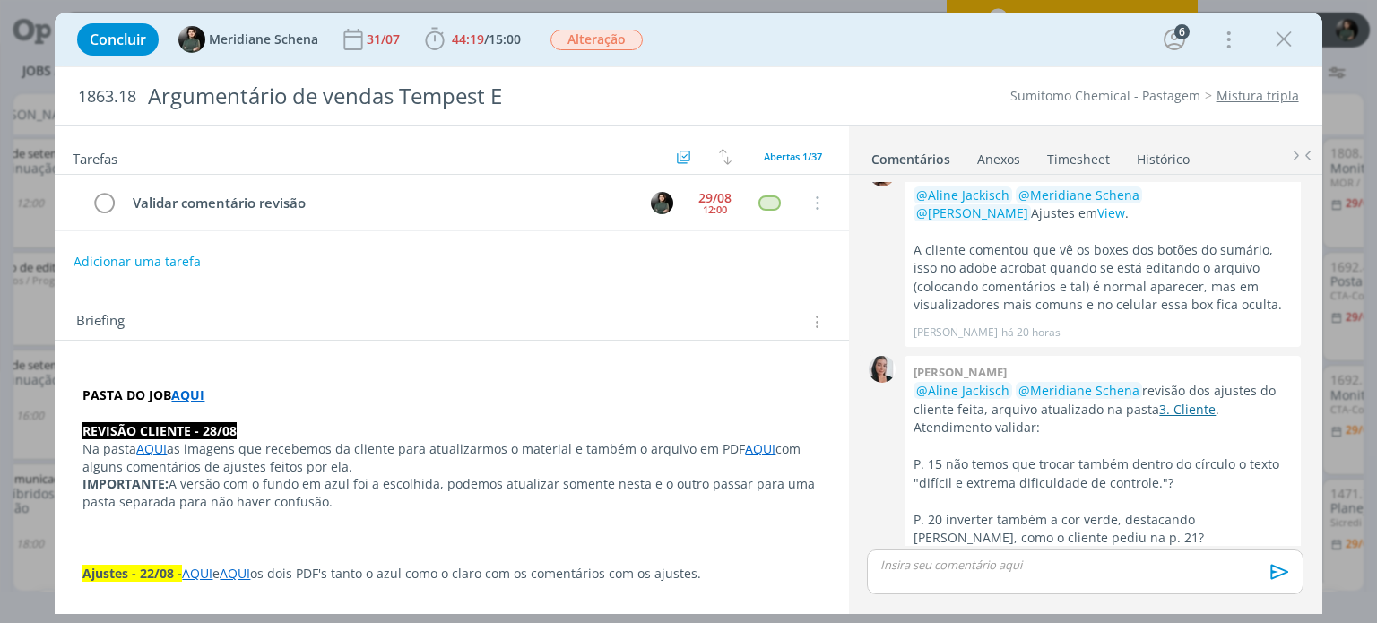
click at [1182, 401] on link "3. Cliente" at bounding box center [1187, 409] width 56 height 17
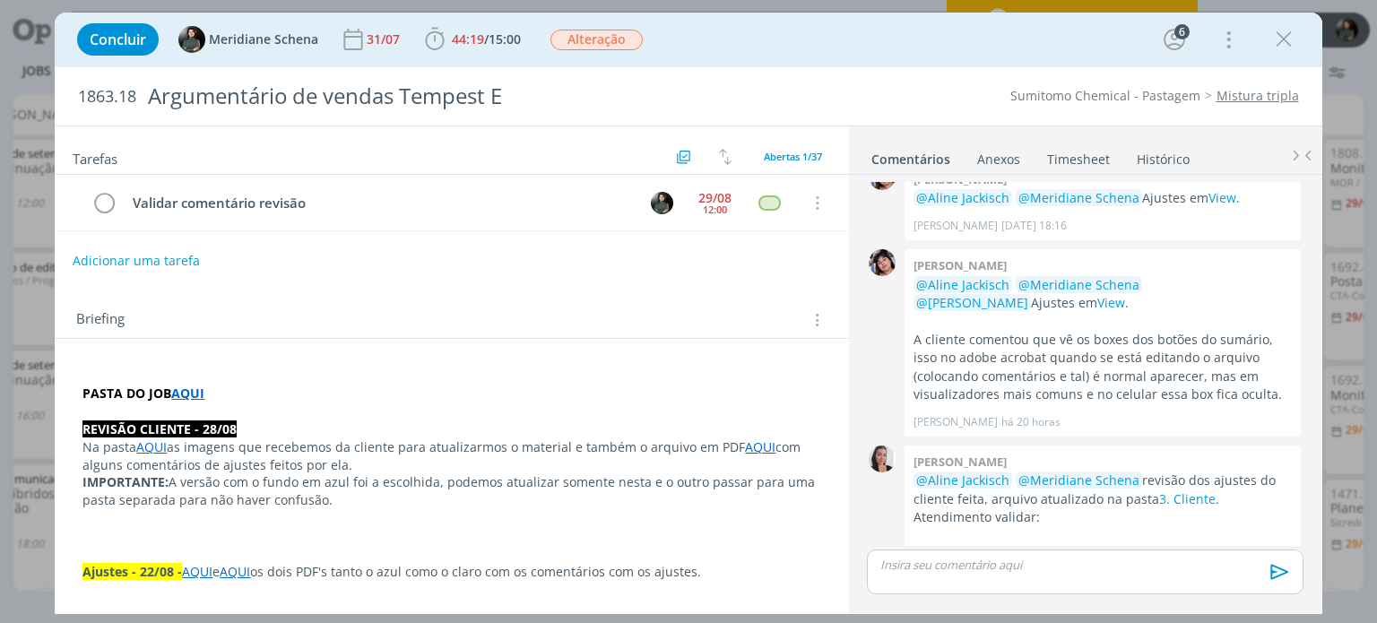
click at [169, 258] on button "Adicionar uma tarefa" at bounding box center [136, 261] width 127 height 30
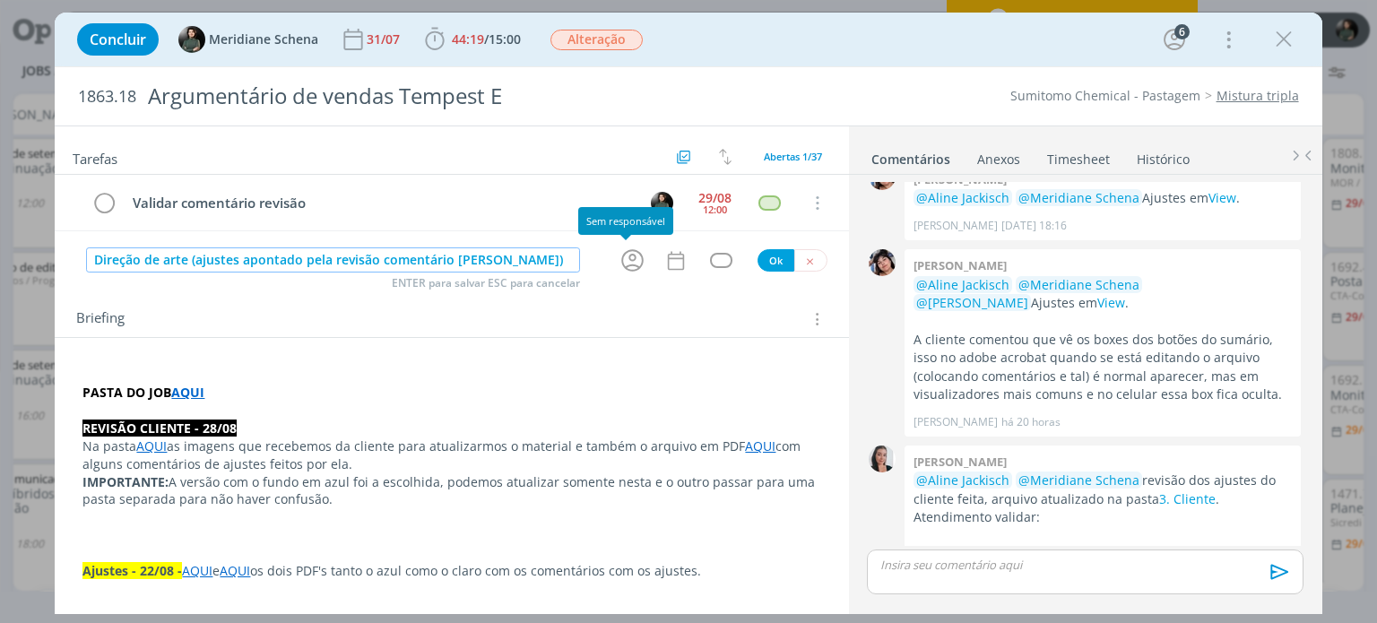
click at [631, 258] on icon "dialog" at bounding box center [633, 261] width 28 height 28
type input "Direção de arte (ajustes apontado pela revisão comentário [PERSON_NAME])"
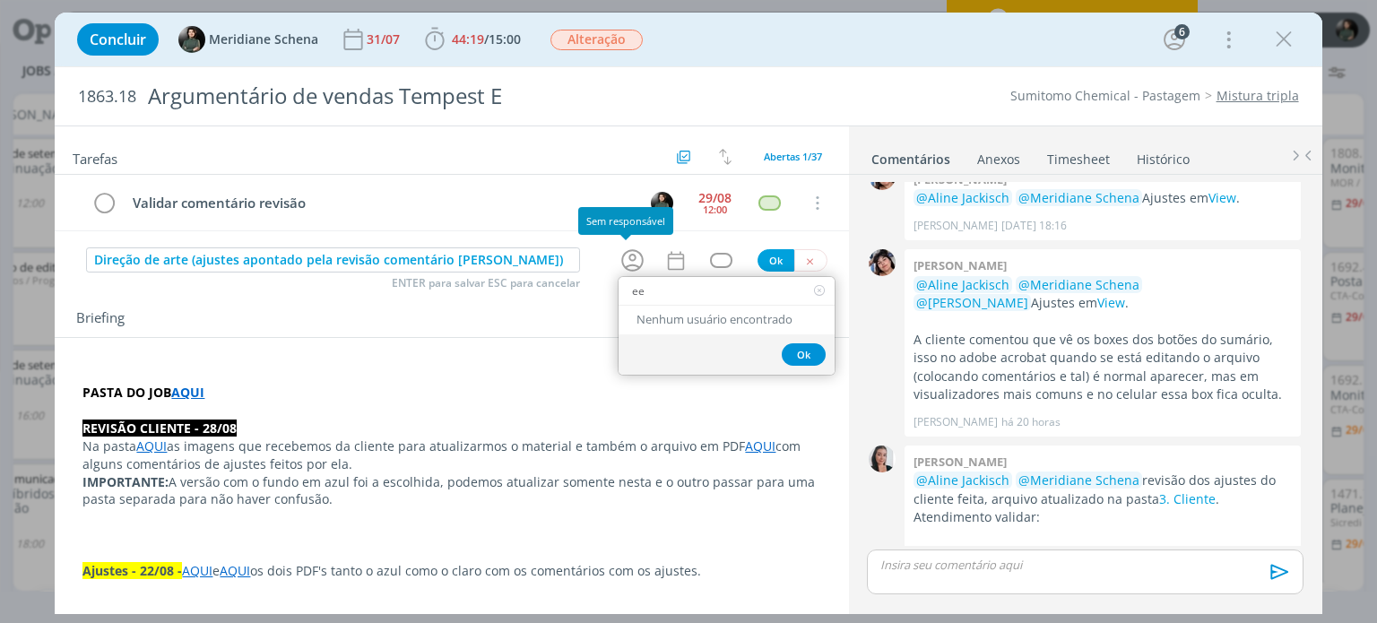
type input "e"
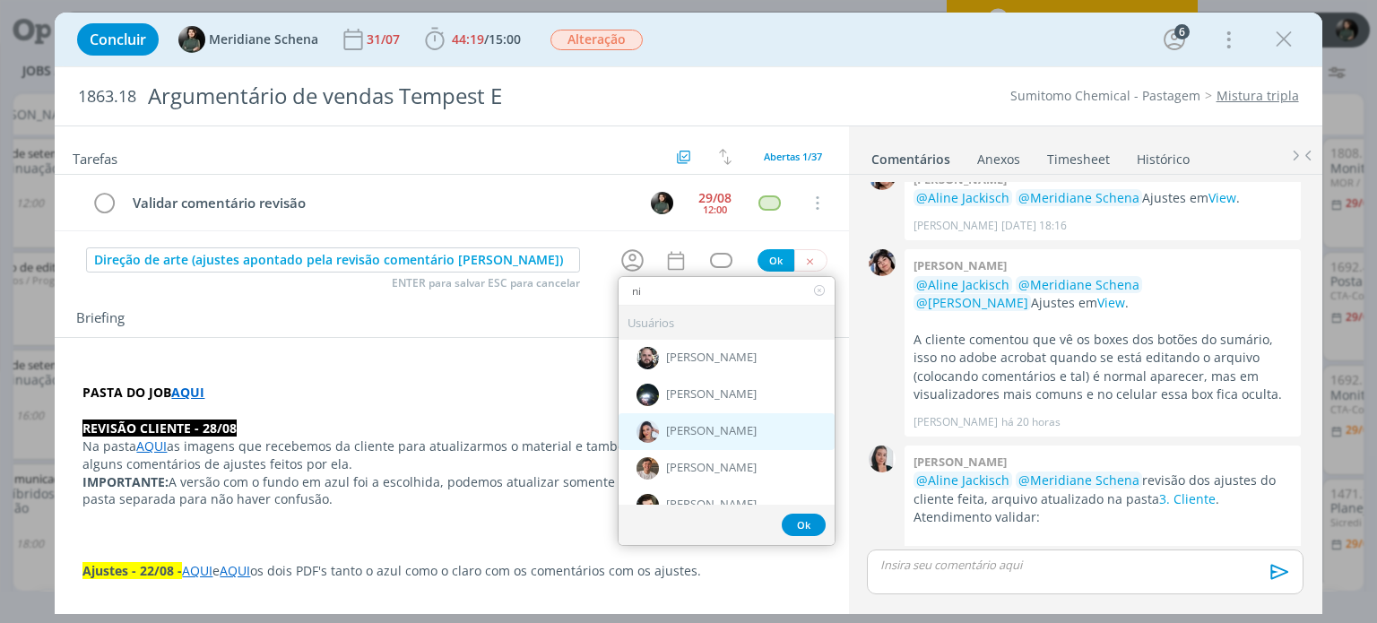
type input "n"
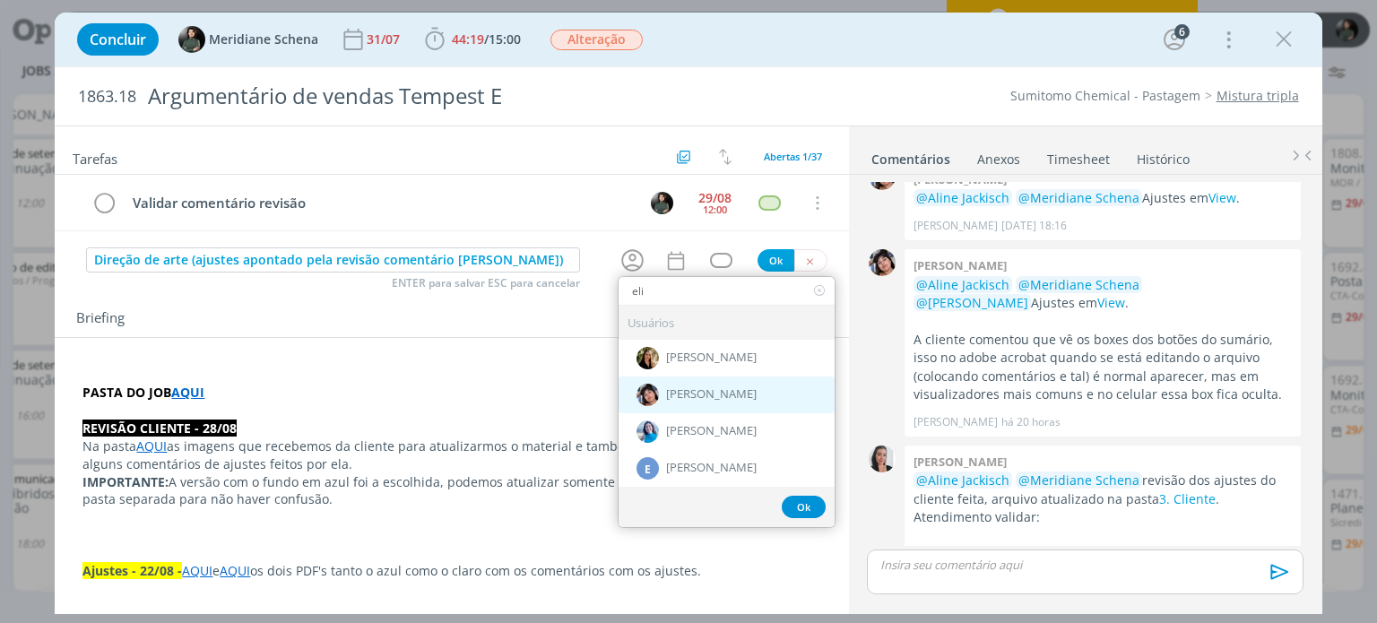
type input "eli"
click at [695, 388] on span "[PERSON_NAME]" at bounding box center [711, 395] width 91 height 14
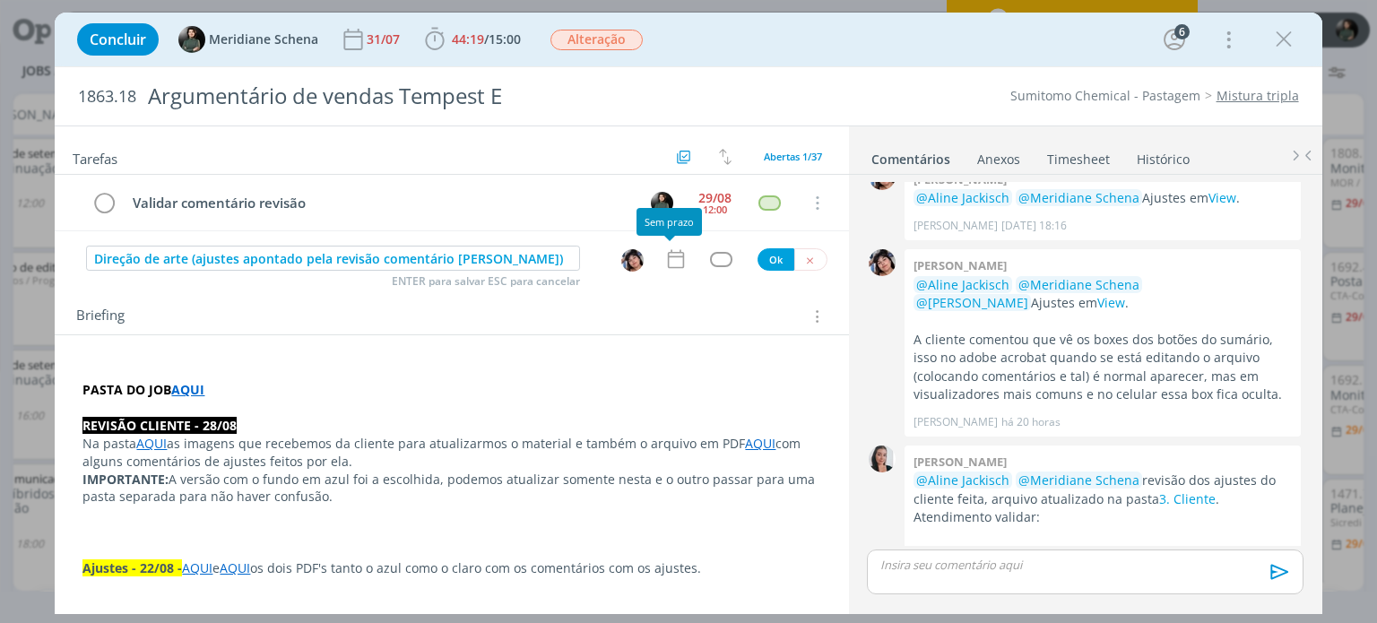
click at [665, 258] on icon "dialog" at bounding box center [675, 258] width 23 height 23
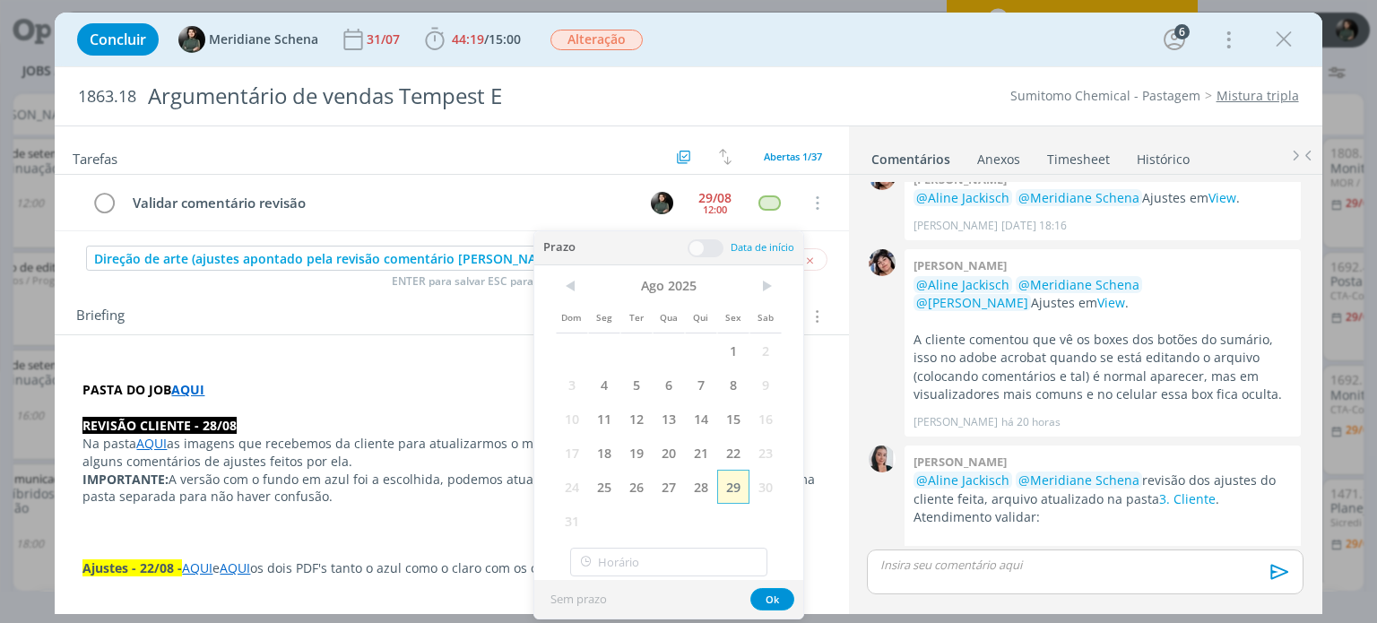
click at [733, 487] on span "29" at bounding box center [733, 487] width 32 height 34
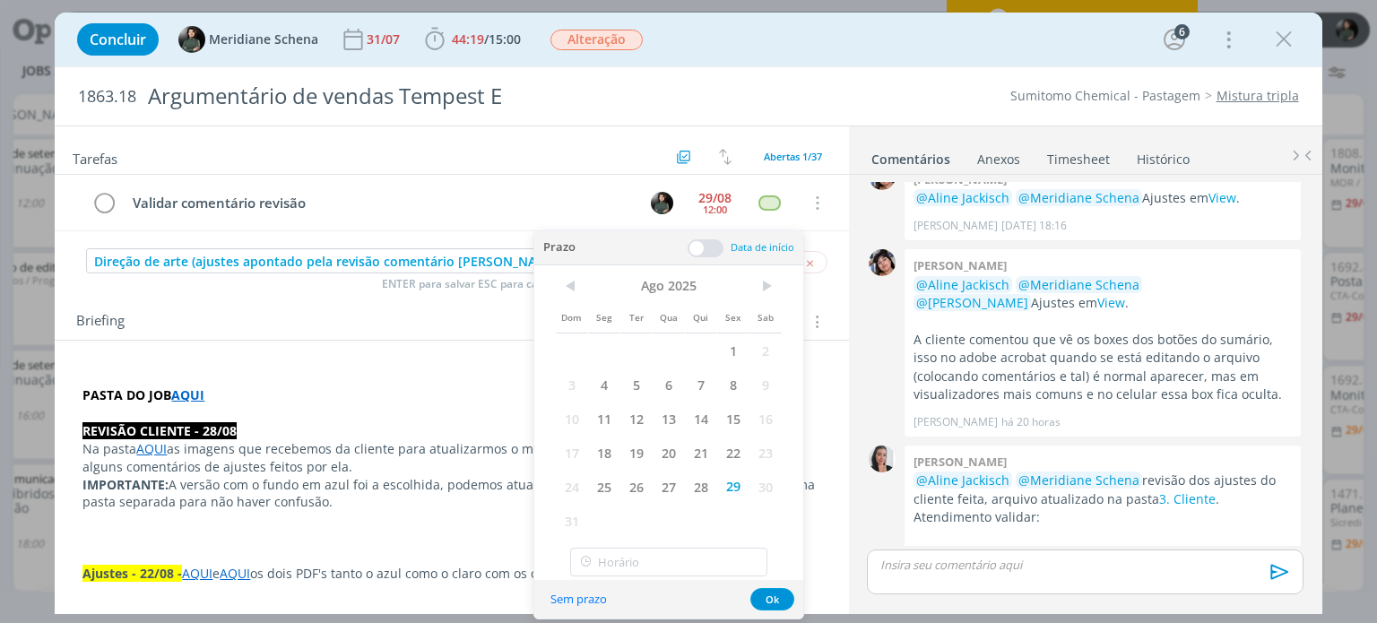
click at [699, 247] on span at bounding box center [706, 248] width 36 height 18
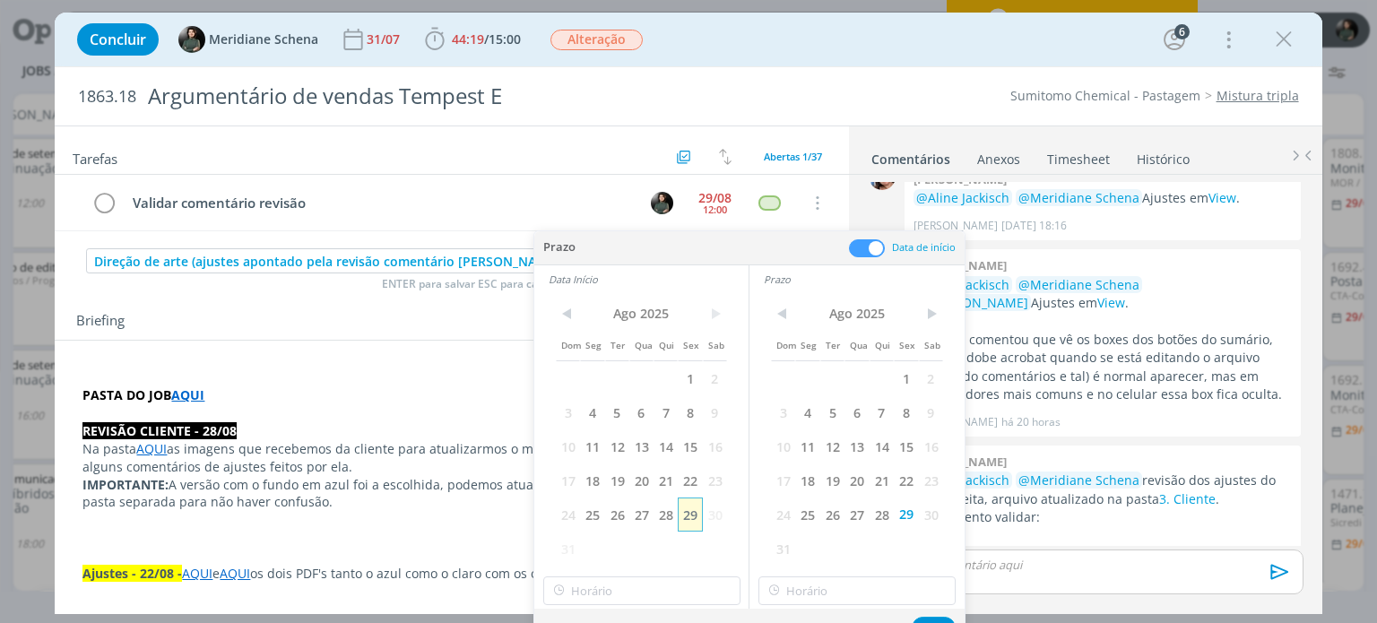
click at [695, 525] on span "29" at bounding box center [690, 515] width 24 height 34
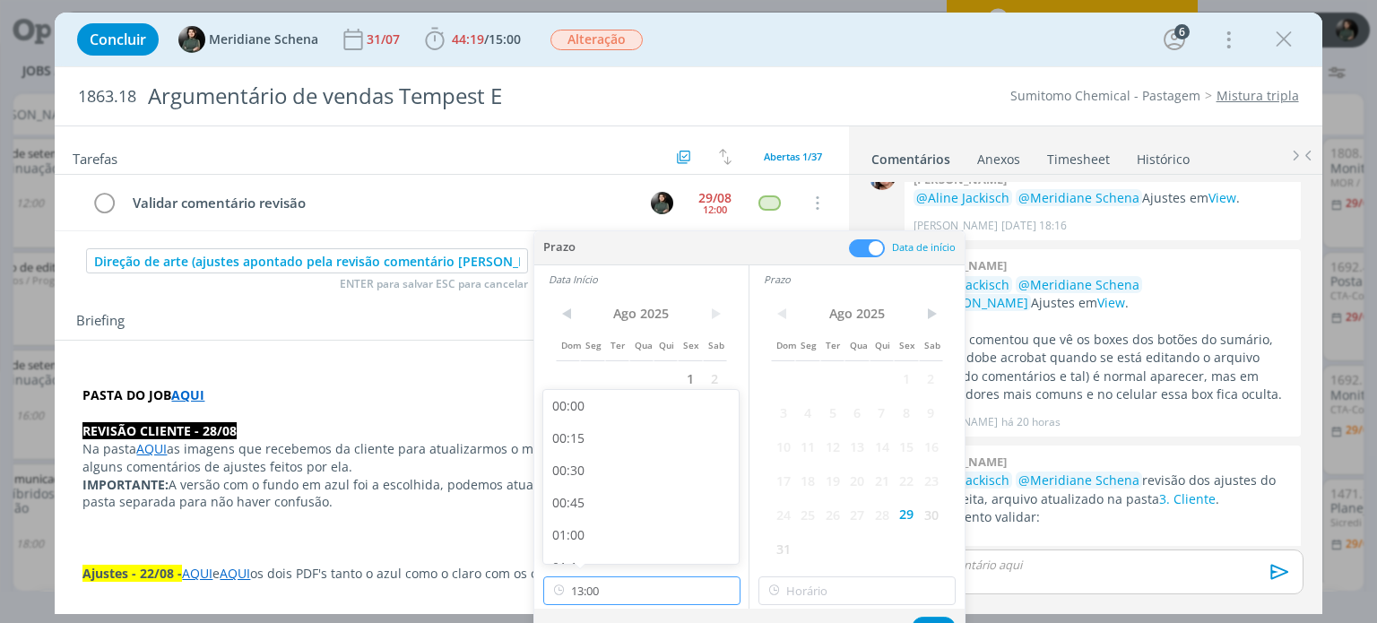
click at [631, 585] on input "13:00" at bounding box center [641, 591] width 197 height 29
click at [590, 419] on div "12:00" at bounding box center [643, 413] width 201 height 32
type input "12:00"
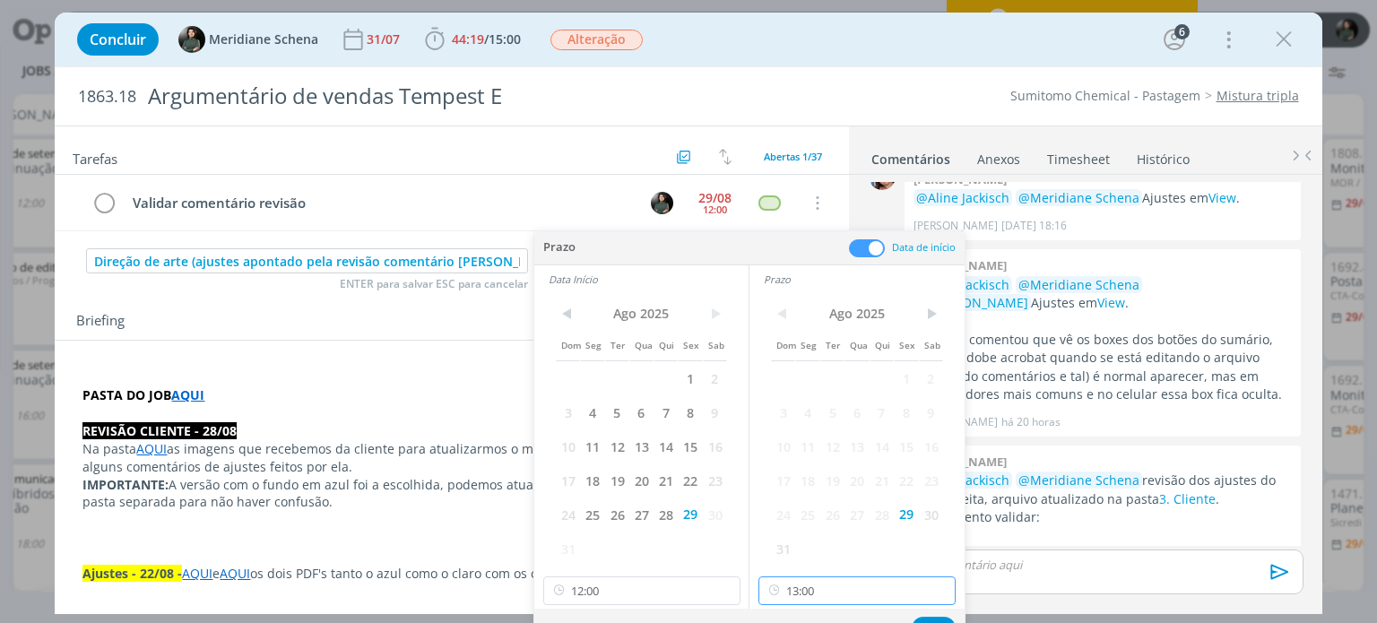
click at [802, 594] on input "13:00" at bounding box center [857, 591] width 197 height 29
click at [794, 449] on div "12:15" at bounding box center [859, 445] width 201 height 32
type input "12:15"
click at [925, 619] on button "Ok" at bounding box center [934, 628] width 44 height 22
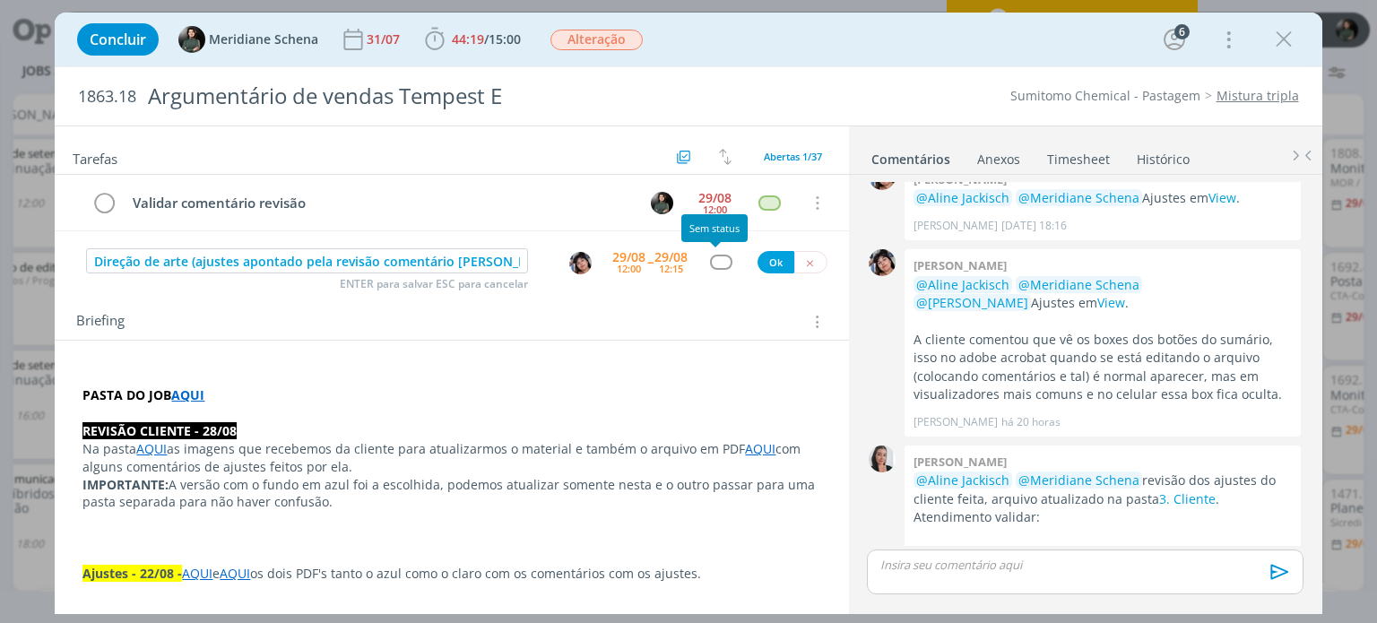
click at [714, 264] on div "dialog" at bounding box center [721, 262] width 22 height 15
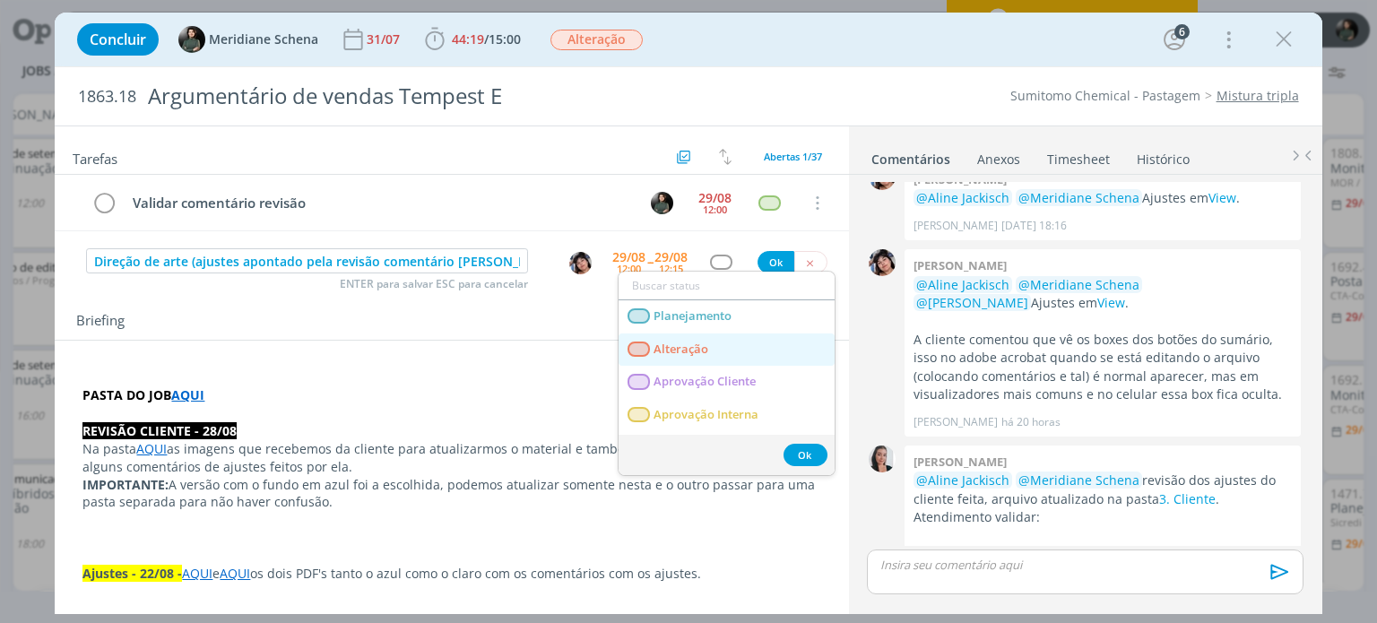
drag, startPoint x: 671, startPoint y: 349, endPoint x: 685, endPoint y: 338, distance: 17.9
click at [671, 349] on span "Alteração" at bounding box center [682, 350] width 55 height 14
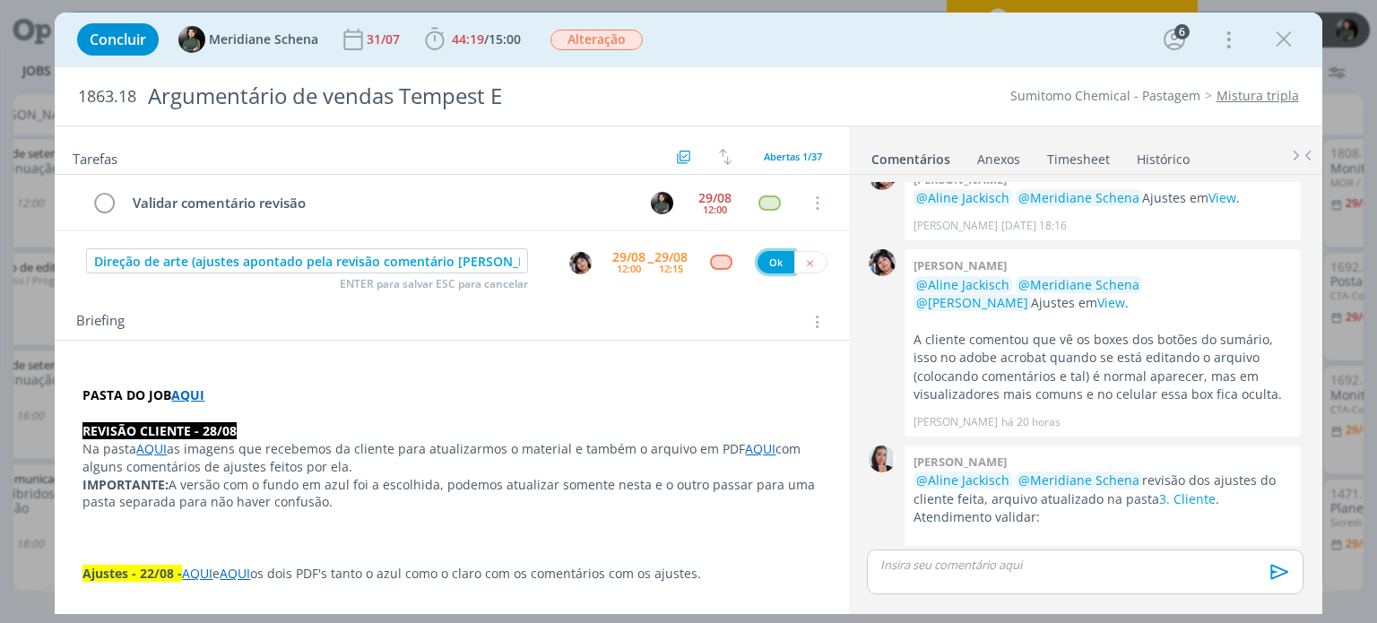
click at [762, 257] on button "Ok" at bounding box center [776, 262] width 37 height 22
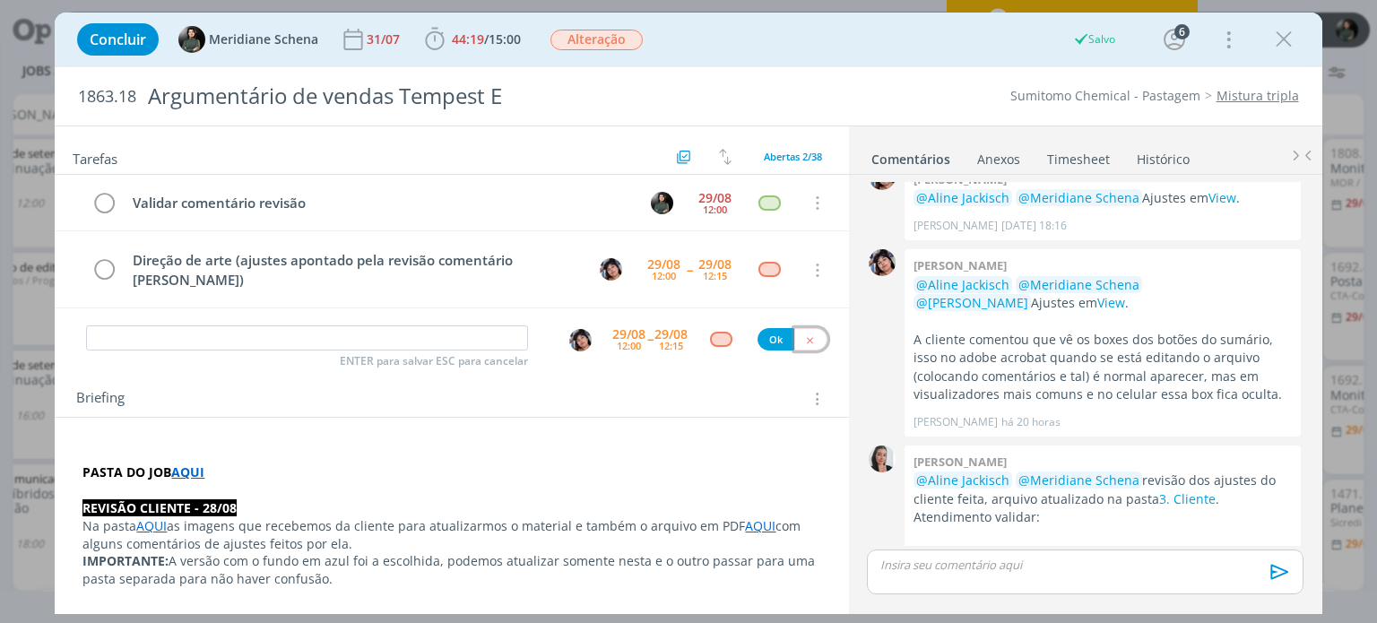
click at [804, 334] on icon "dialog" at bounding box center [810, 340] width 12 height 12
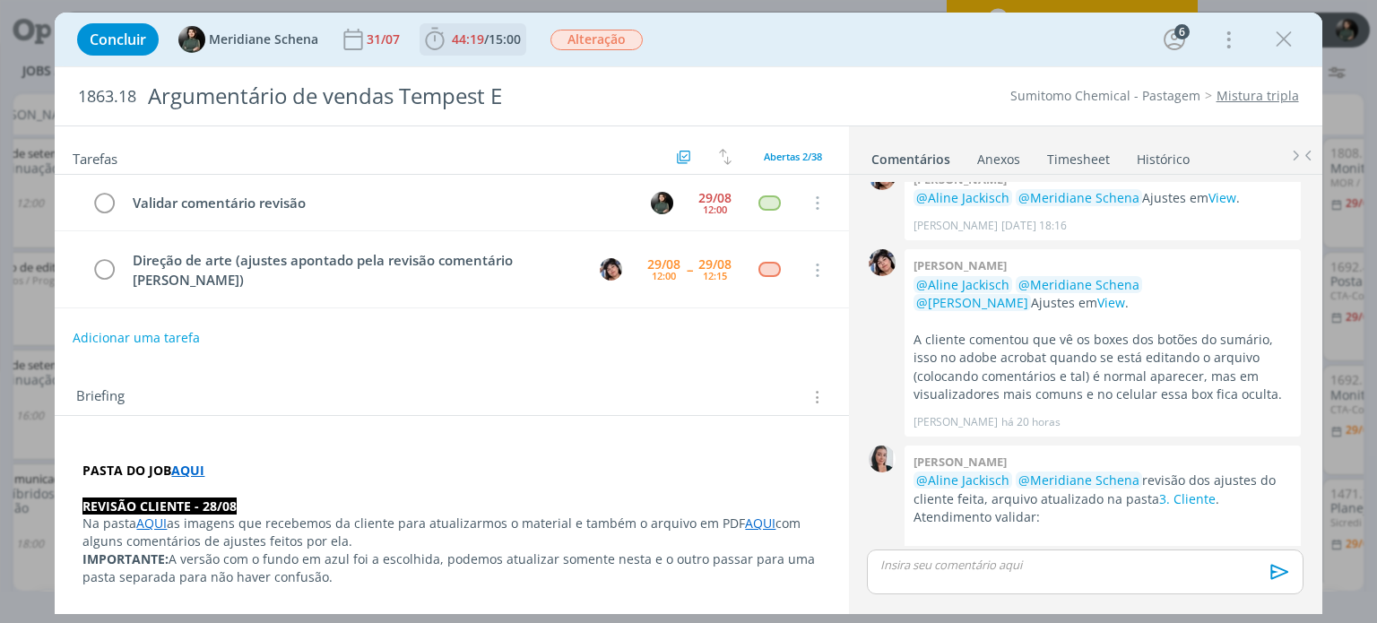
click at [450, 42] on b "44:19 / 15:00" at bounding box center [486, 39] width 76 height 13
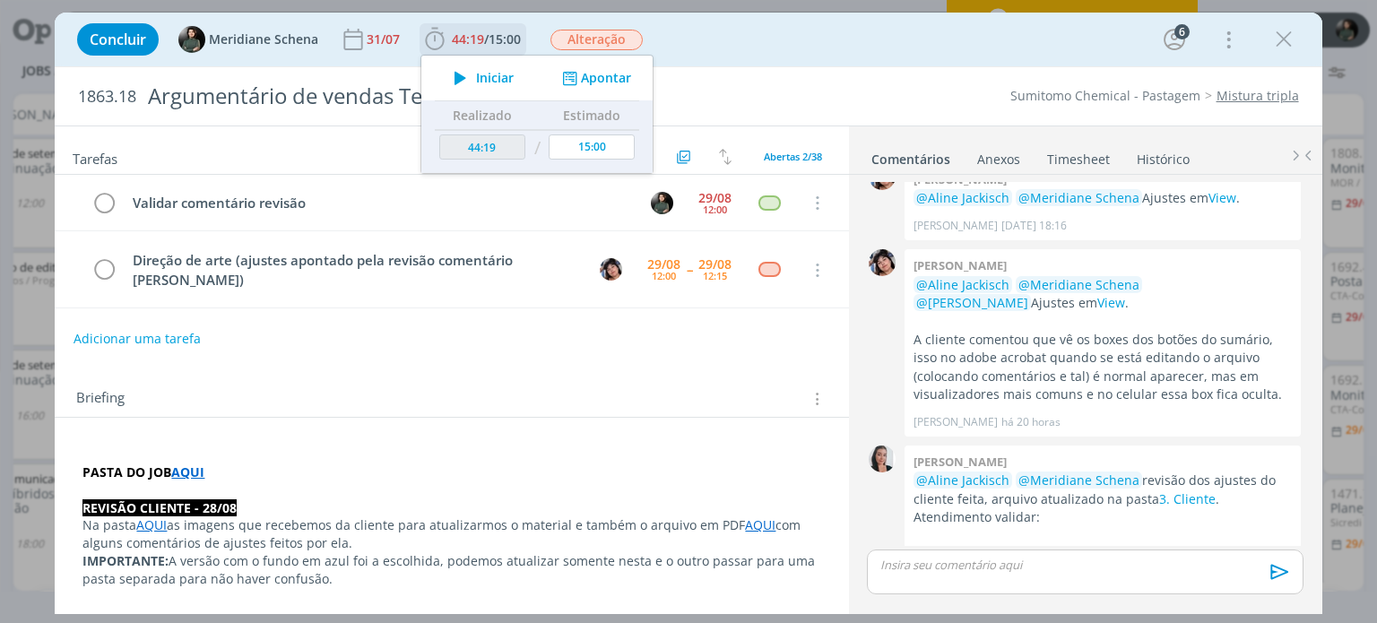
click at [505, 77] on span "Iniciar" at bounding box center [495, 78] width 38 height 13
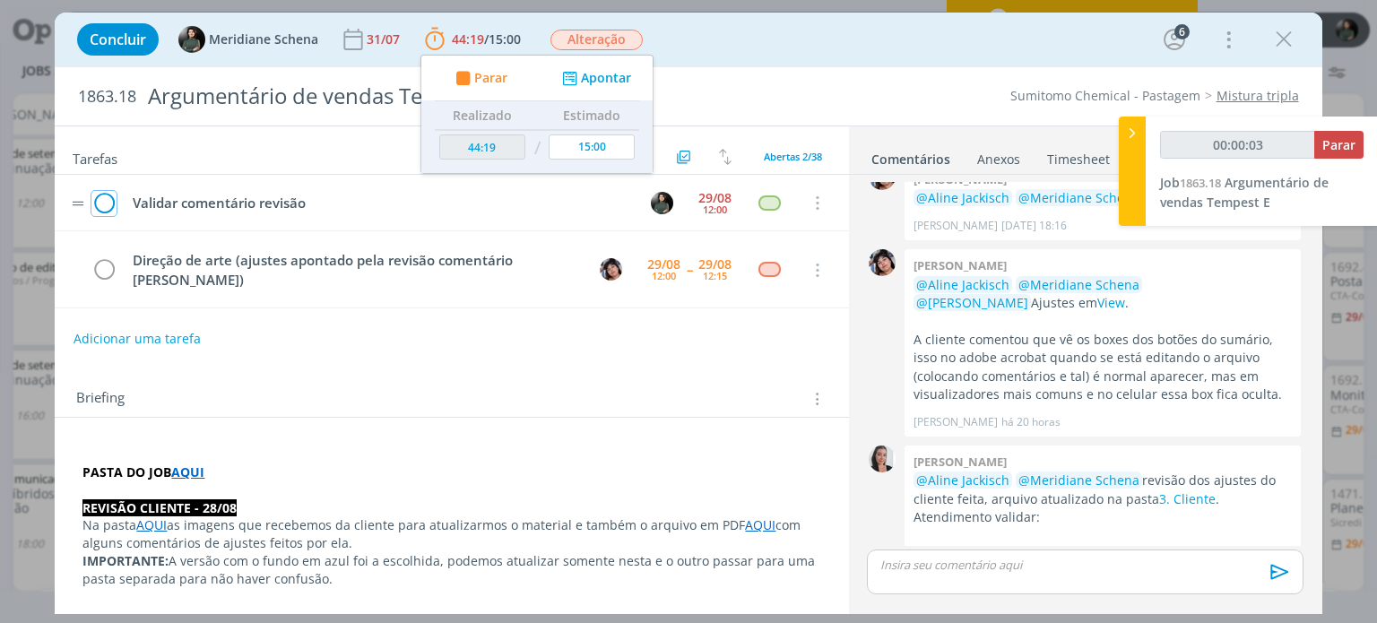
click at [106, 200] on icon "dialog" at bounding box center [103, 203] width 25 height 27
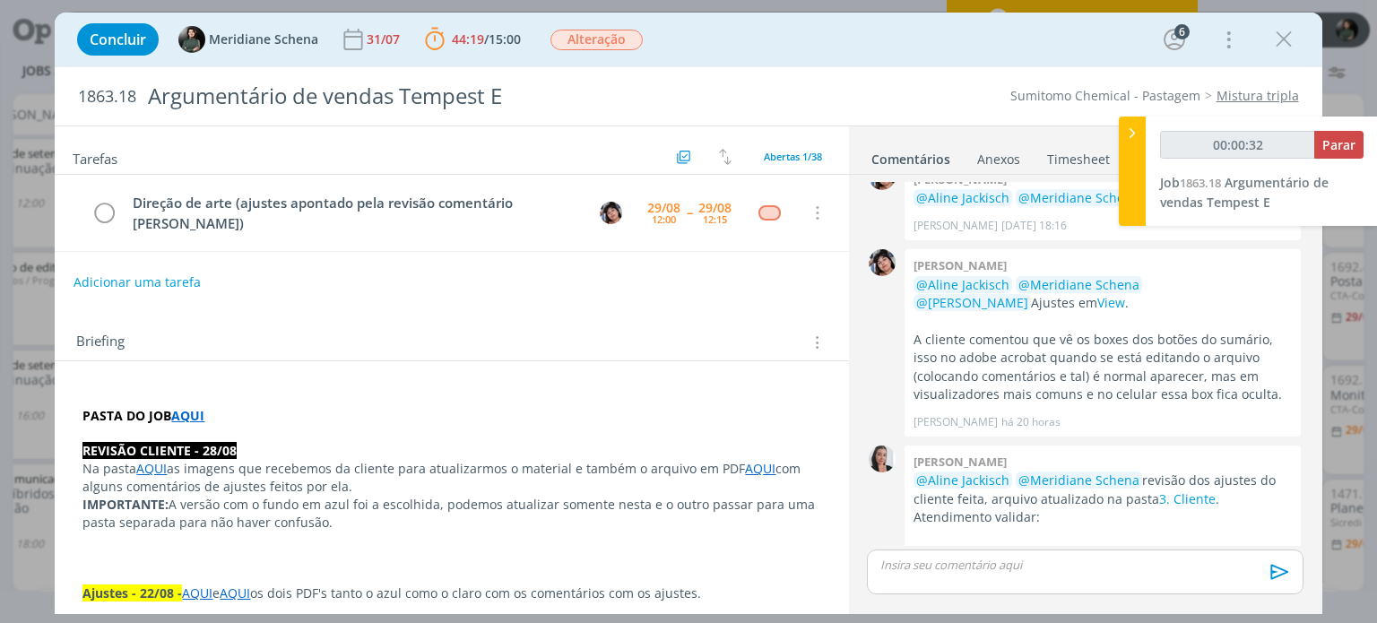
scroll to position [2090, 0]
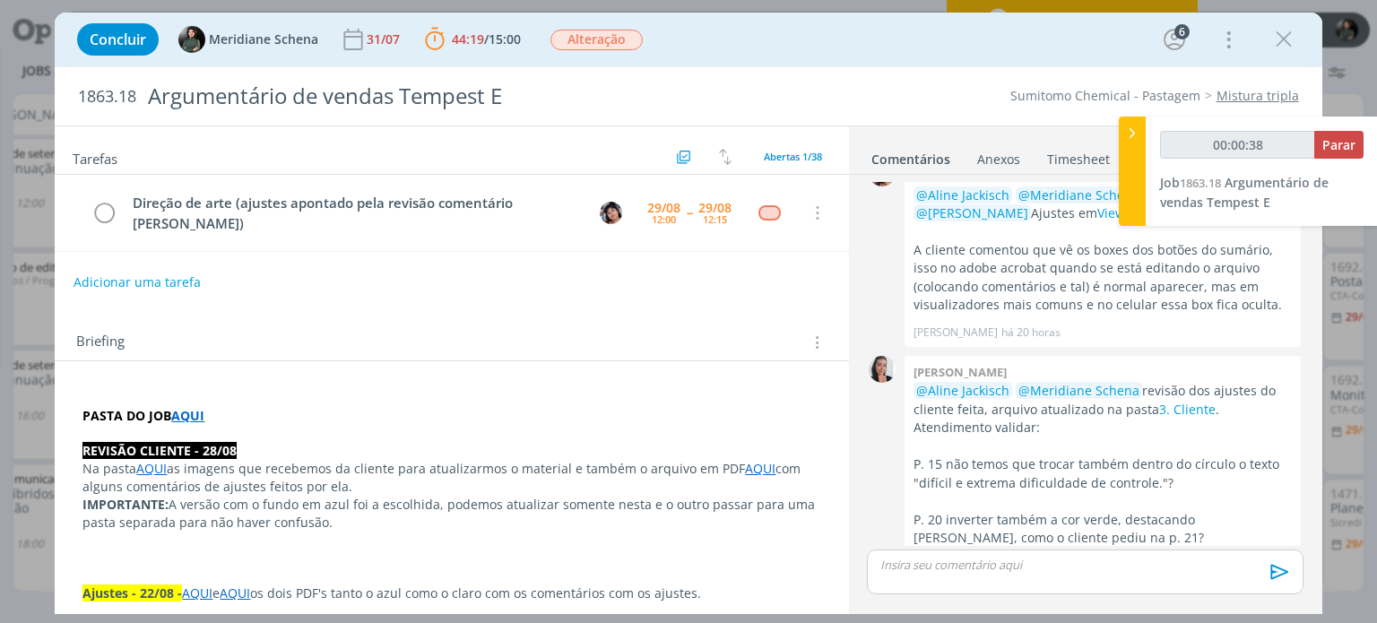
click at [1281, 556] on div "👍" at bounding box center [1281, 567] width 18 height 22
drag, startPoint x: 1279, startPoint y: 43, endPoint x: 1107, endPoint y: 178, distance: 218.3
click at [1279, 43] on icon "dialog" at bounding box center [1283, 39] width 27 height 27
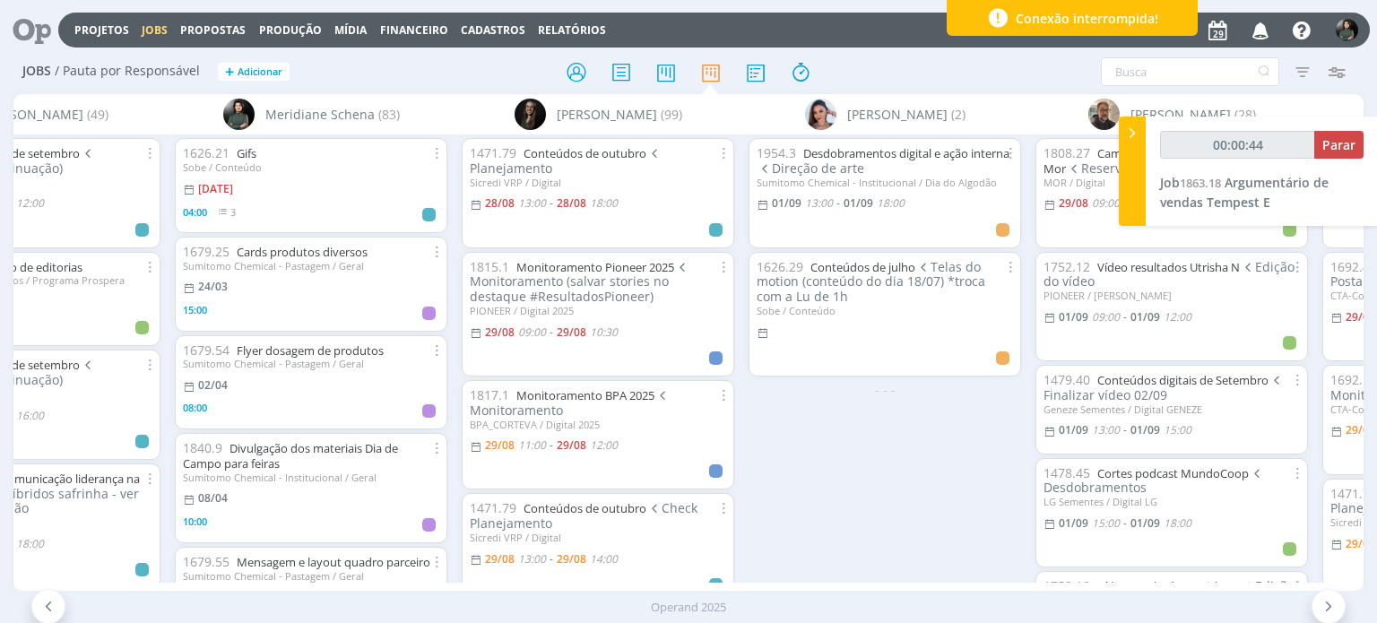
click at [1267, 31] on icon "button" at bounding box center [1260, 29] width 31 height 30
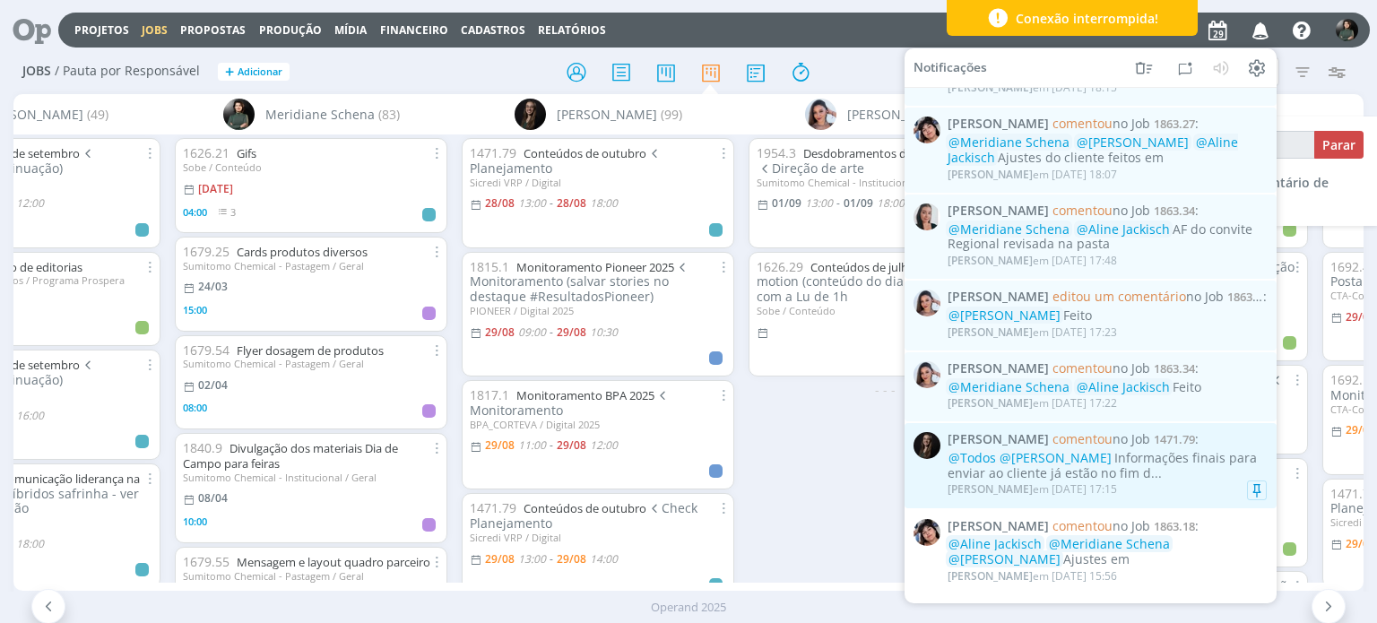
scroll to position [717, 0]
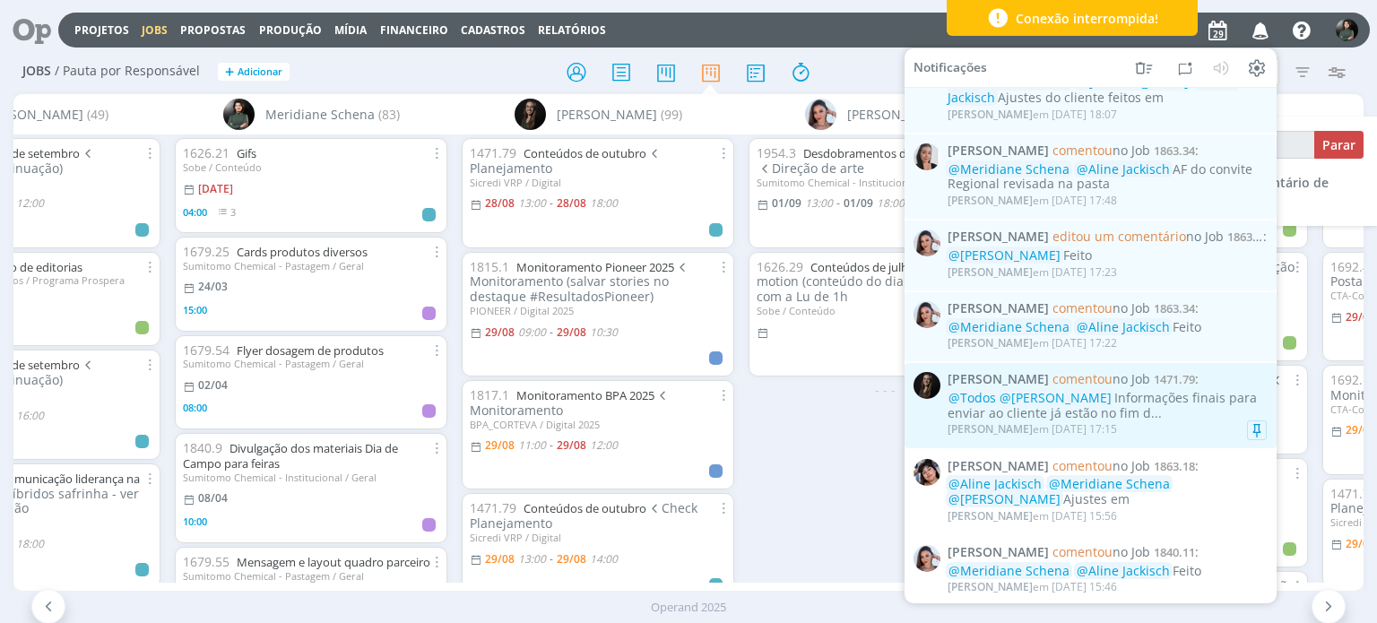
click at [1188, 429] on div "[PERSON_NAME] em [DATE] 17:15" at bounding box center [1107, 430] width 319 height 18
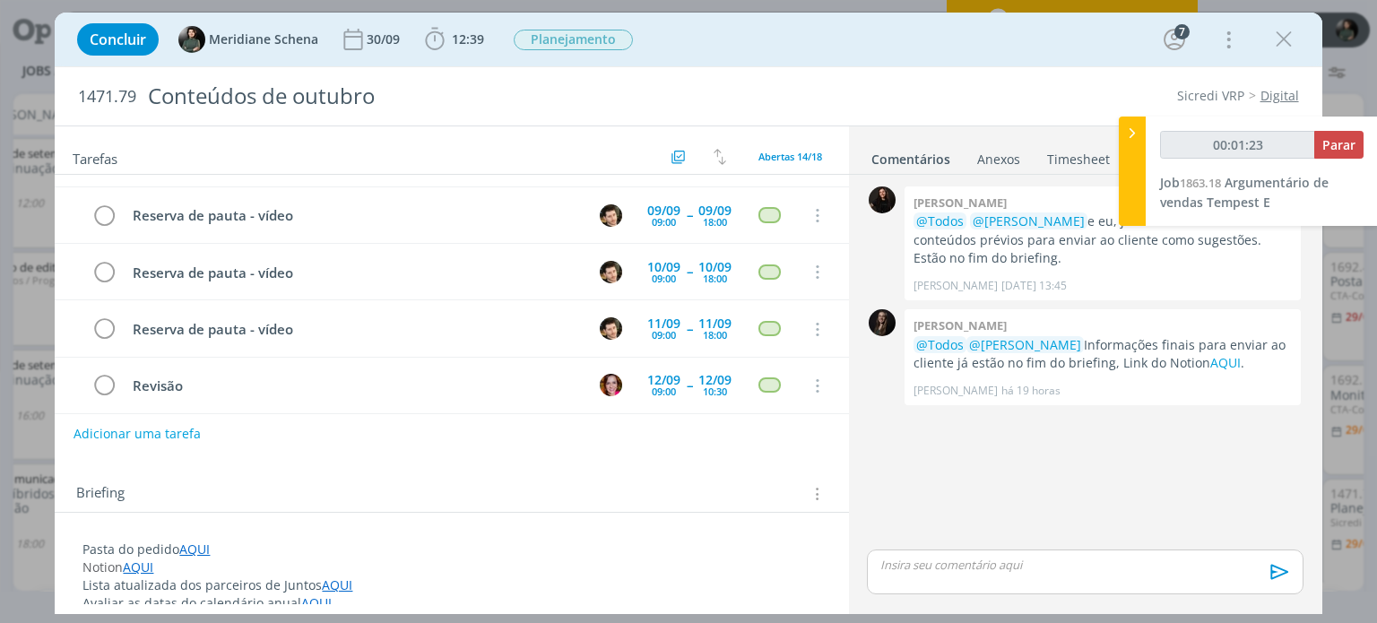
drag, startPoint x: 1279, startPoint y: 39, endPoint x: 1217, endPoint y: 89, distance: 79.7
click at [1279, 39] on icon "dialog" at bounding box center [1283, 39] width 27 height 27
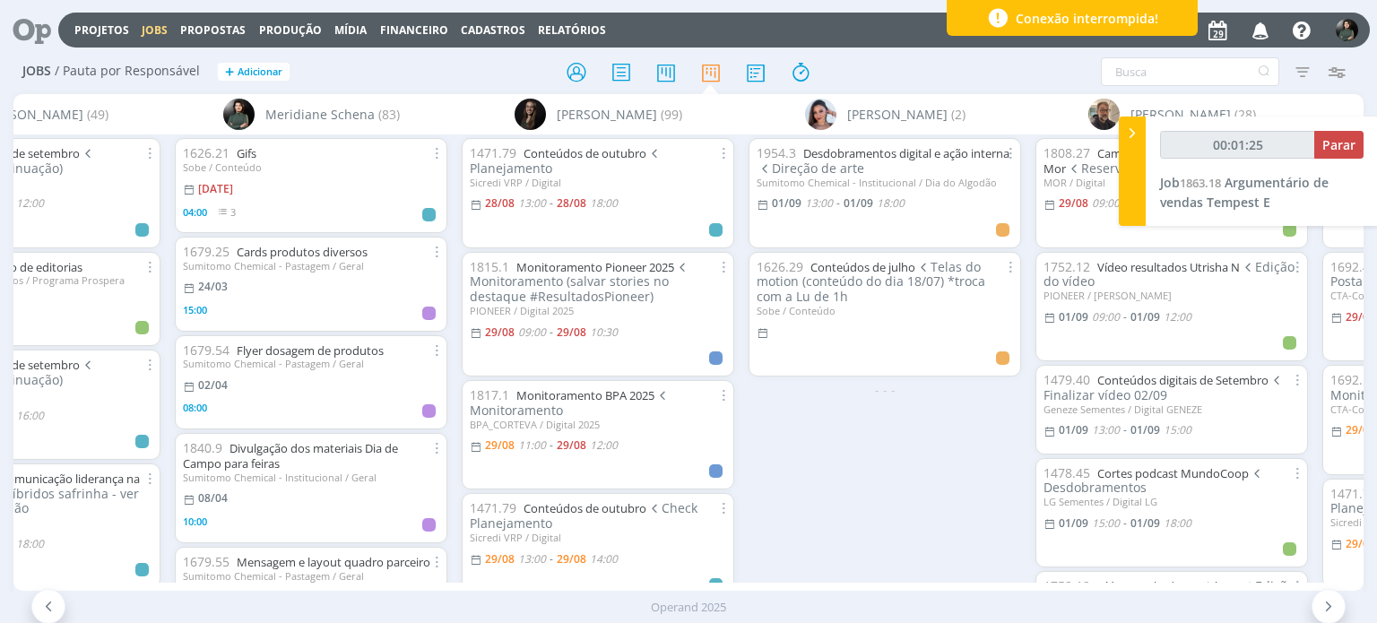
click at [1263, 39] on icon "button" at bounding box center [1260, 29] width 31 height 30
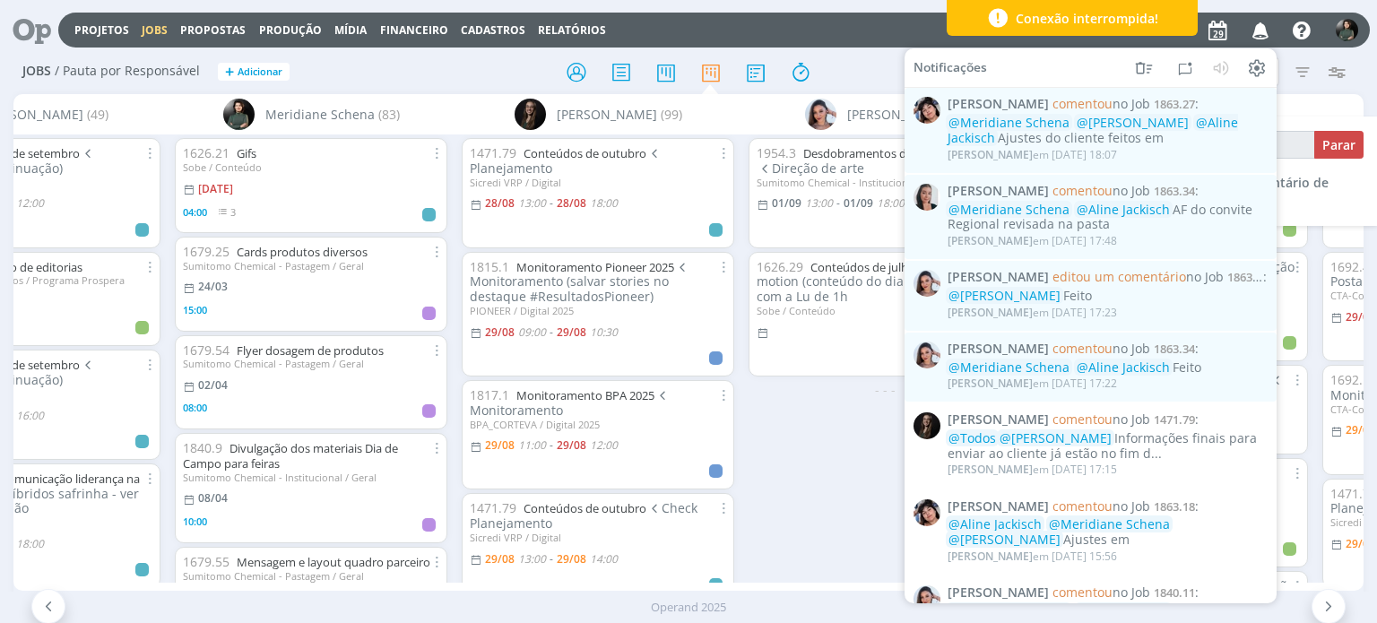
scroll to position [807, 0]
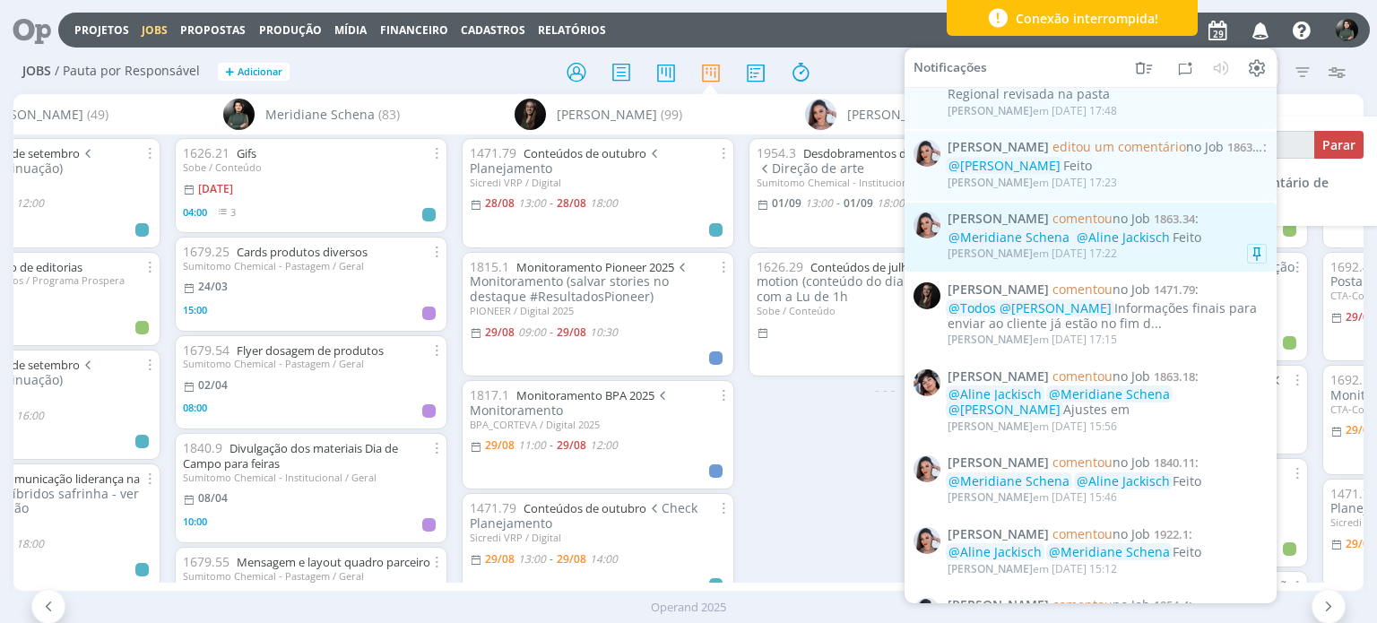
click at [1171, 255] on div "[PERSON_NAME] em [DATE] 17:22" at bounding box center [1107, 254] width 319 height 18
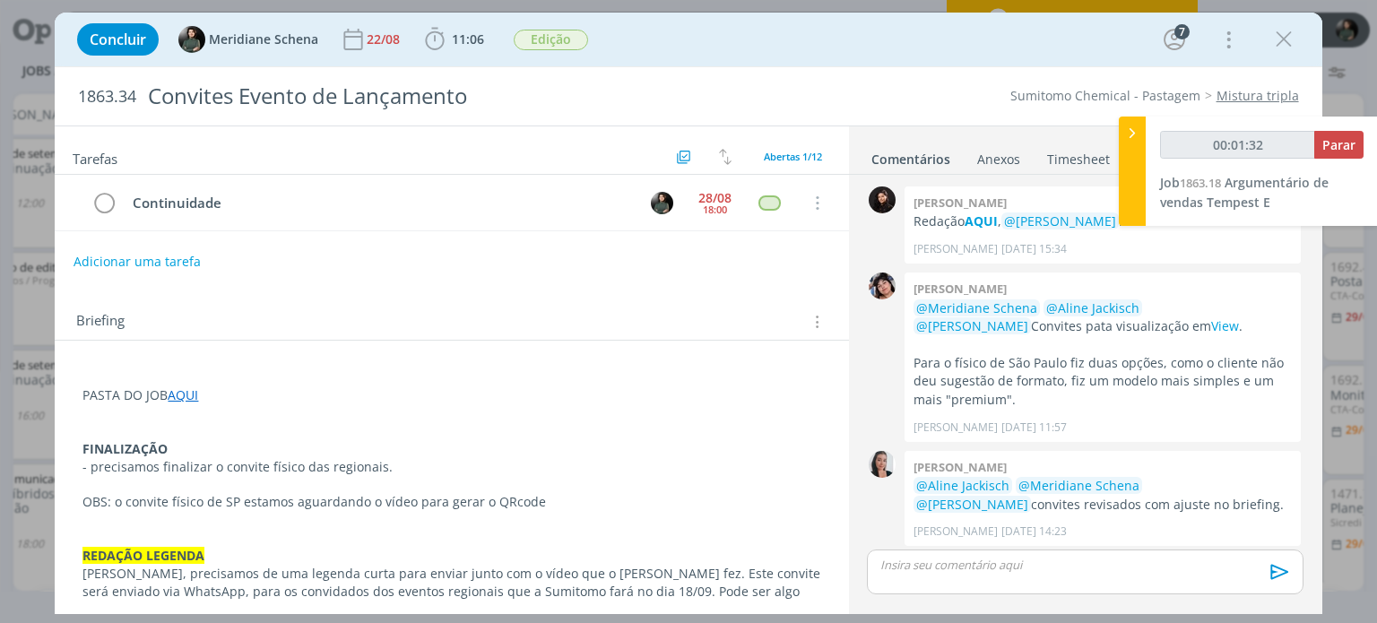
scroll to position [797, 0]
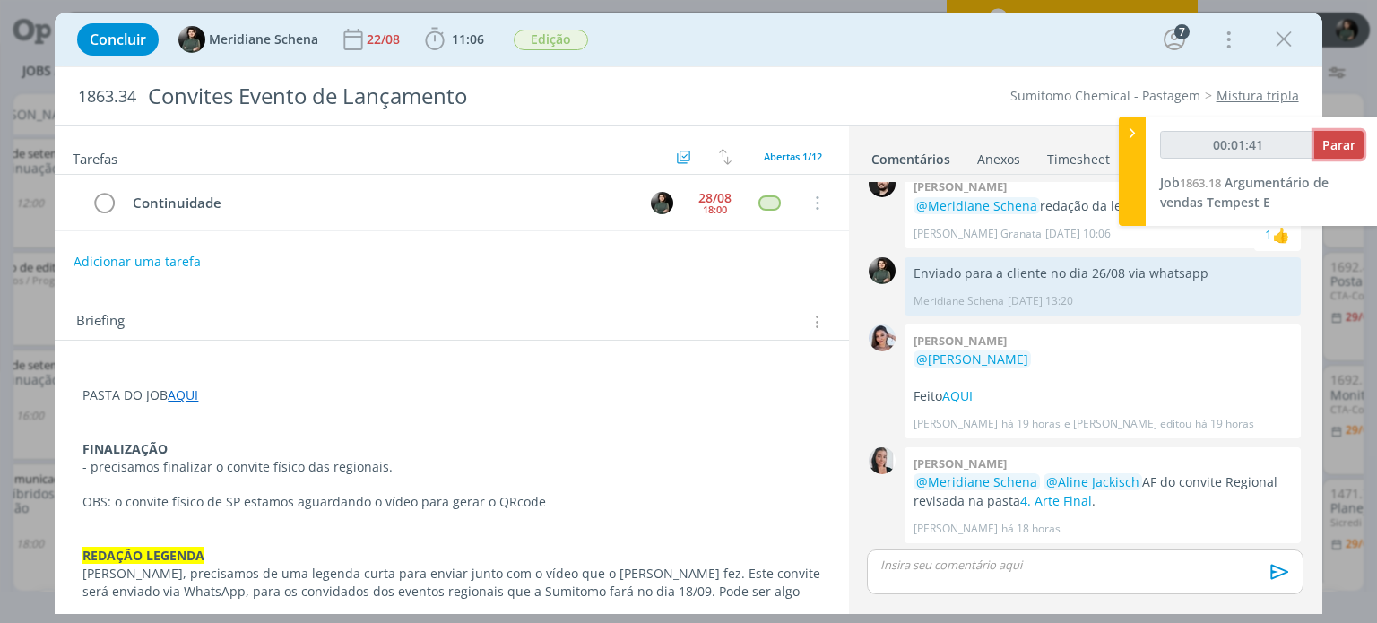
click at [1346, 143] on span "Parar" at bounding box center [1338, 144] width 33 height 17
click at [1336, 144] on span "Parar" at bounding box center [1338, 144] width 33 height 17
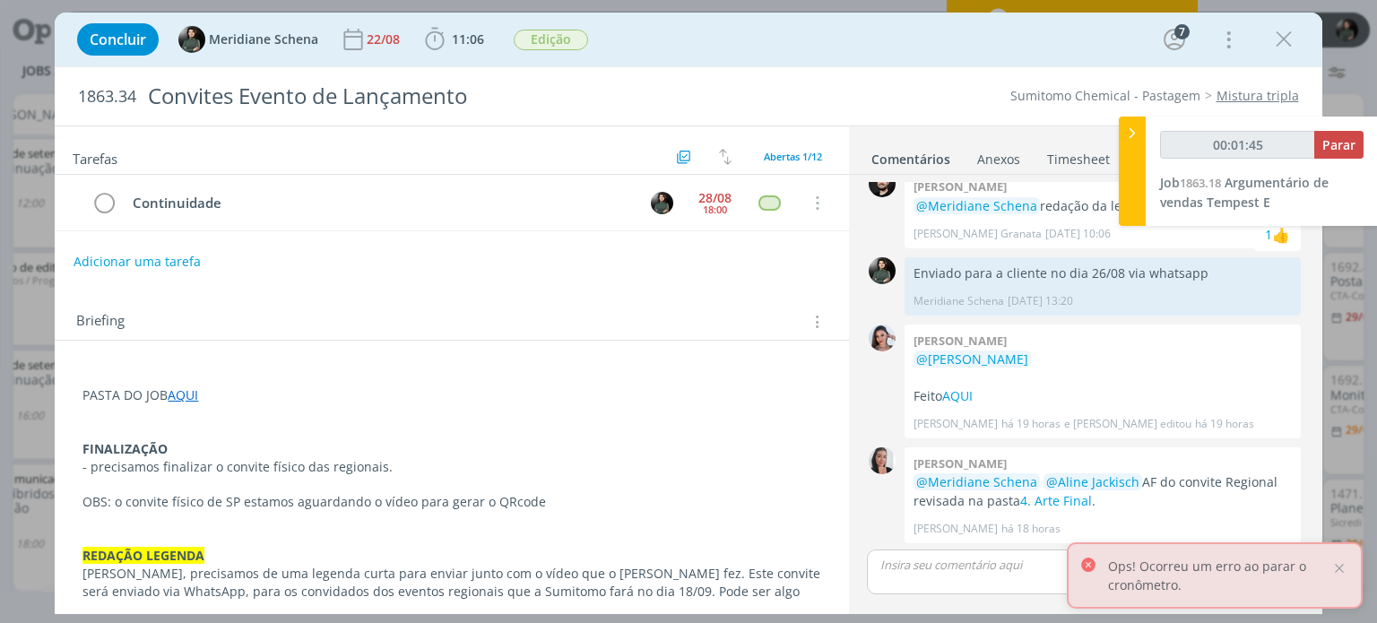
type input "00:02:00"
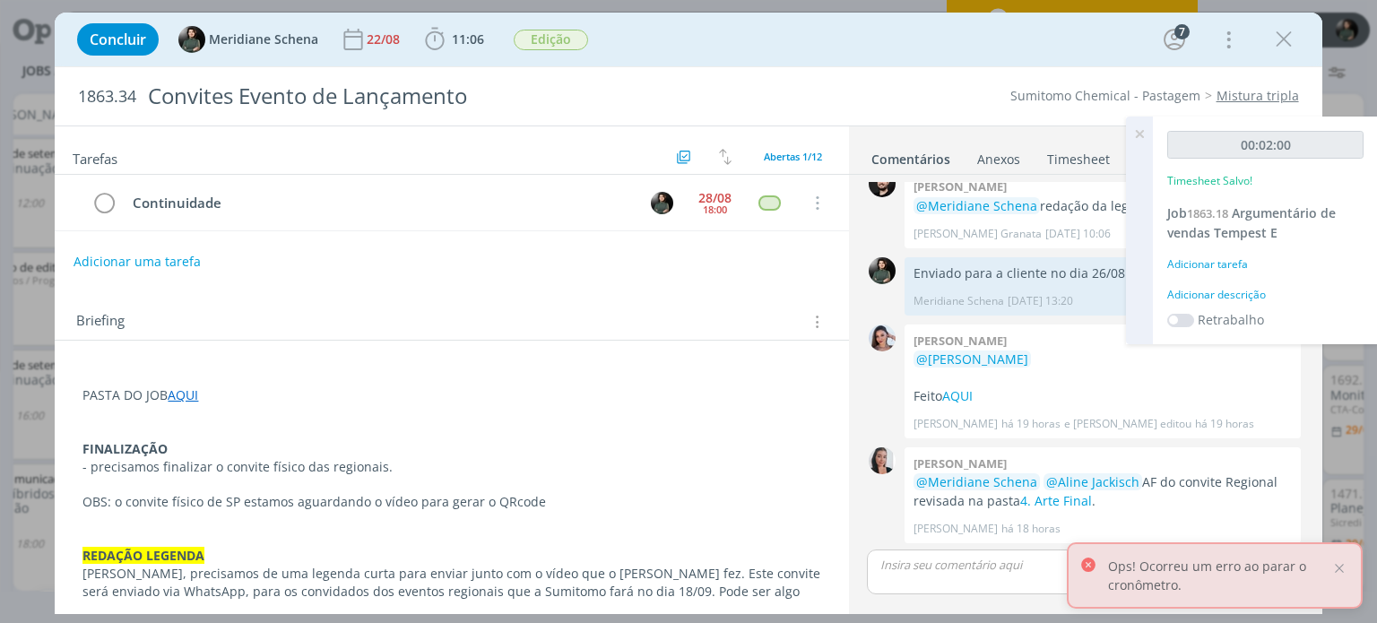
click at [1241, 292] on div "Adicionar descrição" at bounding box center [1265, 295] width 196 height 16
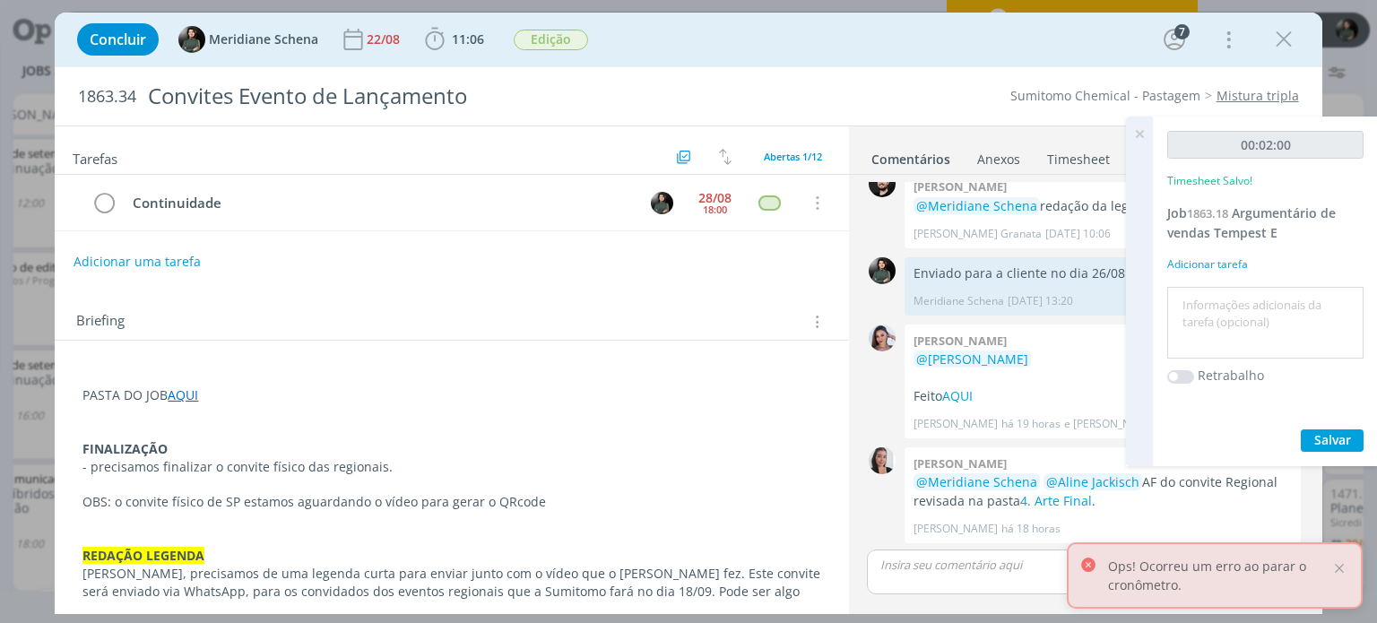
click at [1234, 299] on textarea at bounding box center [1265, 323] width 187 height 64
type textarea "Organização ajustes"
click at [1345, 438] on span "Salvar" at bounding box center [1332, 439] width 37 height 17
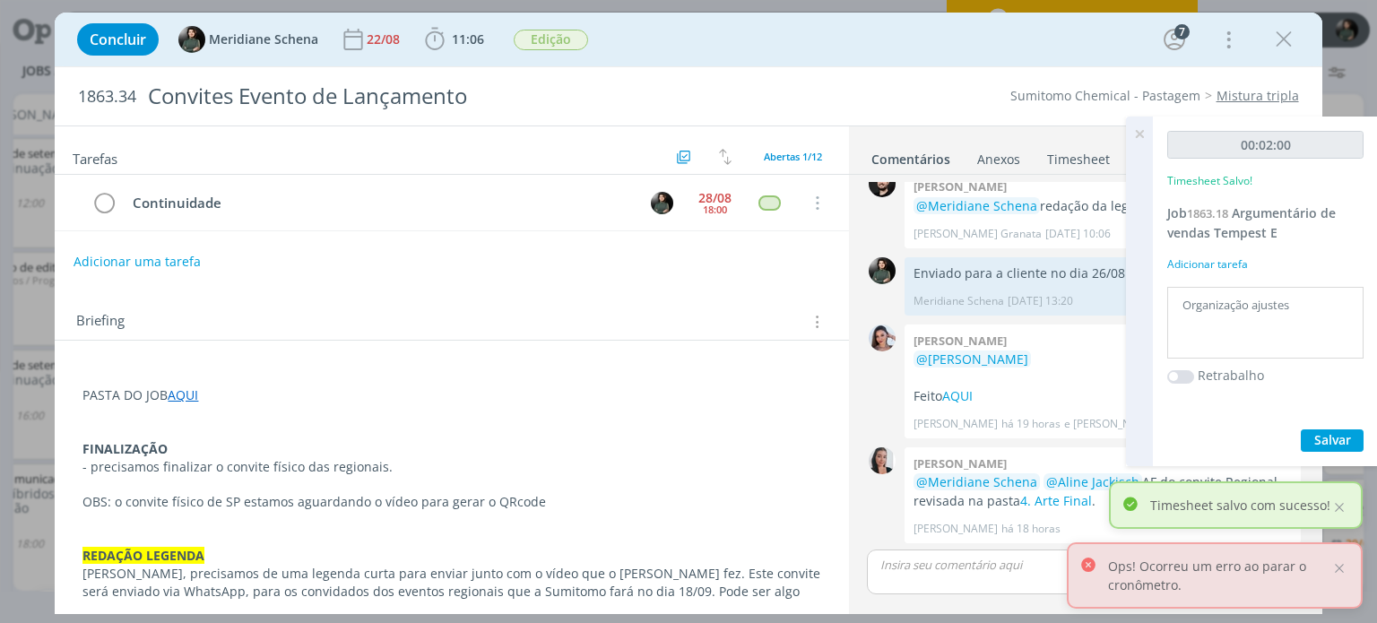
click at [1137, 135] on icon at bounding box center [1139, 134] width 32 height 35
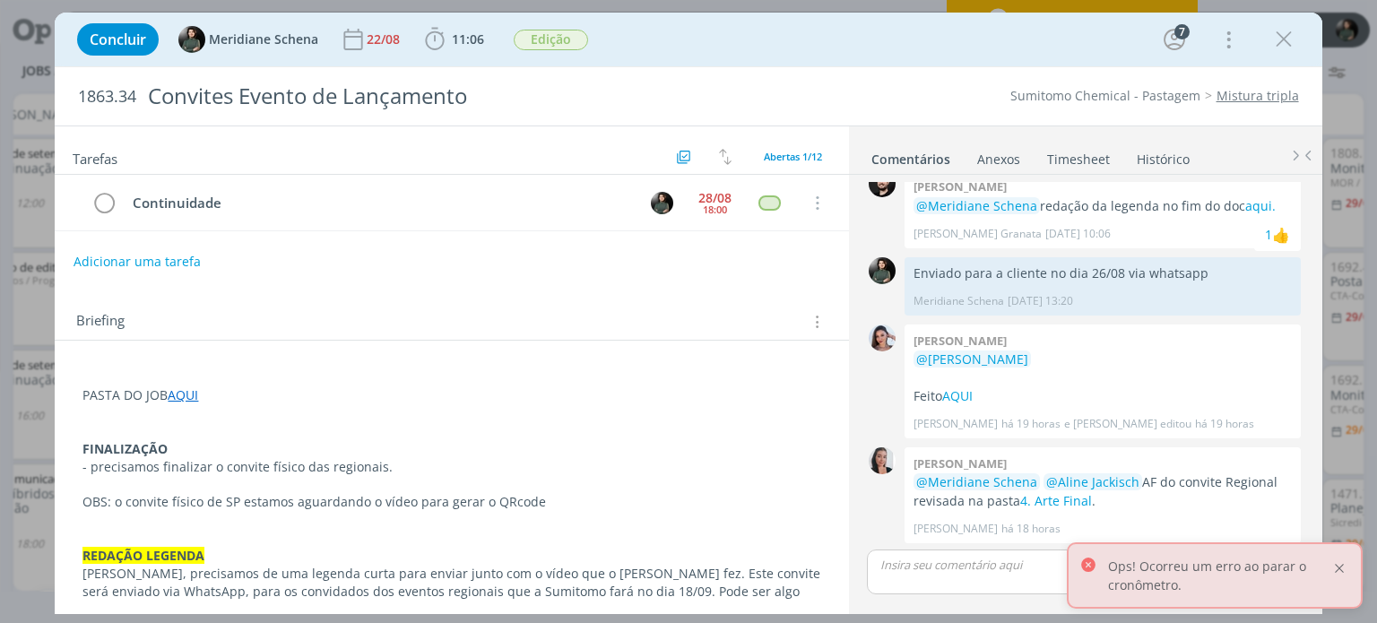
click at [1341, 566] on div at bounding box center [1339, 568] width 16 height 16
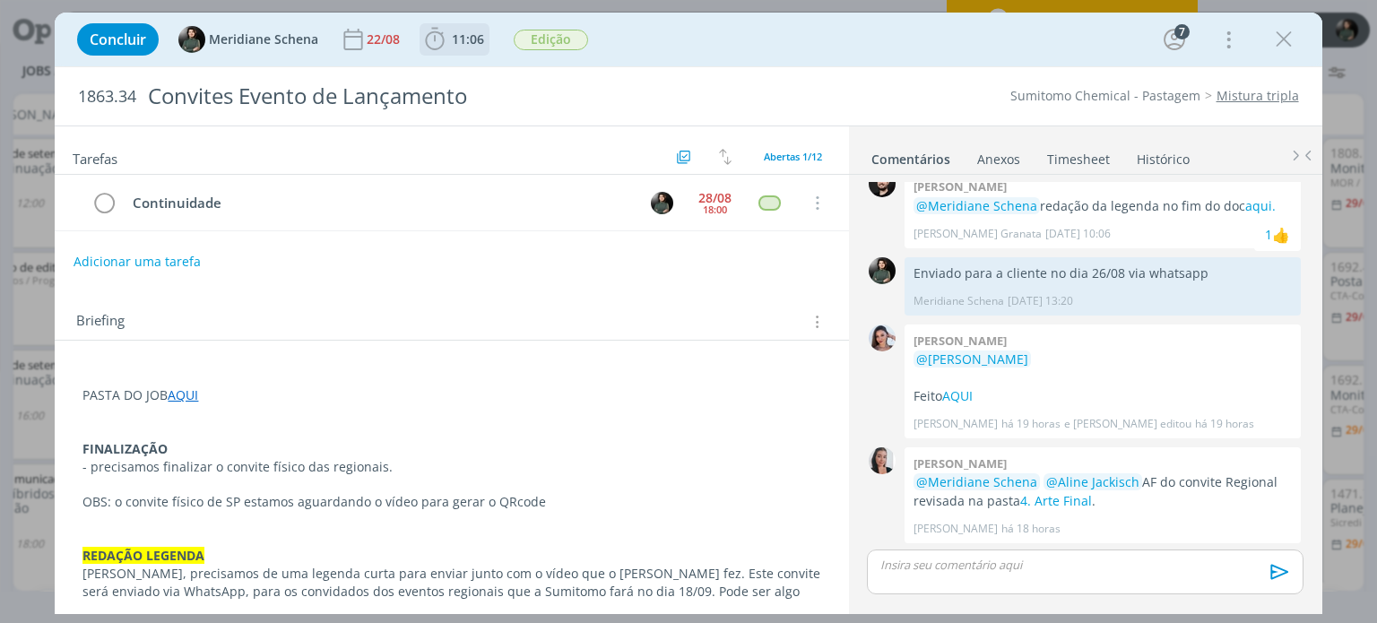
click at [442, 31] on icon "dialog" at bounding box center [434, 39] width 27 height 27
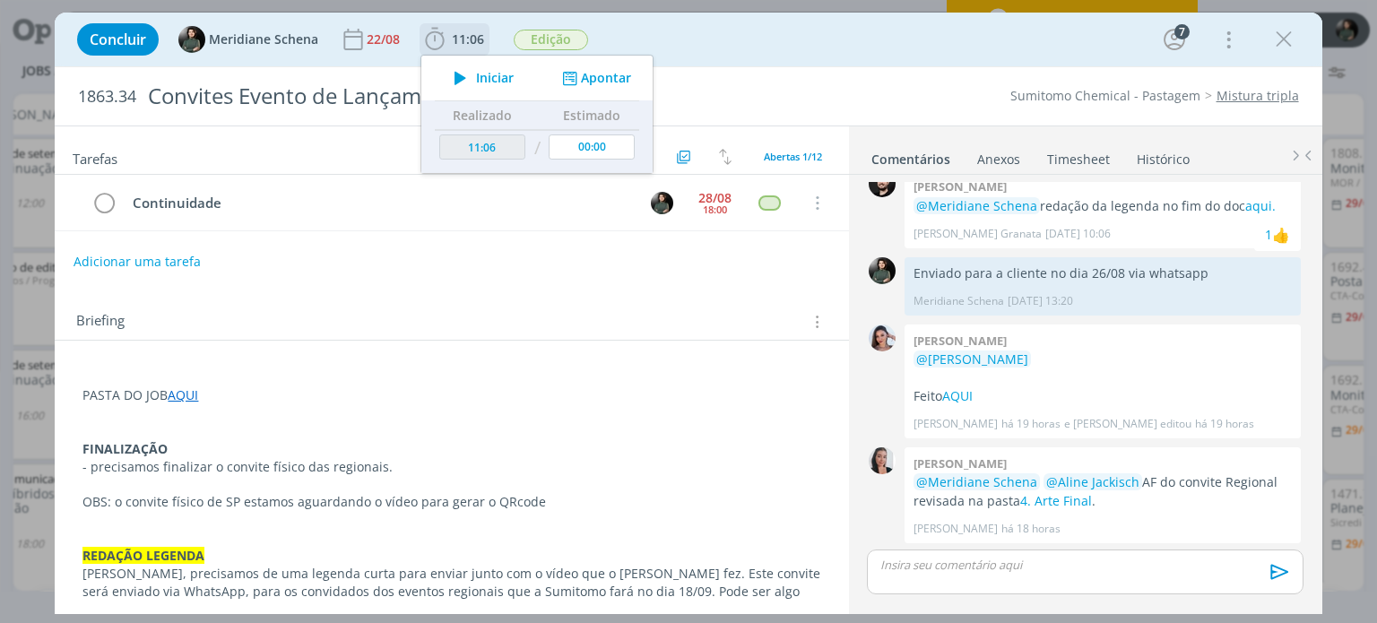
click at [488, 77] on span "Iniciar" at bounding box center [495, 78] width 38 height 13
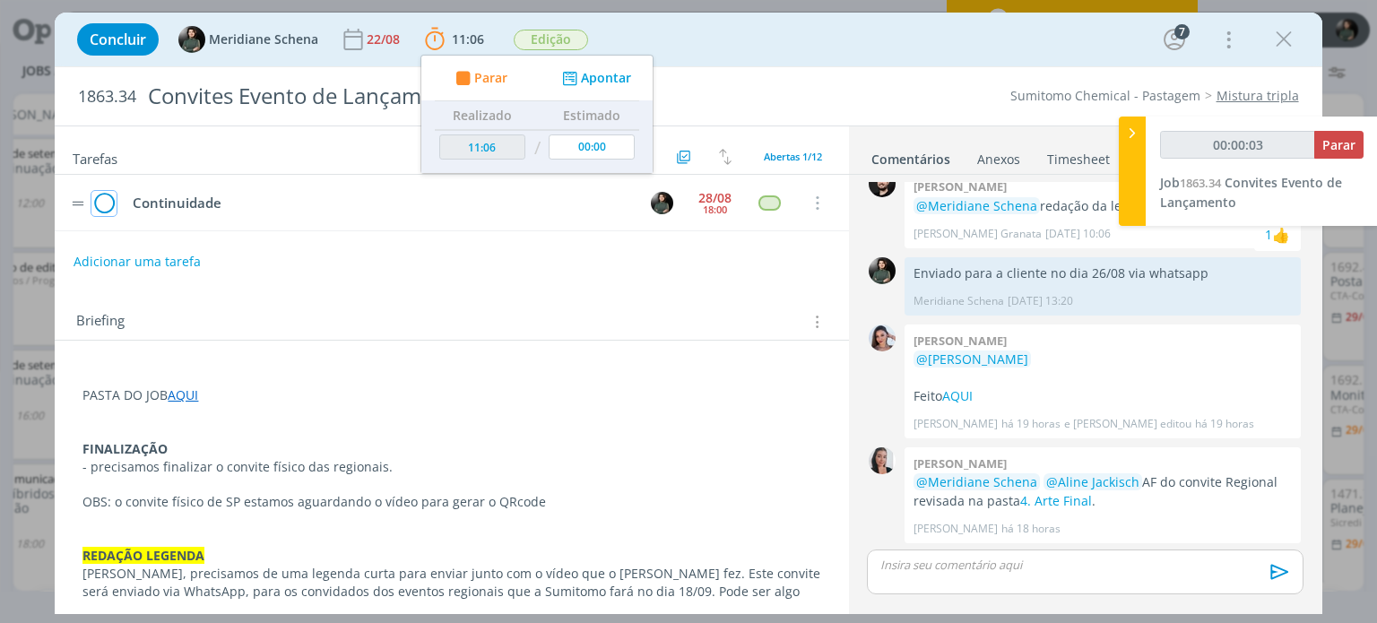
click at [108, 202] on icon "dialog" at bounding box center [103, 203] width 25 height 27
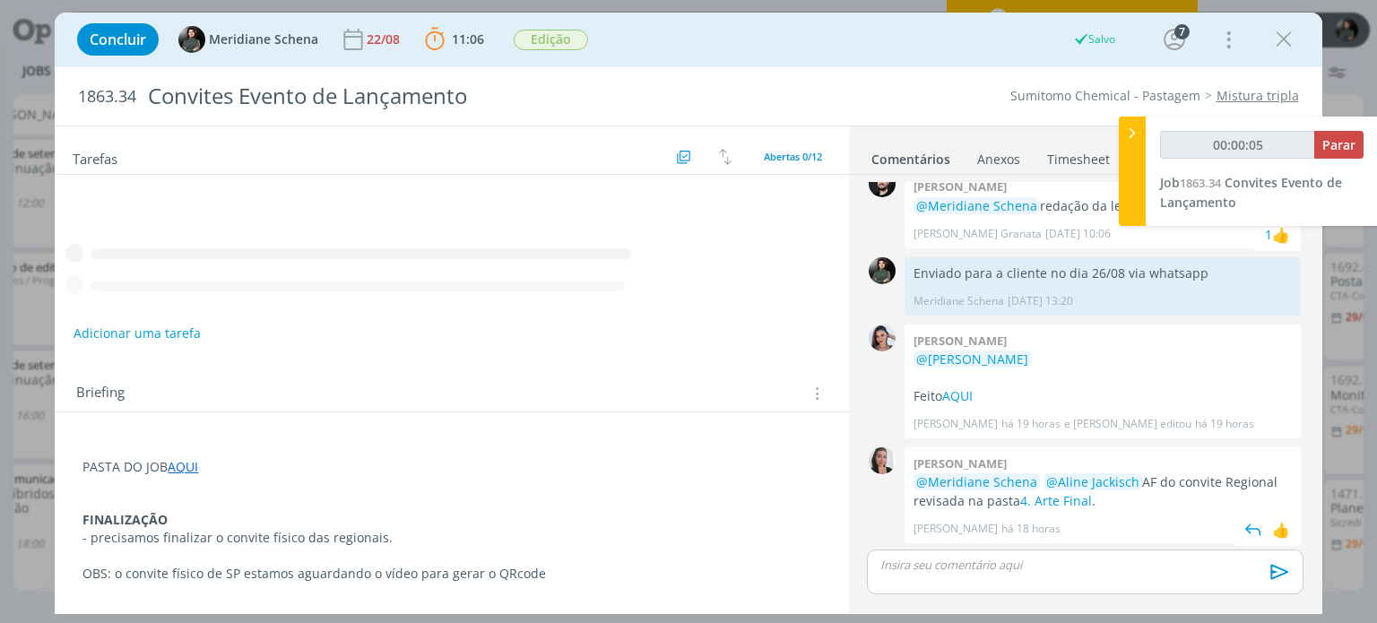
click at [1071, 499] on link "4. Arte Final" at bounding box center [1056, 500] width 72 height 17
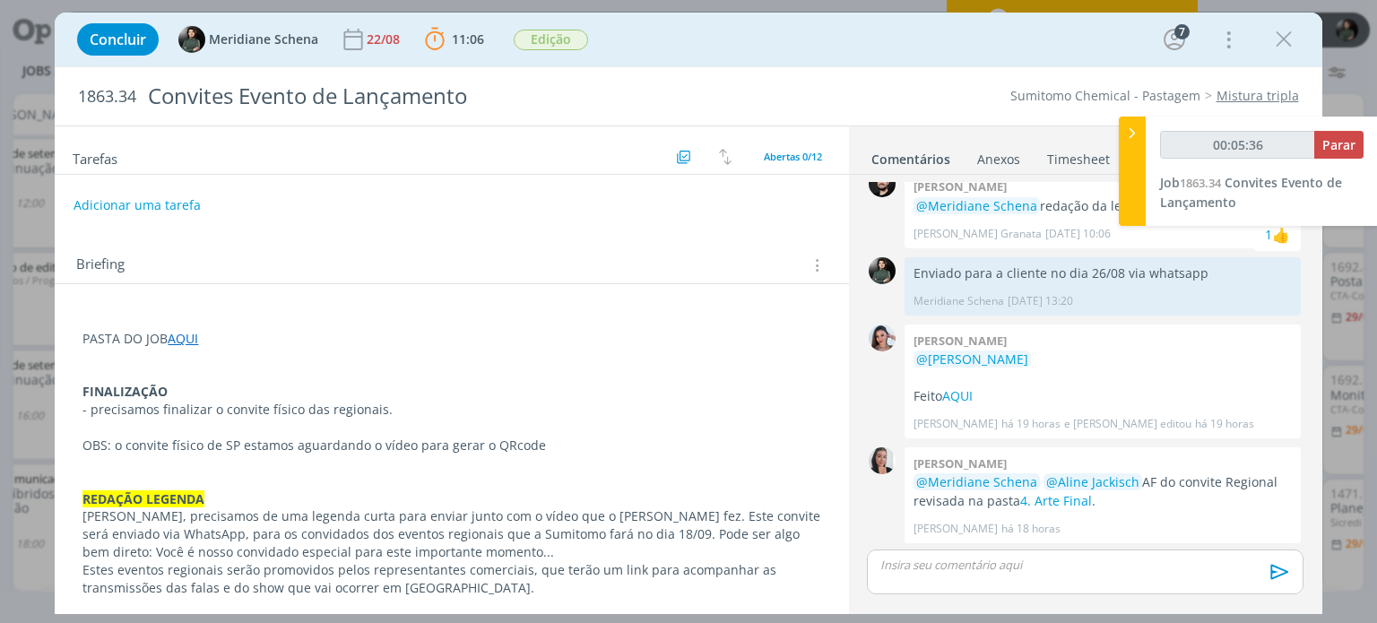
click at [1086, 555] on div "dialog" at bounding box center [1085, 572] width 436 height 45
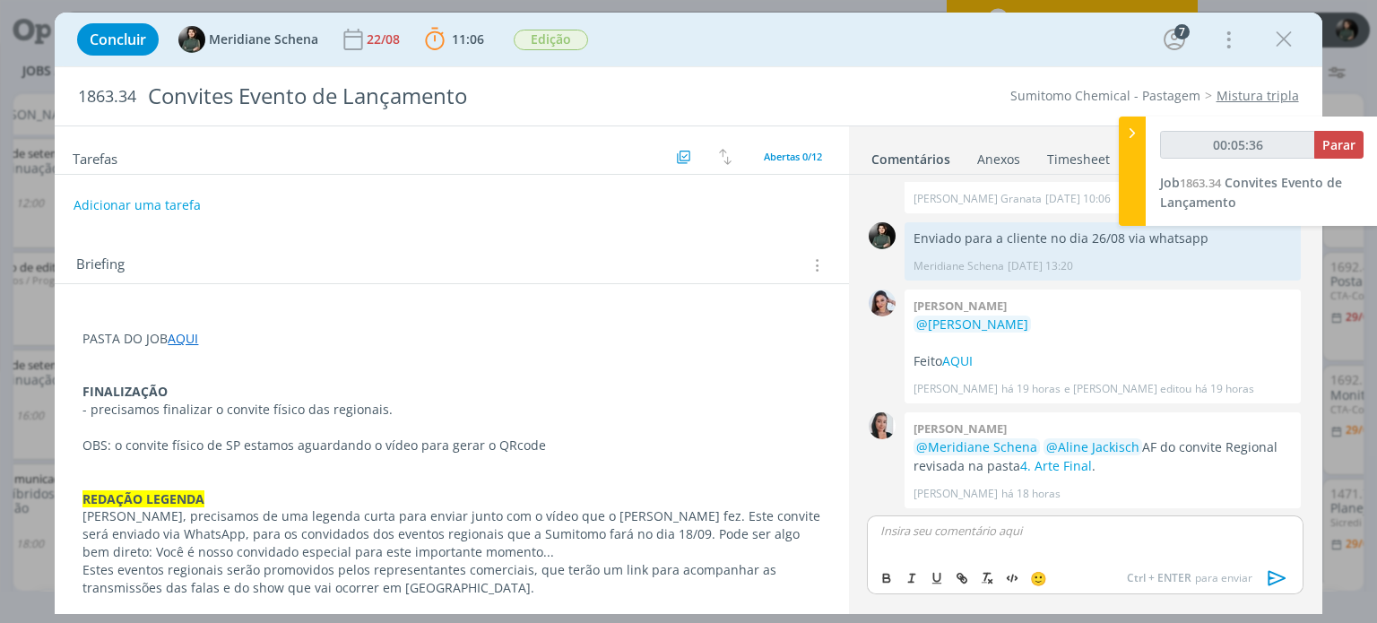
type input "00:05:37"
click at [1275, 580] on icon "dialog" at bounding box center [1277, 578] width 27 height 27
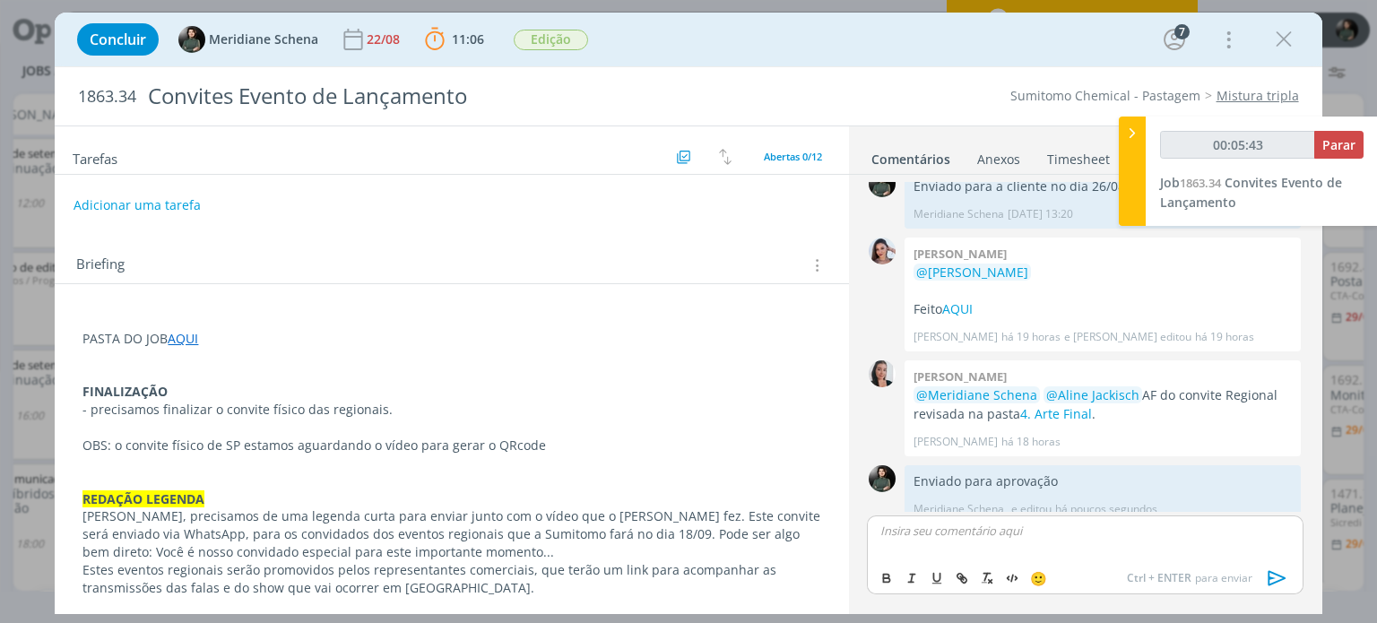
scroll to position [899, 0]
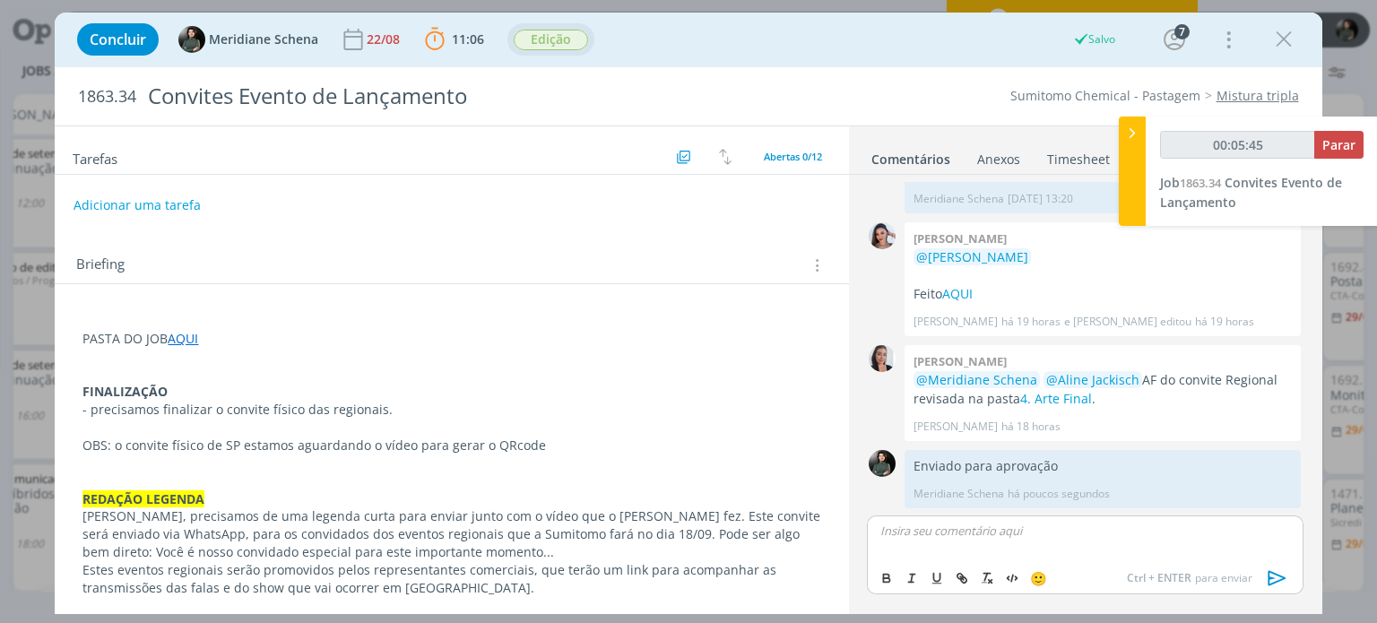
click at [550, 46] on span "Edição" at bounding box center [551, 40] width 74 height 21
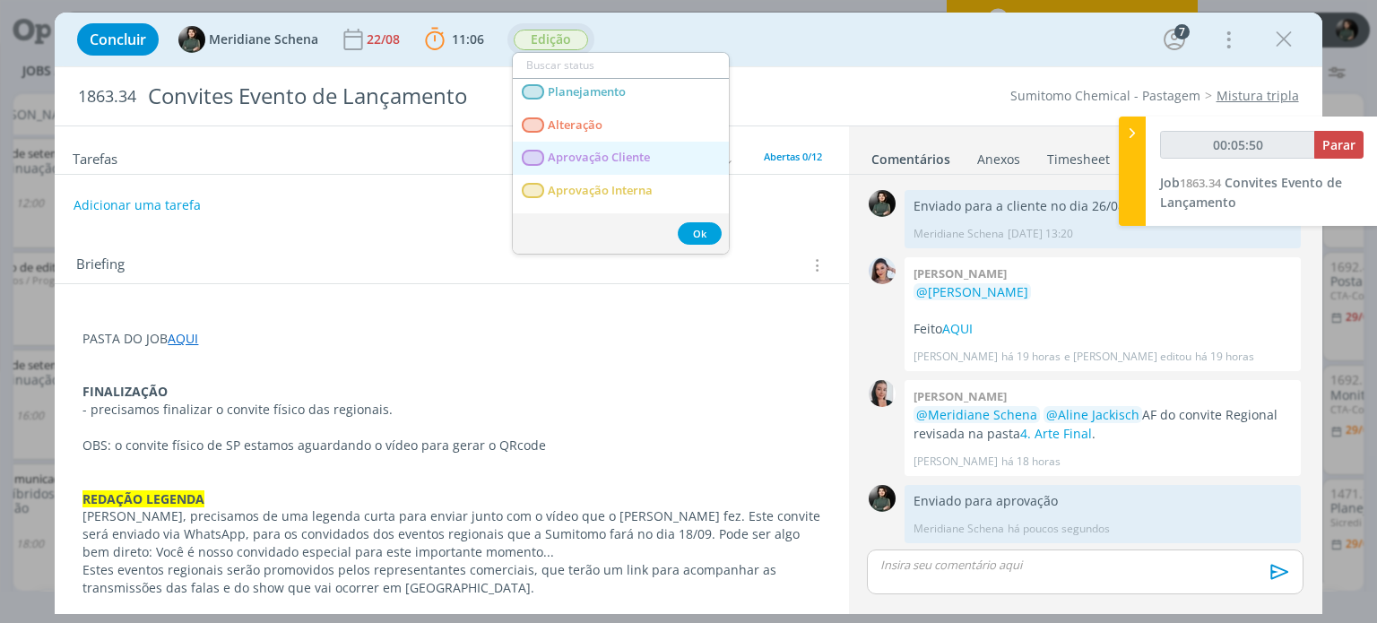
scroll to position [0, 0]
click at [691, 230] on button "Ok" at bounding box center [700, 233] width 44 height 22
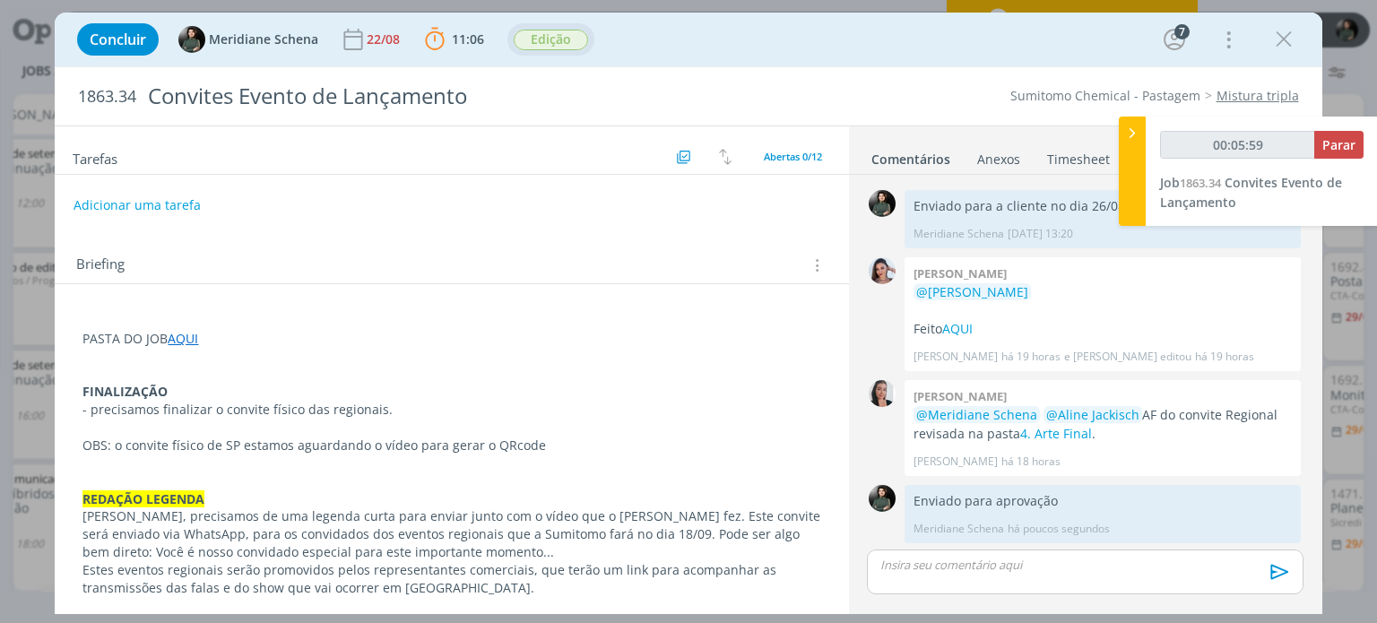
click at [541, 48] on span "Edição" at bounding box center [551, 40] width 74 height 21
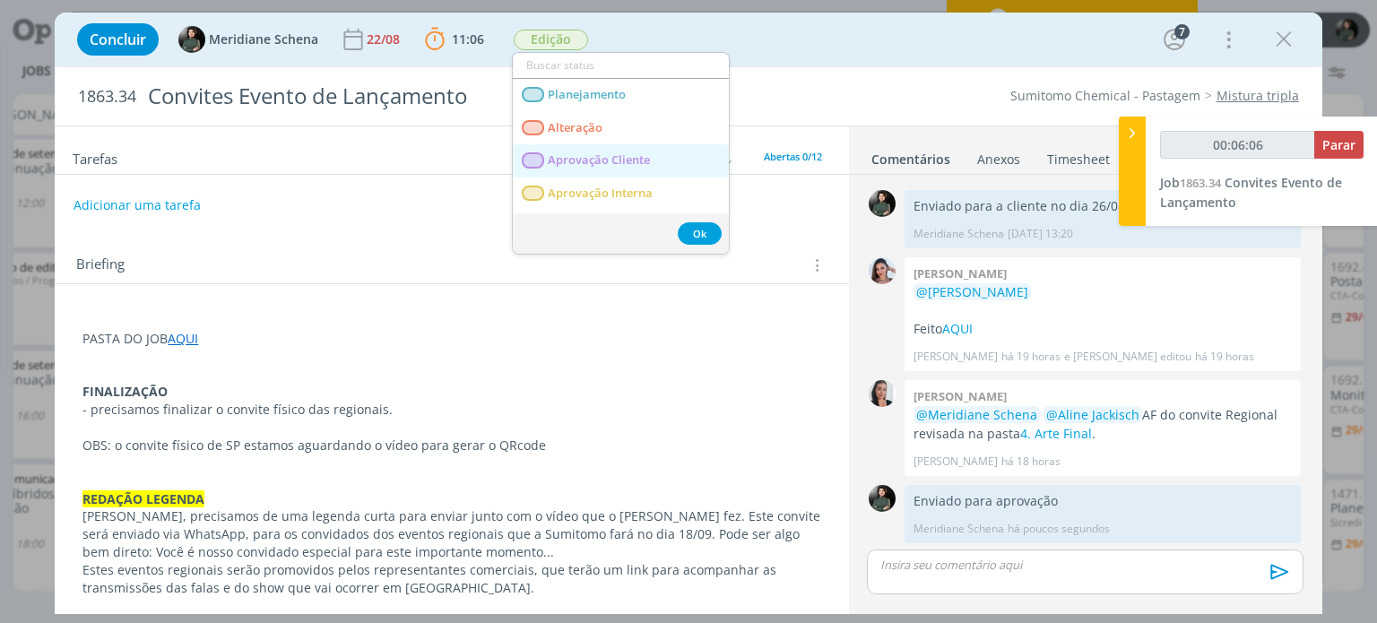
click at [610, 160] on span "Aprovação Cliente" at bounding box center [600, 160] width 102 height 14
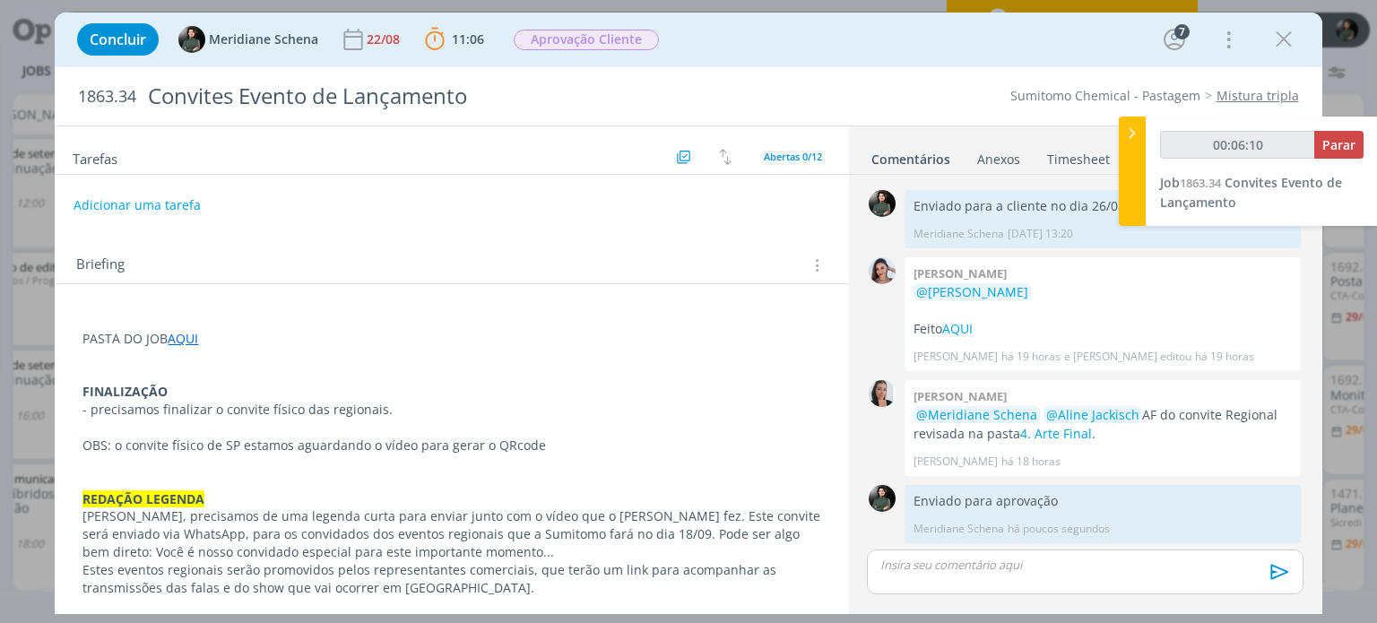
type input "00:06:11"
click at [1357, 148] on button "Parar" at bounding box center [1338, 145] width 49 height 28
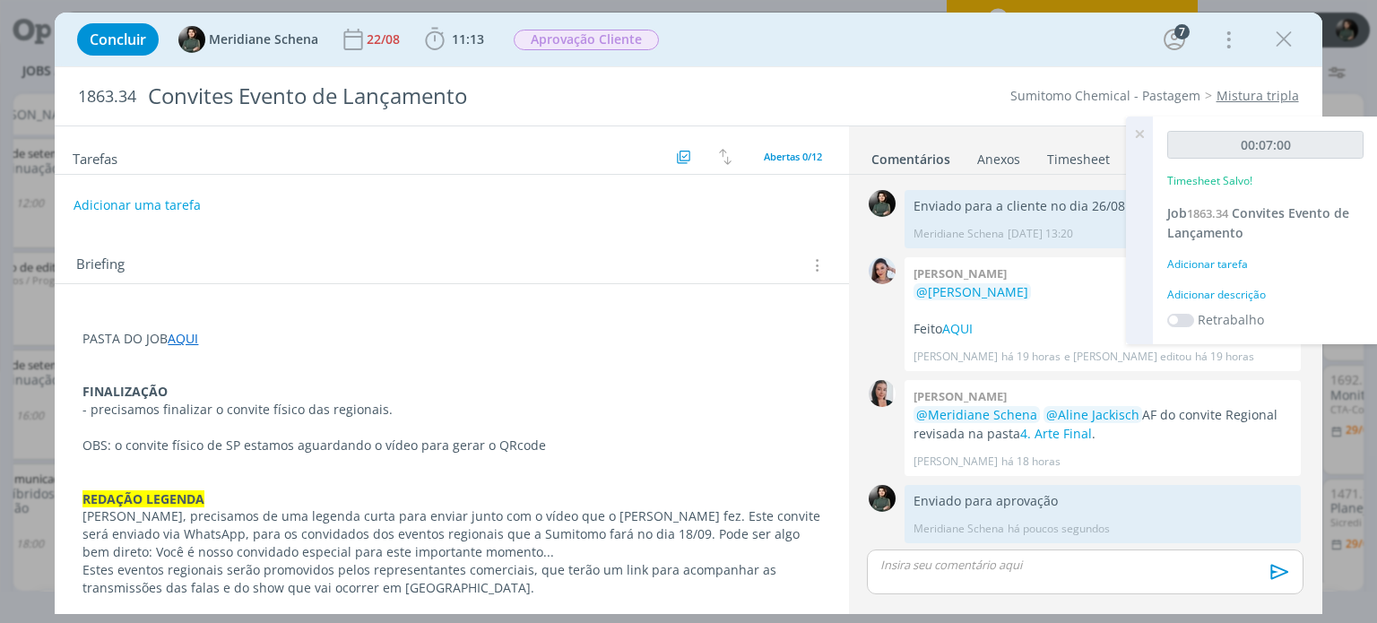
click at [1243, 287] on div "Adicionar descrição" at bounding box center [1265, 295] width 196 height 16
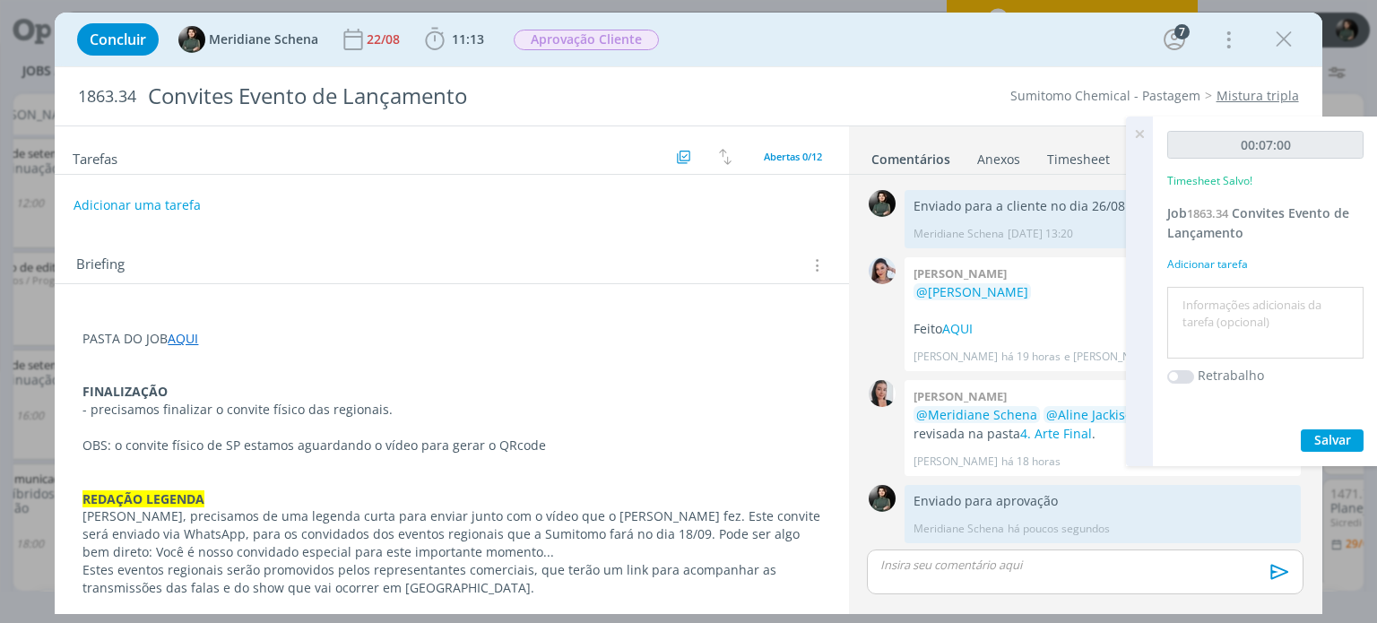
click at [1223, 306] on textarea at bounding box center [1265, 323] width 187 height 64
type textarea "Enviado convite regionais finalizado"
click at [1346, 438] on span "Salvar" at bounding box center [1332, 439] width 37 height 17
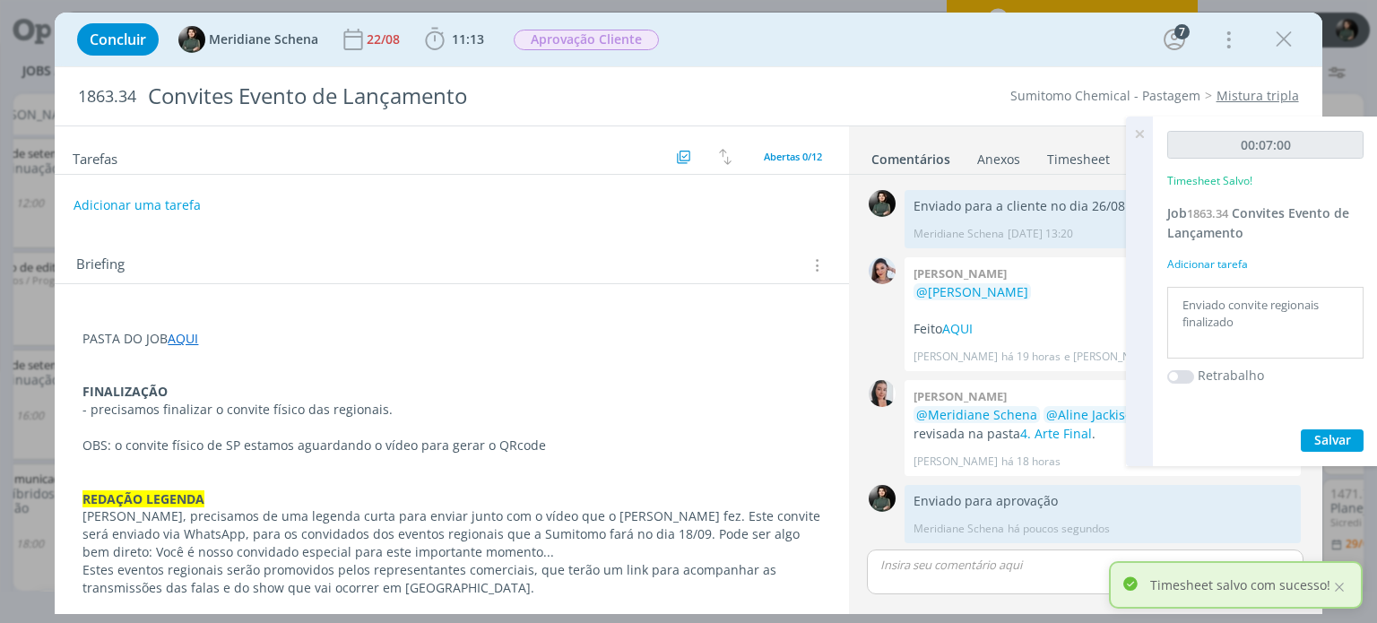
click at [1143, 128] on icon at bounding box center [1139, 134] width 32 height 35
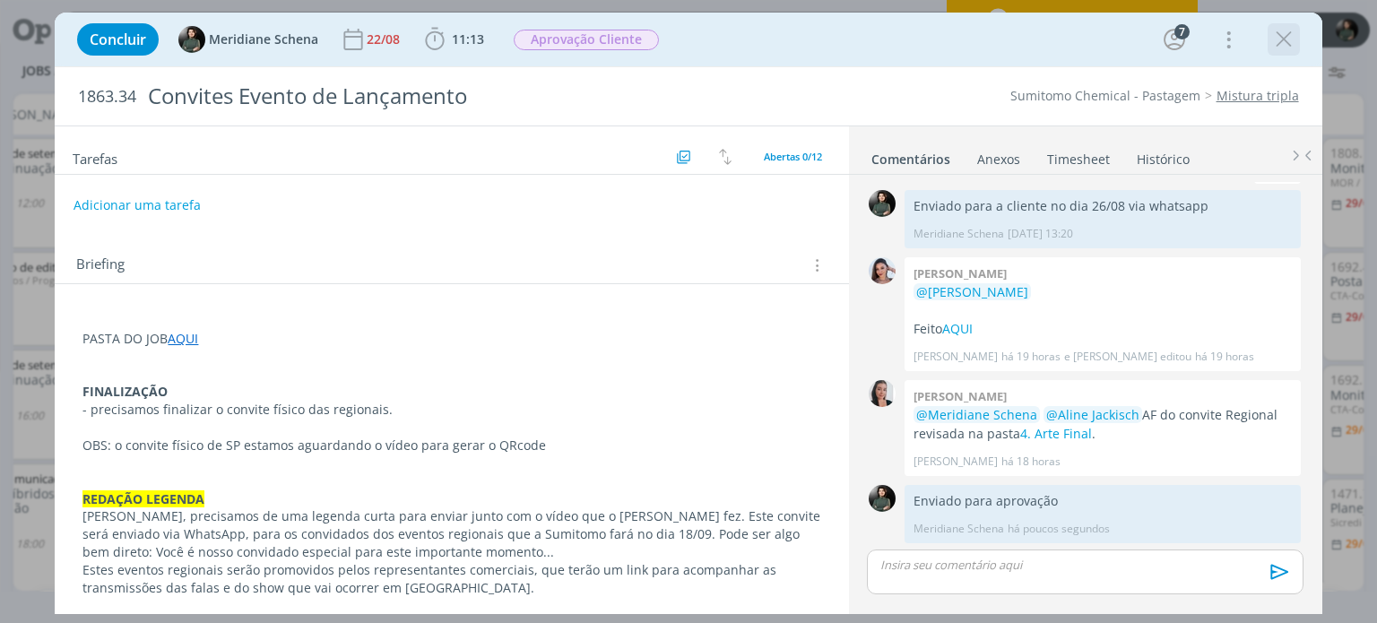
click at [1291, 35] on icon "dialog" at bounding box center [1283, 39] width 27 height 27
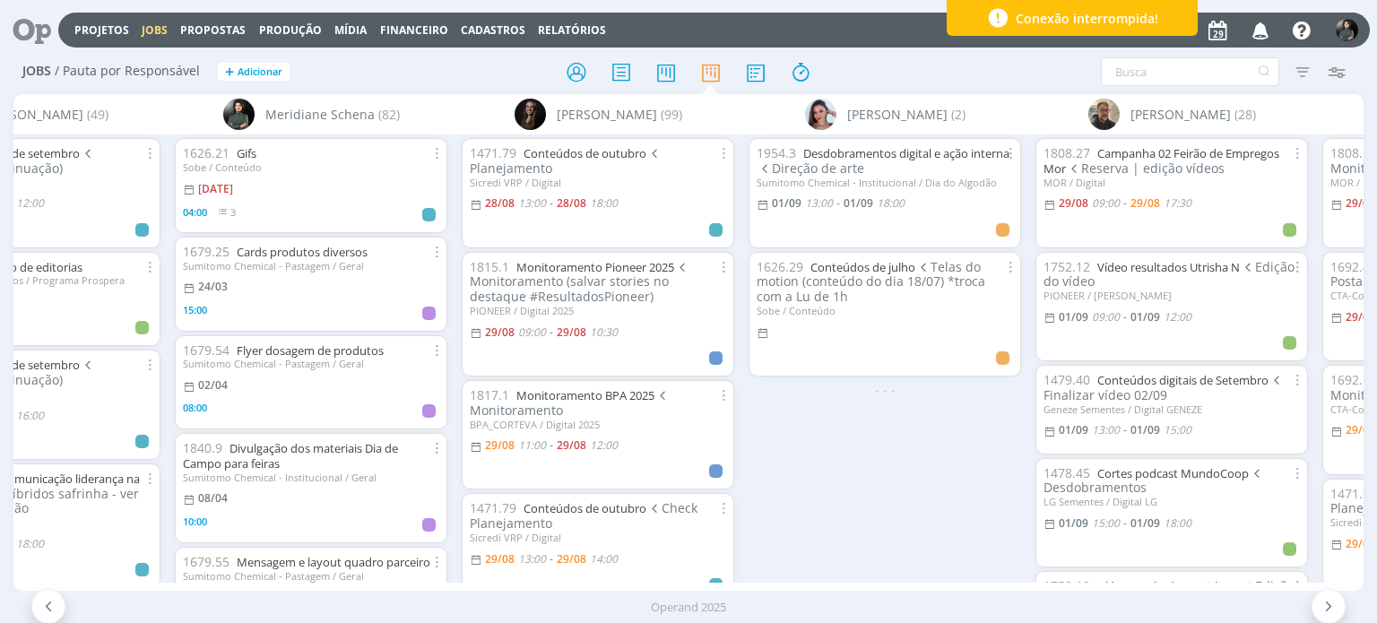
click at [1267, 30] on icon "button" at bounding box center [1260, 29] width 31 height 30
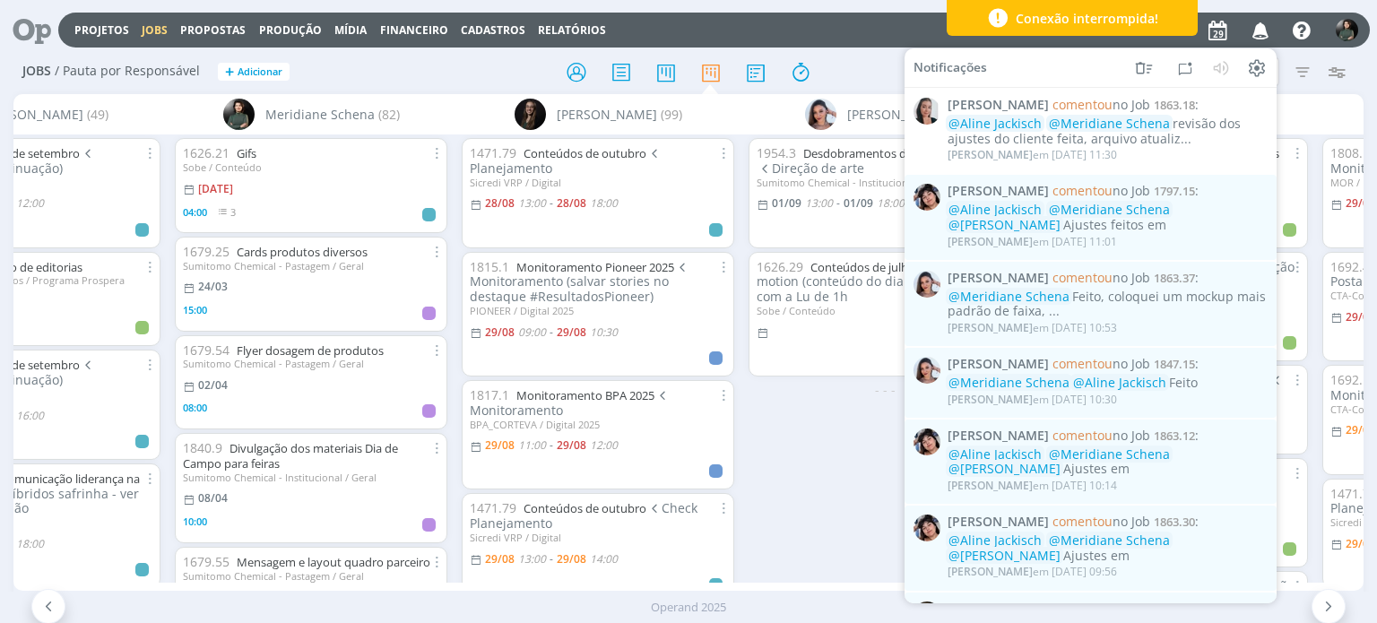
click at [854, 56] on div at bounding box center [689, 72] width 450 height 32
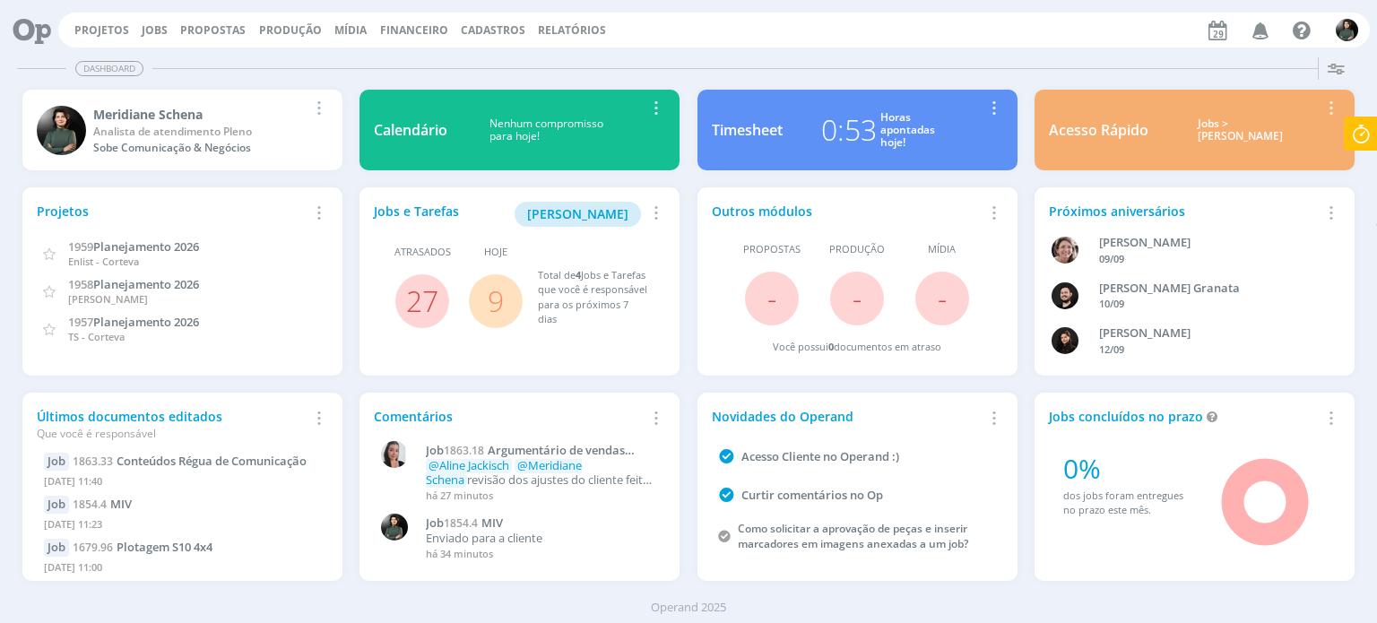
click at [152, 38] on div "Projetos Jobs Propostas Produção [GEOGRAPHIC_DATA] Financeiro Cadastros Relatór…" at bounding box center [714, 30] width 1312 height 35
click at [153, 33] on link "Jobs" at bounding box center [155, 29] width 26 height 15
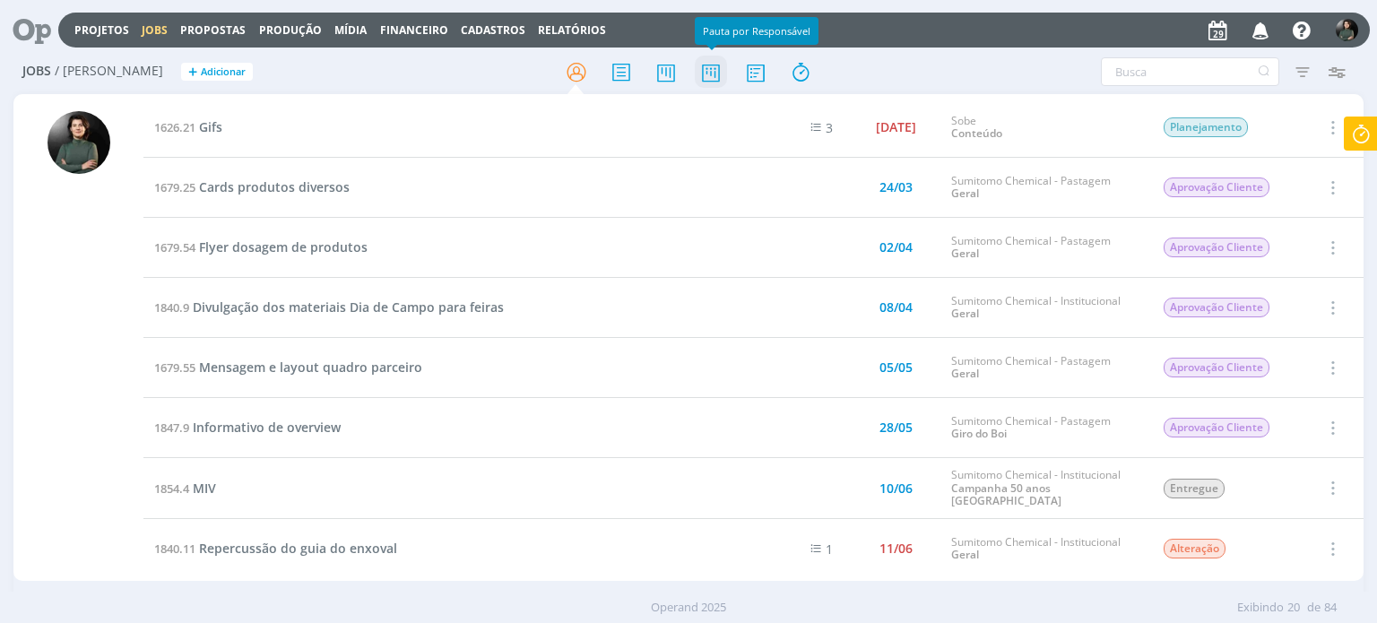
click at [704, 79] on icon at bounding box center [711, 72] width 32 height 35
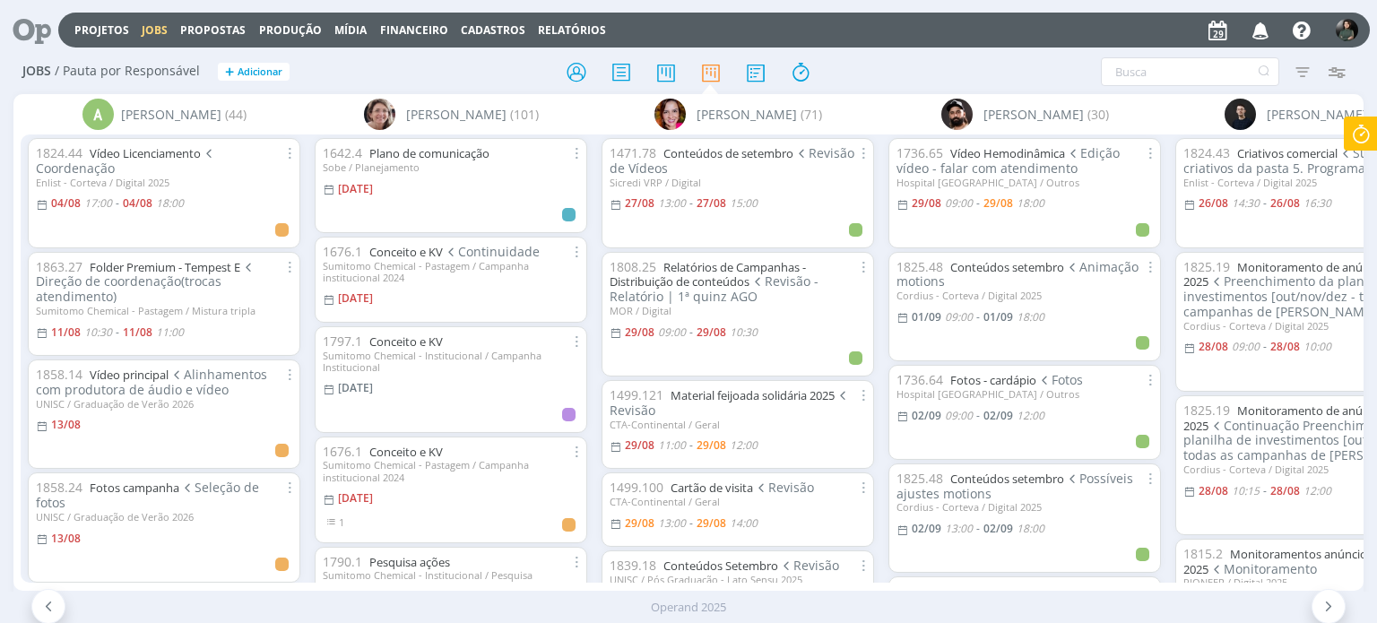
scroll to position [0, 195]
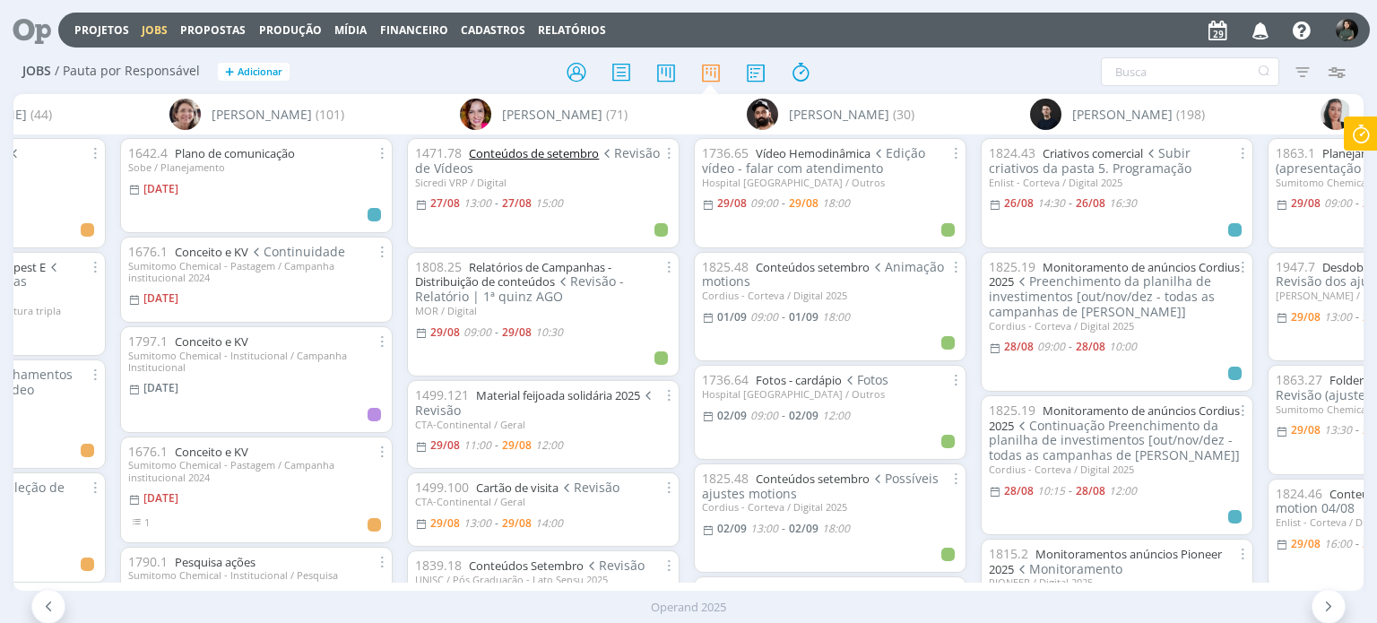
click at [507, 147] on link "Conteúdos de setembro" at bounding box center [534, 153] width 130 height 16
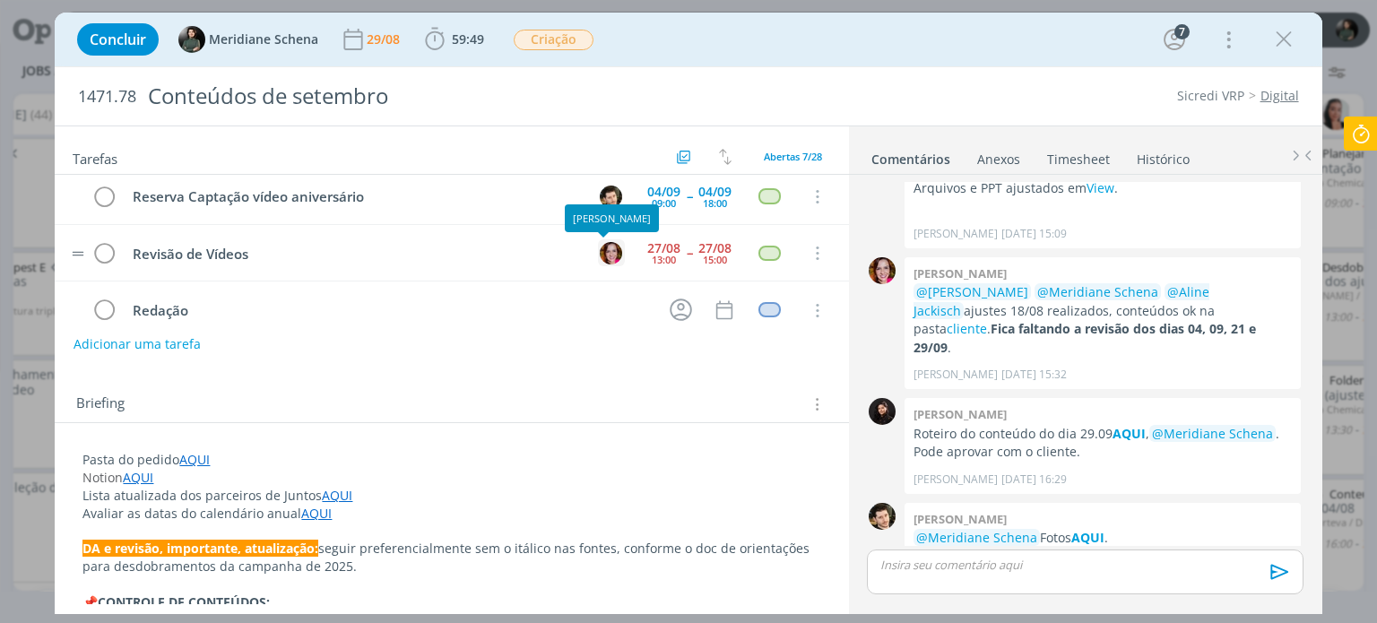
scroll to position [90, 0]
click at [603, 240] on img "dialog" at bounding box center [611, 250] width 22 height 22
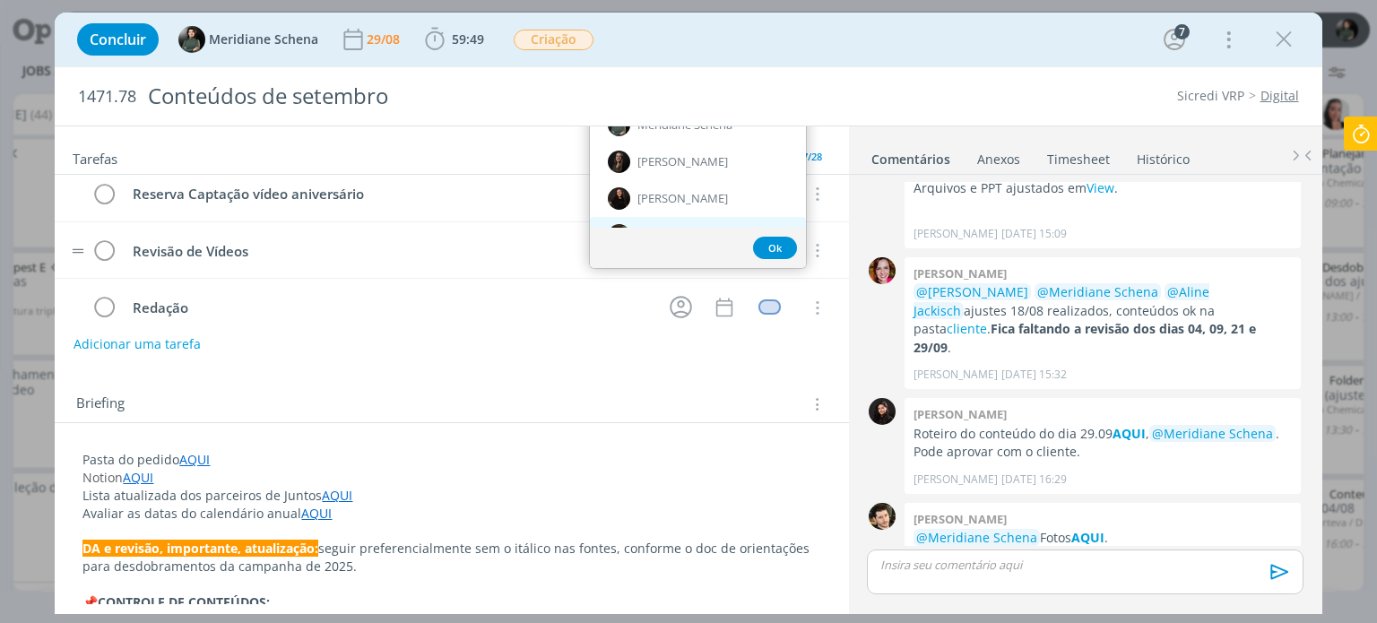
scroll to position [179, 0]
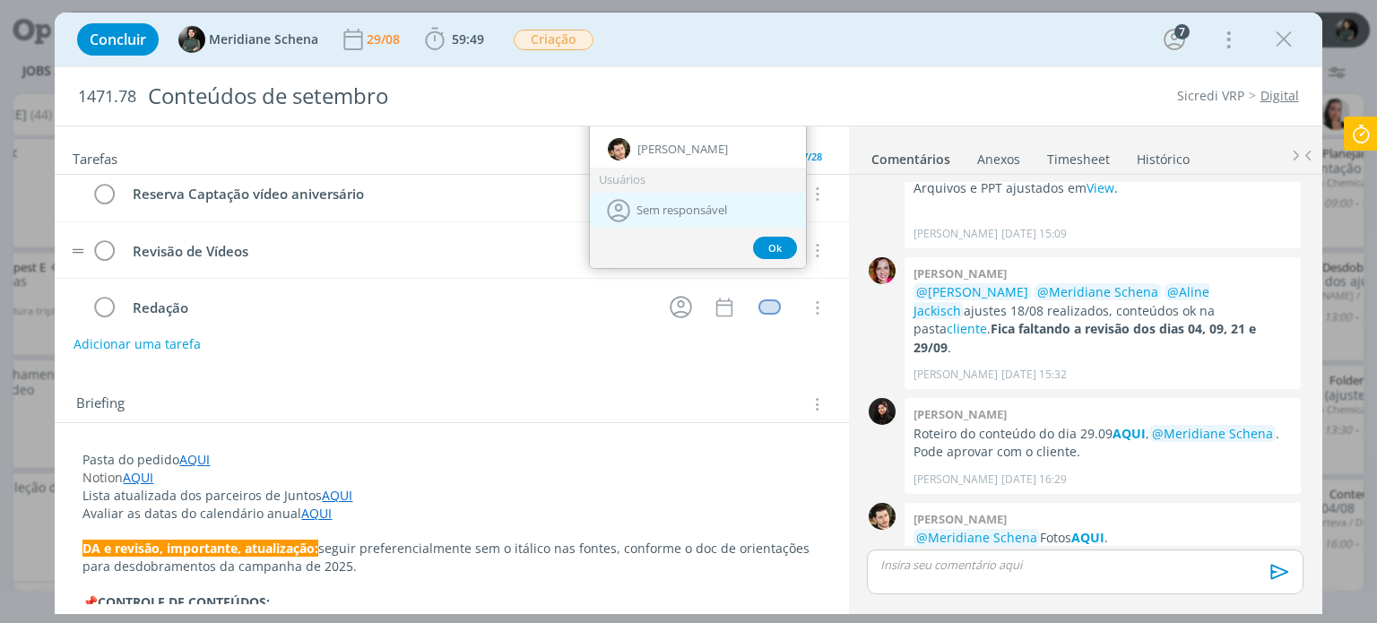
click at [669, 204] on span "Sem responsável" at bounding box center [682, 211] width 91 height 14
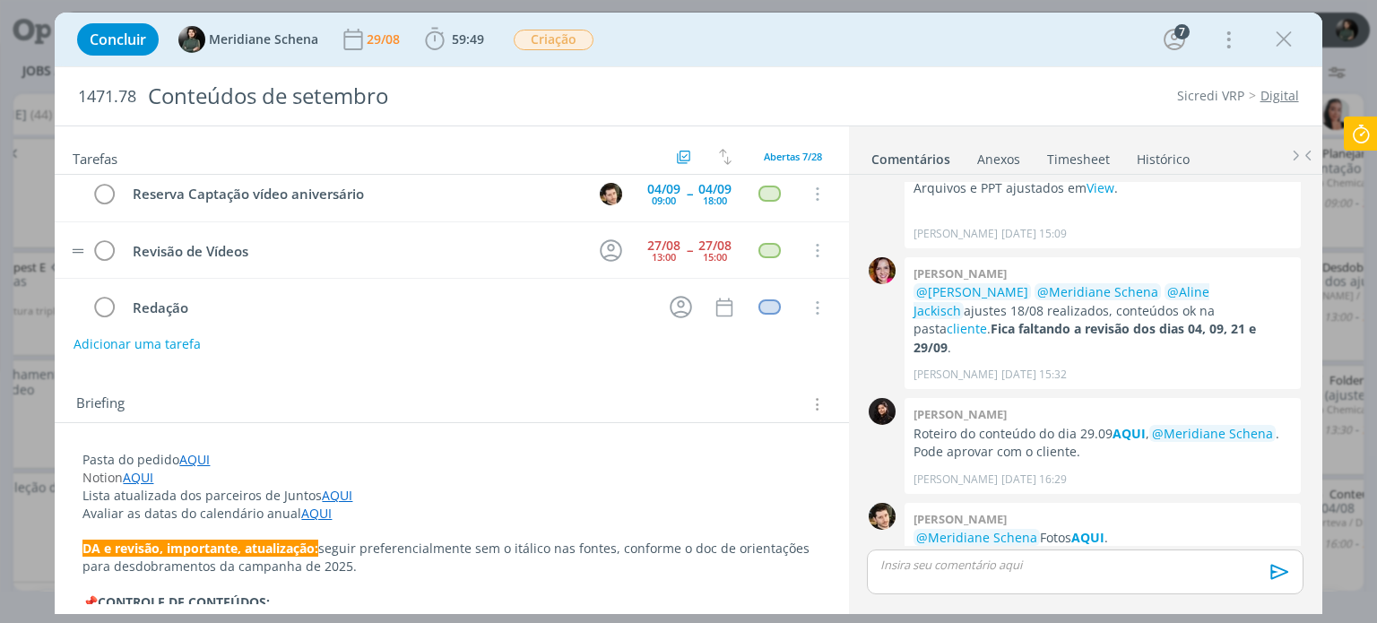
scroll to position [0, 0]
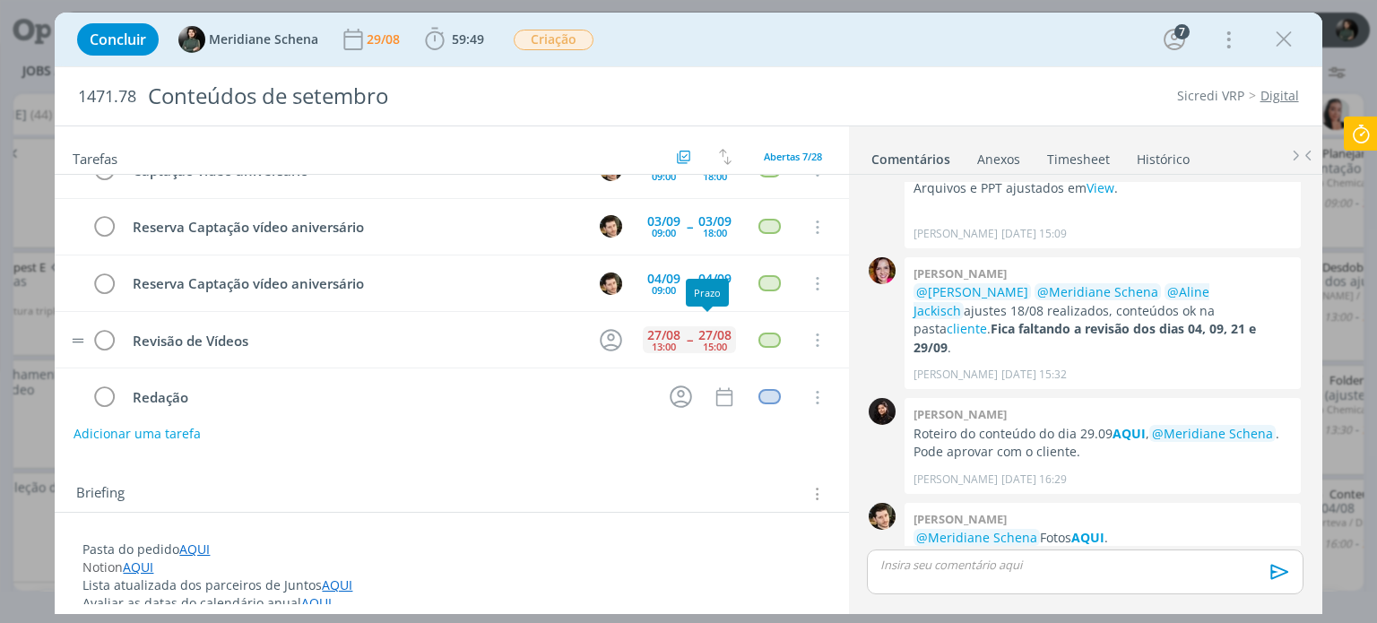
click at [694, 343] on div "27/08 15:00" at bounding box center [715, 340] width 42 height 39
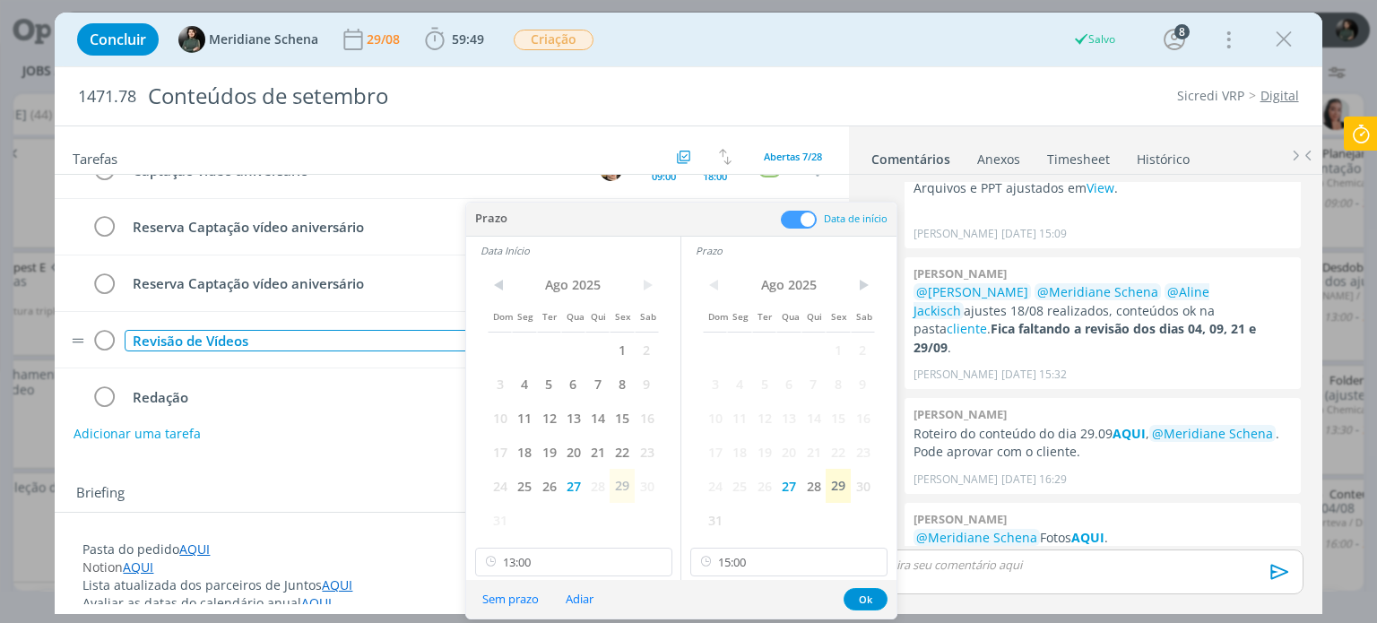
click at [420, 347] on div "Revisão de Vídeos" at bounding box center [354, 341] width 458 height 22
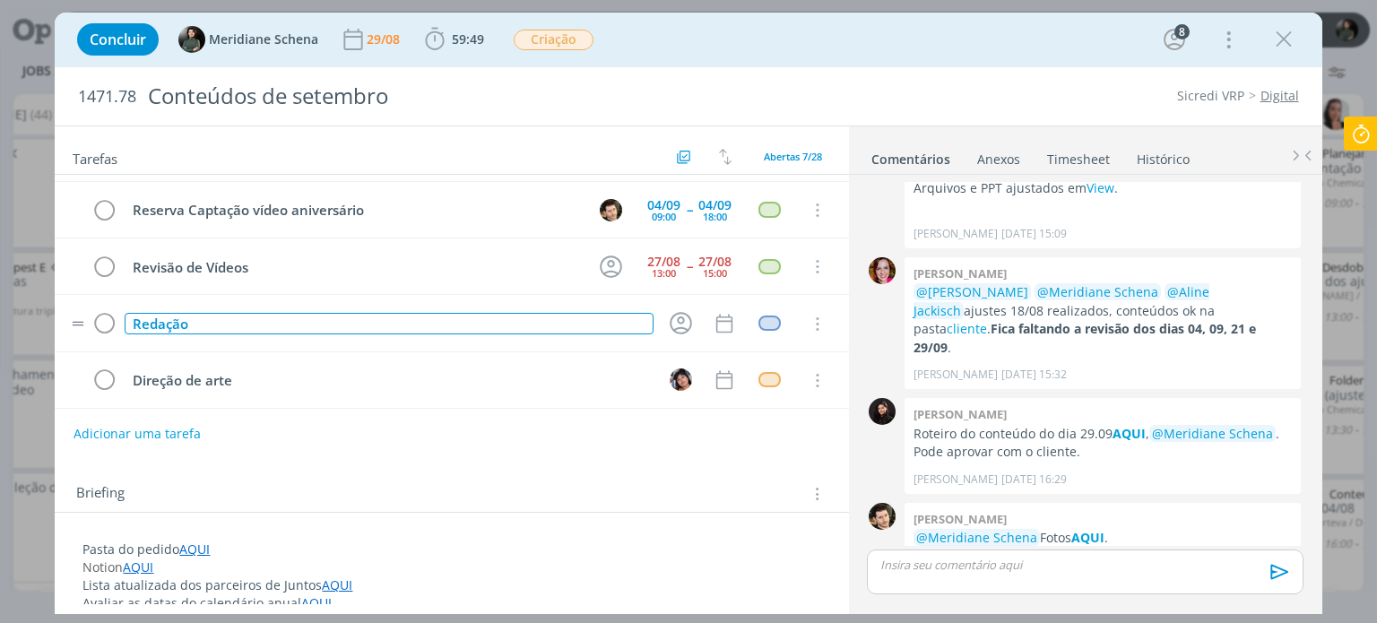
click at [564, 313] on div "Redação" at bounding box center [389, 324] width 528 height 22
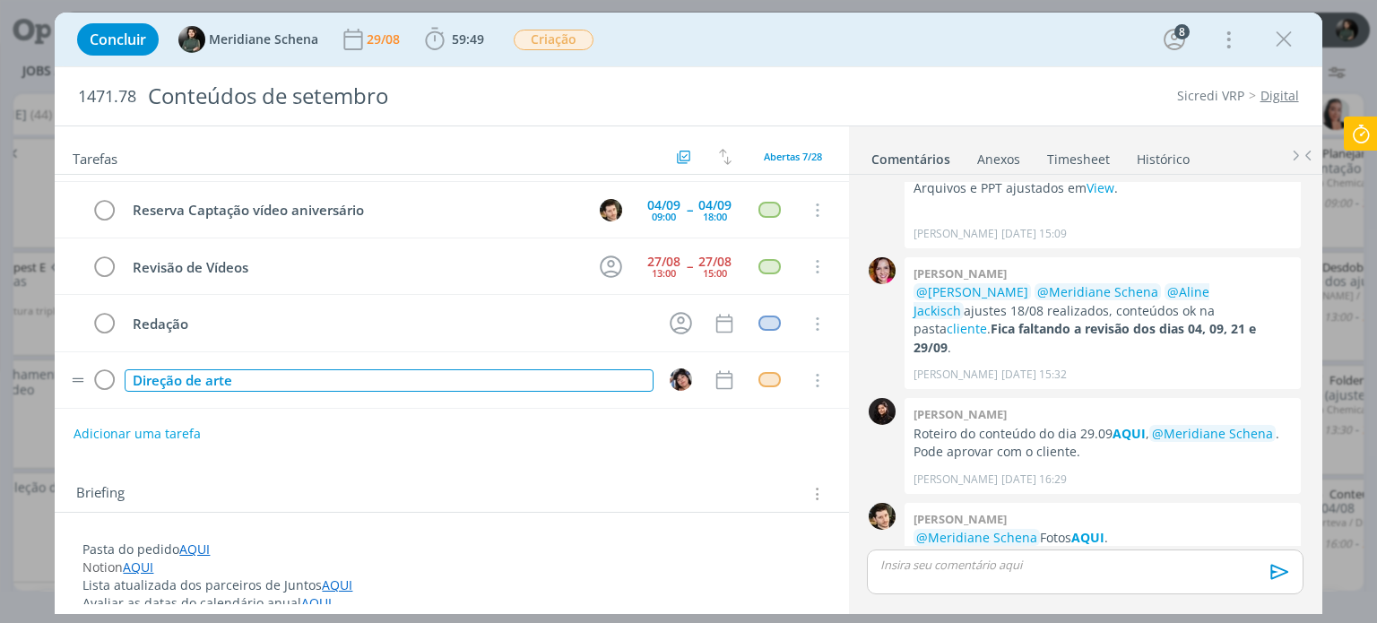
click at [558, 378] on div "Direção de arte" at bounding box center [389, 380] width 528 height 22
click at [620, 460] on div "Tarefas Usar Job de template Criar template a partir deste job Visualizar Templ…" at bounding box center [451, 365] width 793 height 478
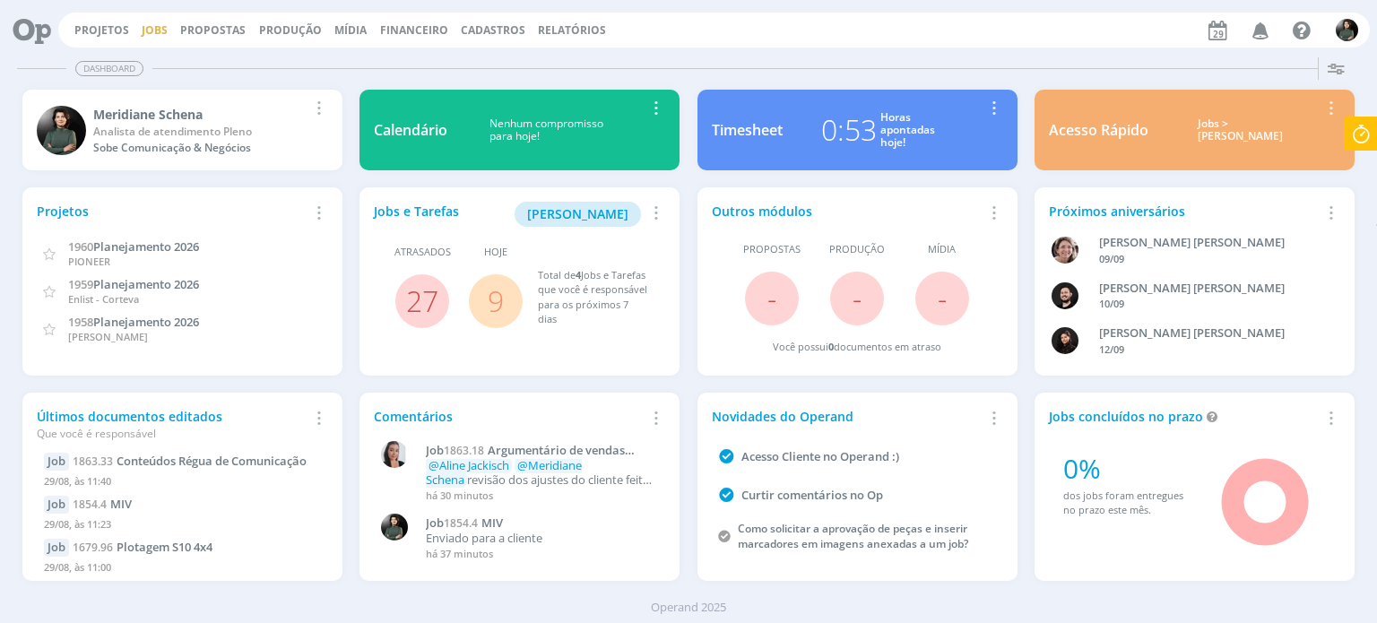
click at [158, 33] on link "Jobs" at bounding box center [155, 29] width 26 height 15
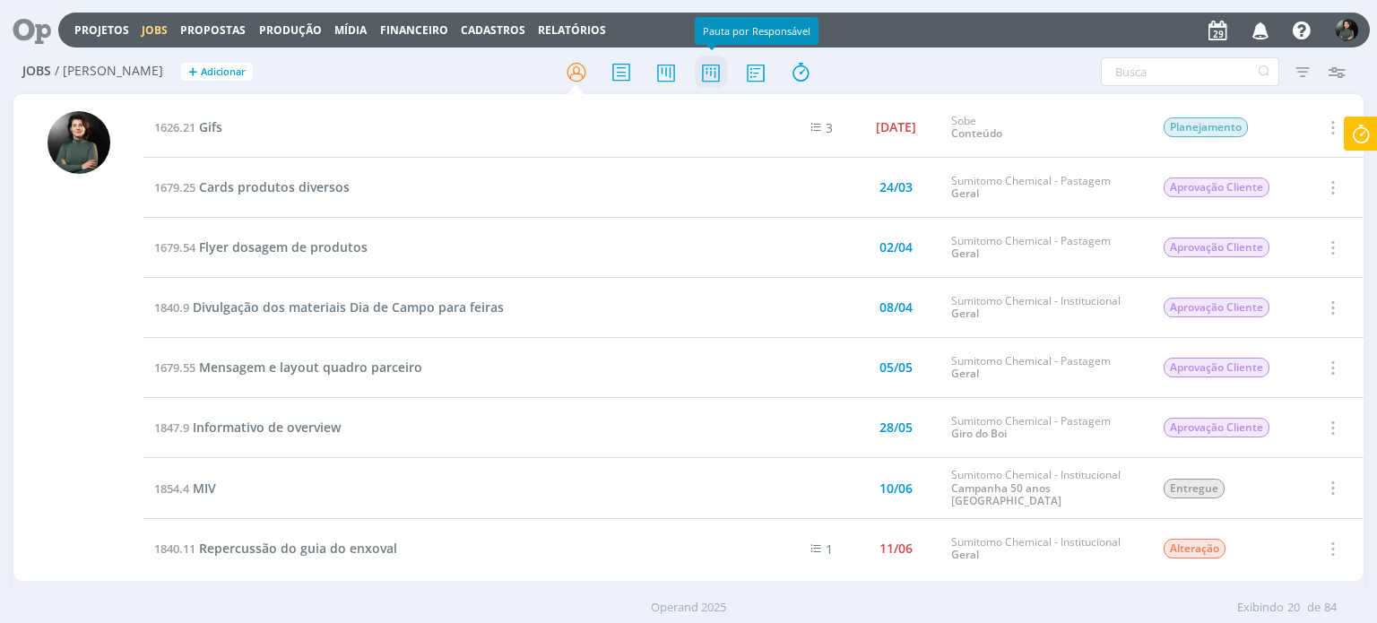
click at [706, 76] on icon at bounding box center [711, 72] width 32 height 35
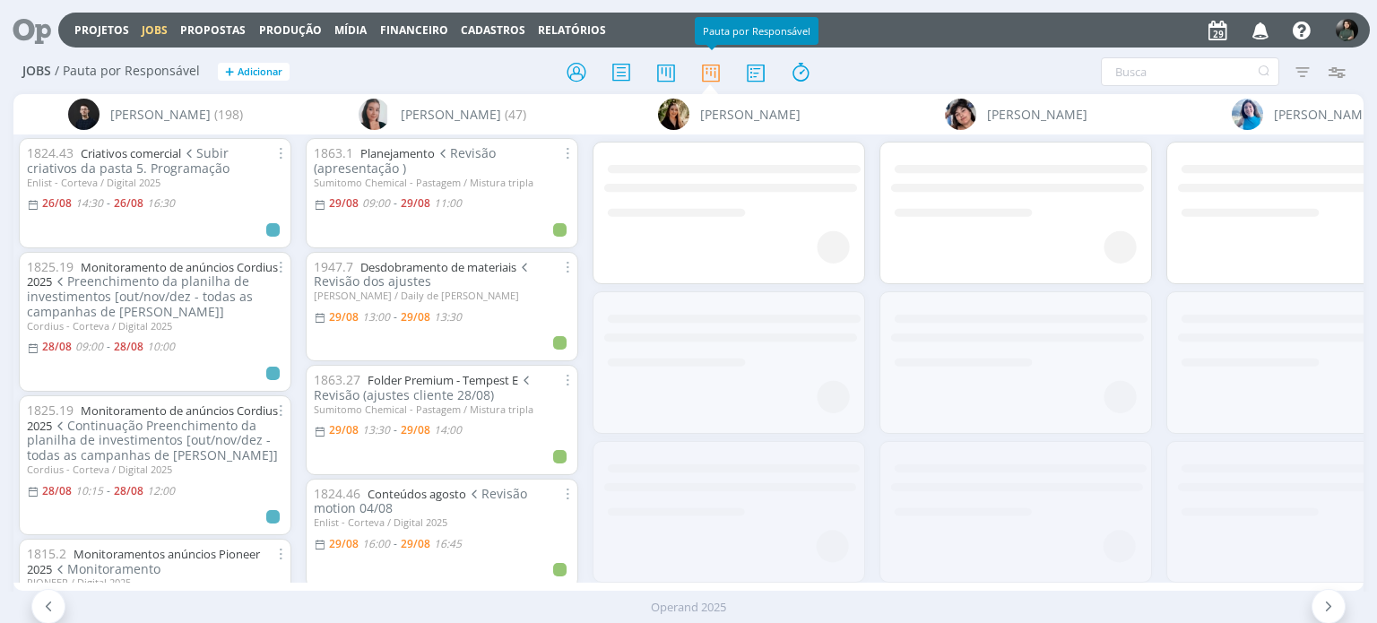
scroll to position [0, 1308]
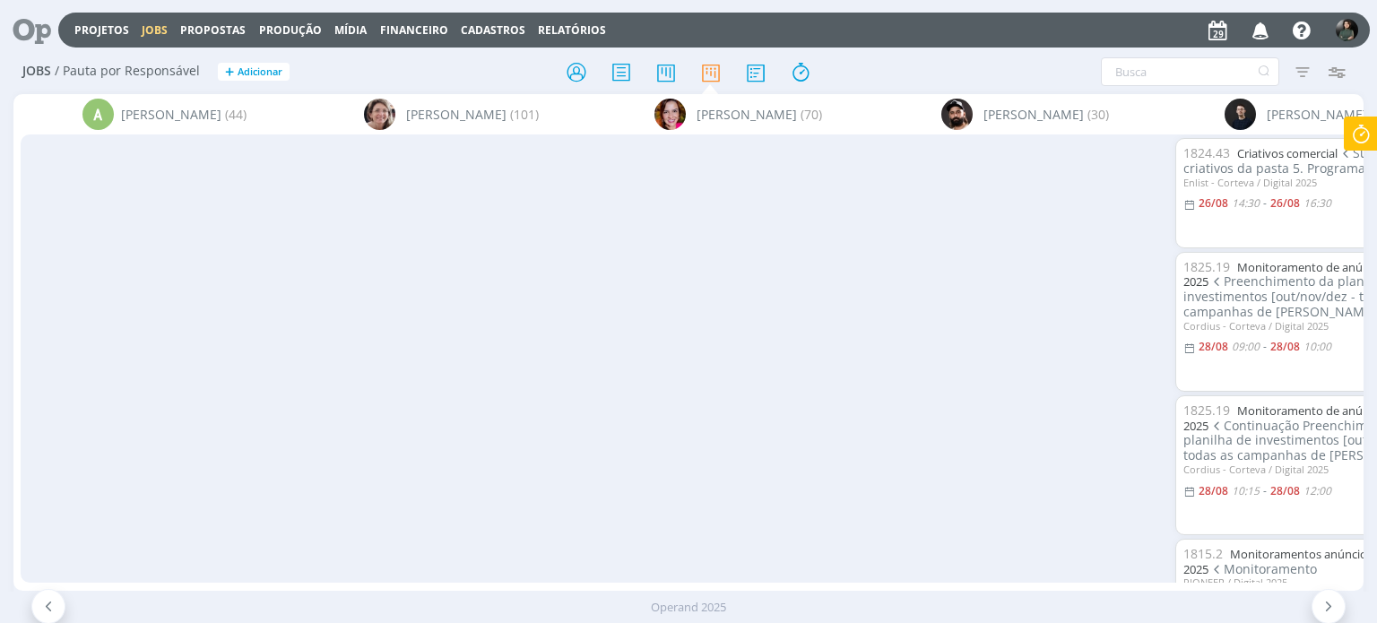
scroll to position [0, 1308]
